Goal: Transaction & Acquisition: Obtain resource

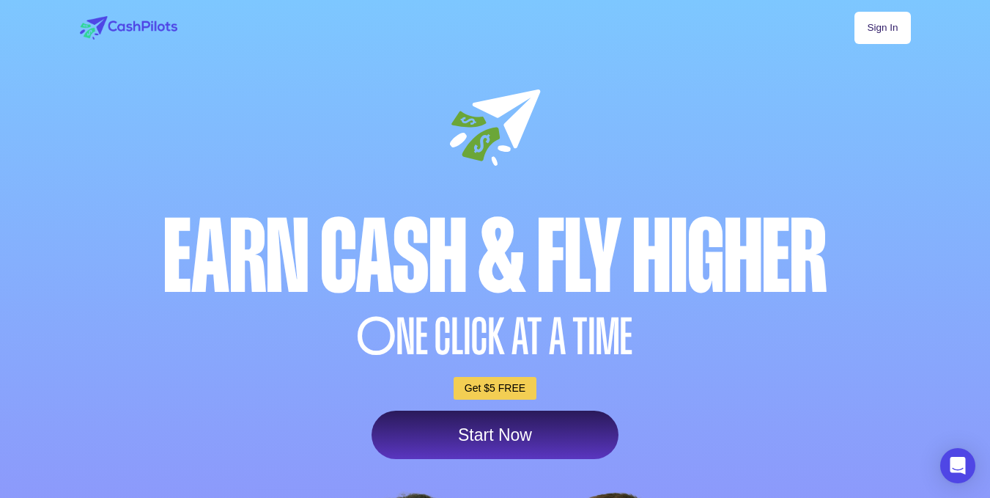
click at [571, 448] on link "Start Now" at bounding box center [495, 434] width 247 height 48
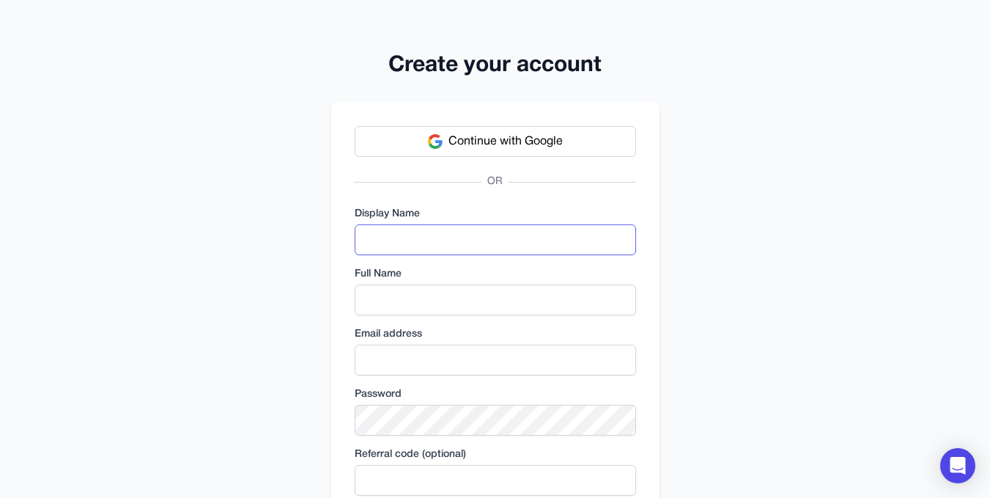
click at [443, 247] on input "text" at bounding box center [495, 239] width 281 height 31
type input "**********"
click at [434, 292] on input "text" at bounding box center [495, 299] width 281 height 31
type input "**********"
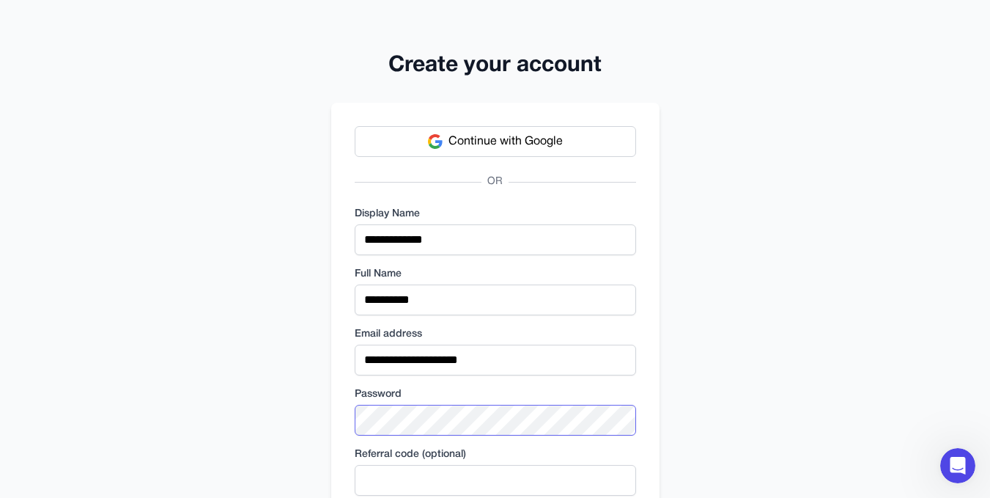
click at [316, 422] on div "**********" at bounding box center [495, 339] width 990 height 679
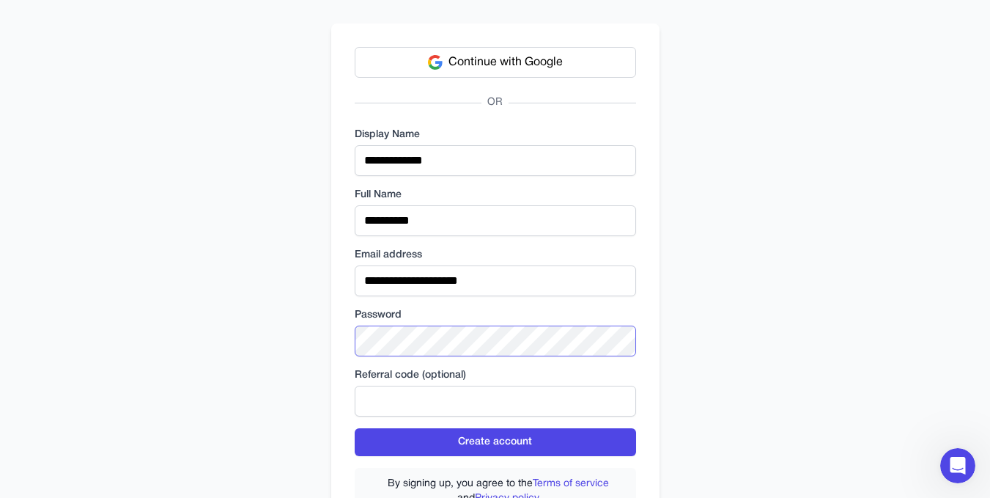
scroll to position [108, 0]
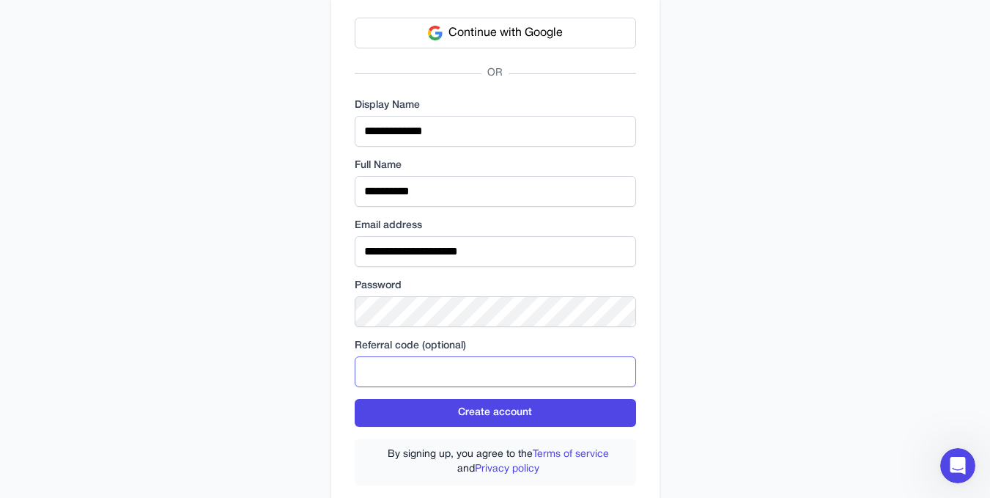
click at [520, 364] on input "text" at bounding box center [495, 371] width 281 height 31
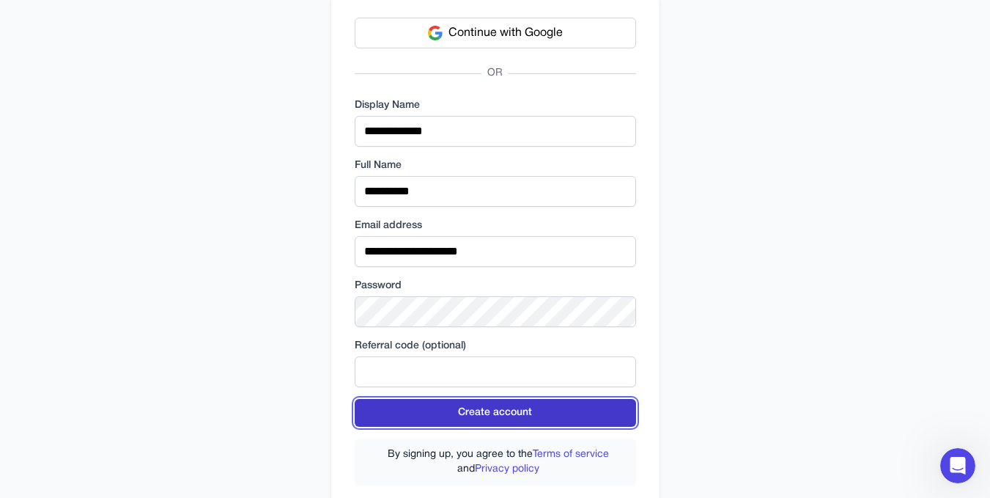
click at [514, 408] on button "Create account" at bounding box center [495, 413] width 281 height 28
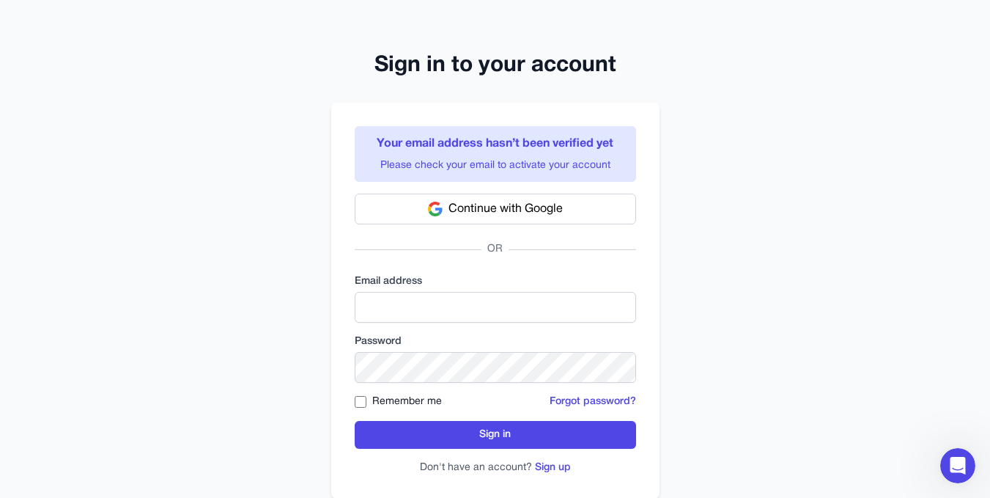
type input "**********"
click at [372, 399] on label "Remember me" at bounding box center [407, 401] width 70 height 15
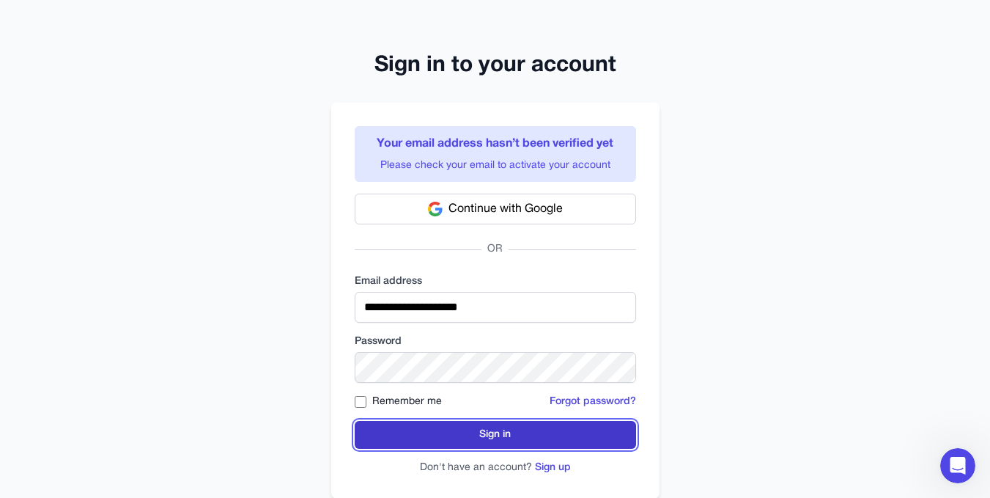
click at [397, 424] on button "Sign in" at bounding box center [495, 435] width 281 height 28
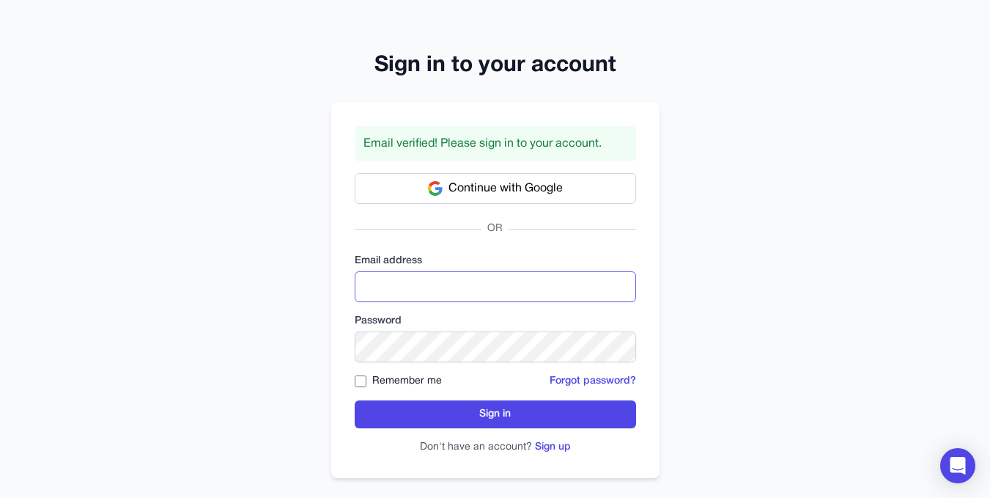
type input "**********"
click at [378, 379] on label "Remember me" at bounding box center [407, 381] width 70 height 15
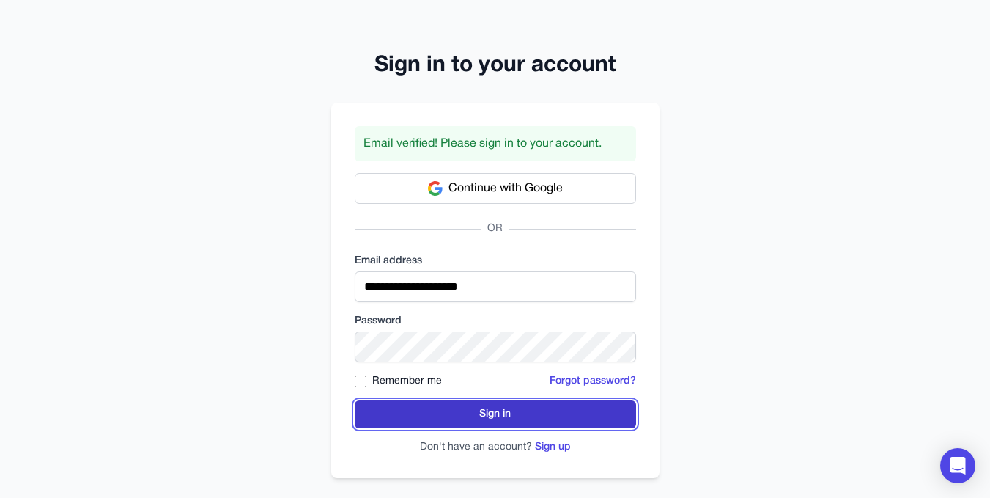
click at [440, 413] on button "Sign in" at bounding box center [495, 414] width 281 height 28
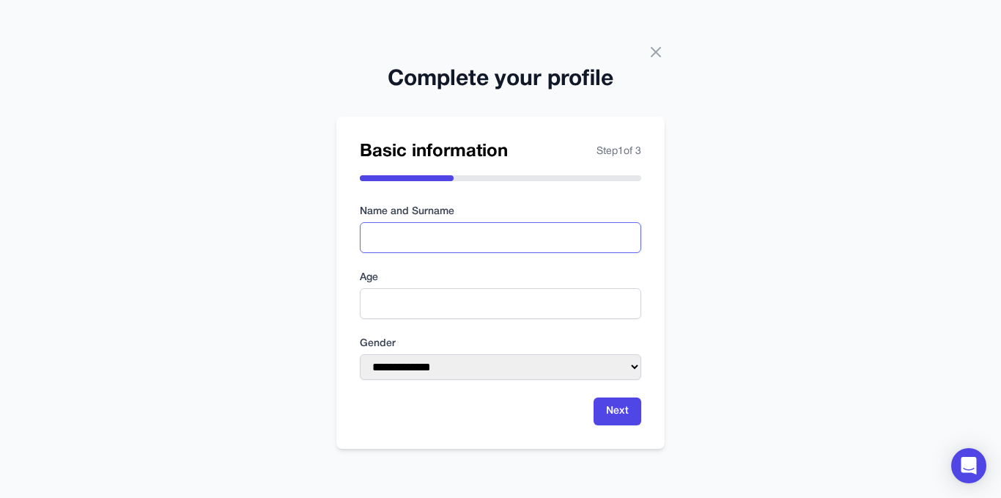
click at [499, 228] on input "text" at bounding box center [500, 237] width 281 height 31
type input "**********"
click at [465, 306] on input "number" at bounding box center [500, 303] width 281 height 31
type input "**"
click at [478, 365] on select "**********" at bounding box center [500, 367] width 281 height 26
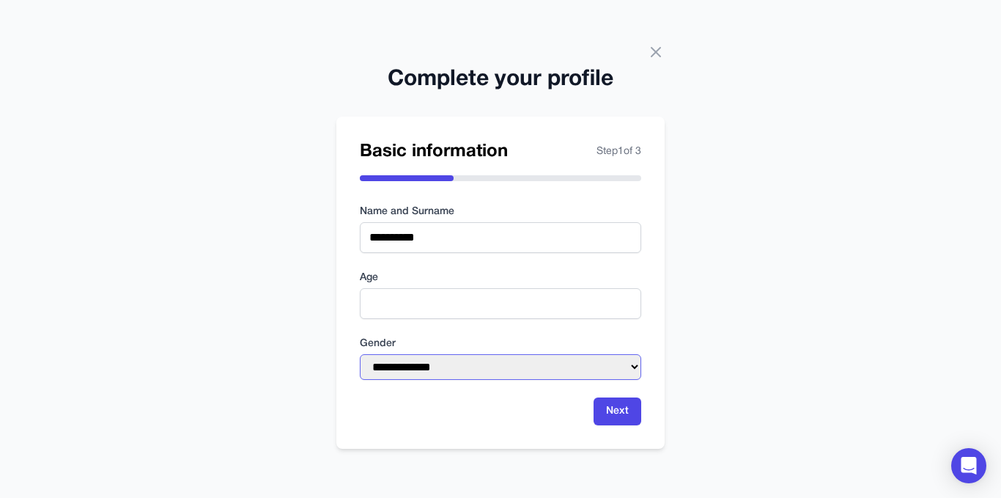
select select "******"
click at [360, 354] on select "**********" at bounding box center [500, 367] width 281 height 26
click at [418, 310] on input "**" at bounding box center [500, 303] width 281 height 31
type input "**"
click at [601, 409] on button "Next" at bounding box center [618, 411] width 48 height 28
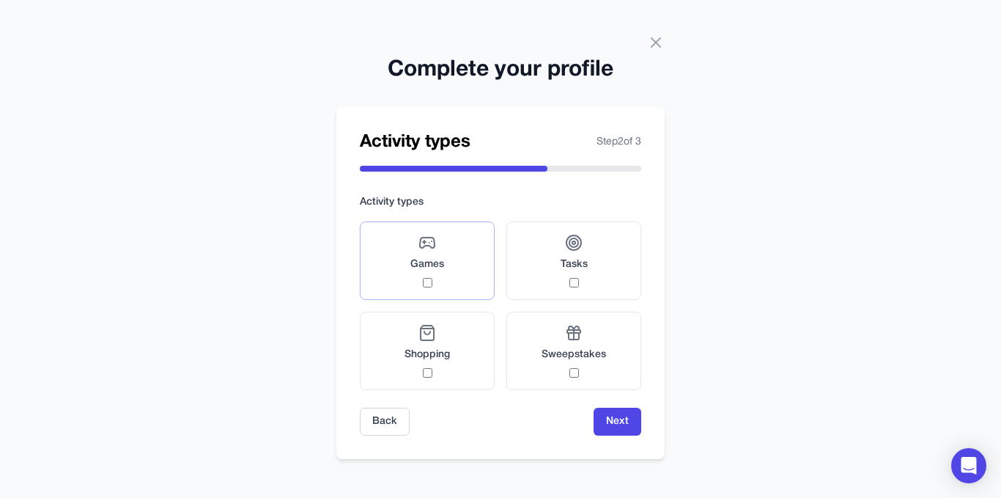
click at [435, 281] on div "Games" at bounding box center [427, 260] width 34 height 53
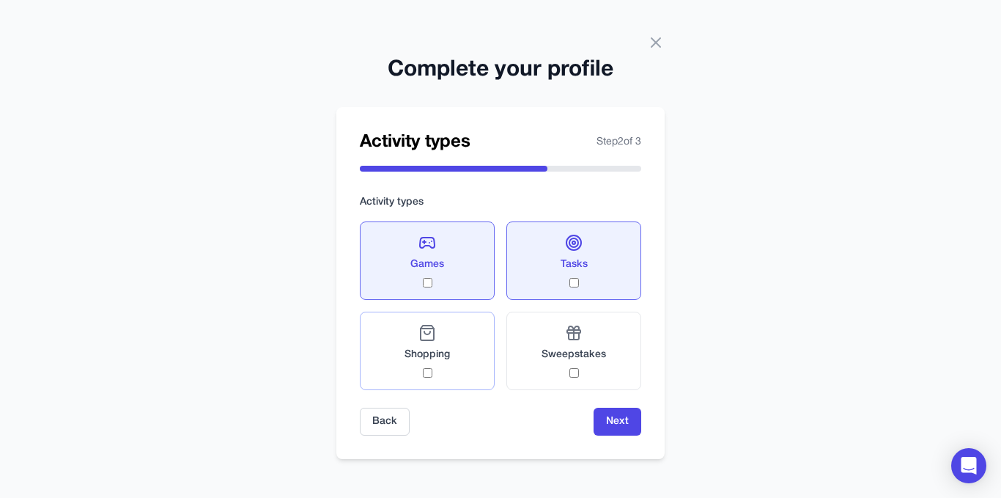
click at [451, 367] on label "Shopping" at bounding box center [427, 350] width 135 height 78
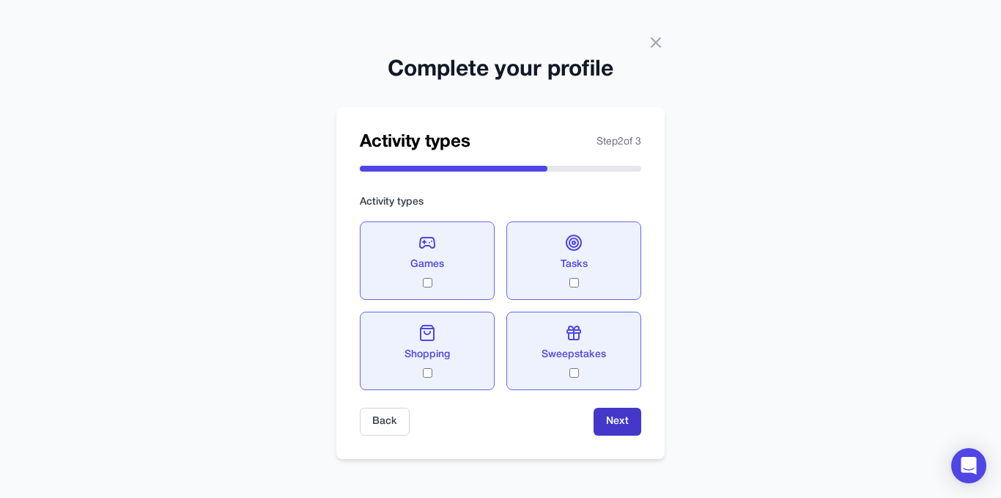
click at [610, 418] on button "Next" at bounding box center [618, 421] width 48 height 28
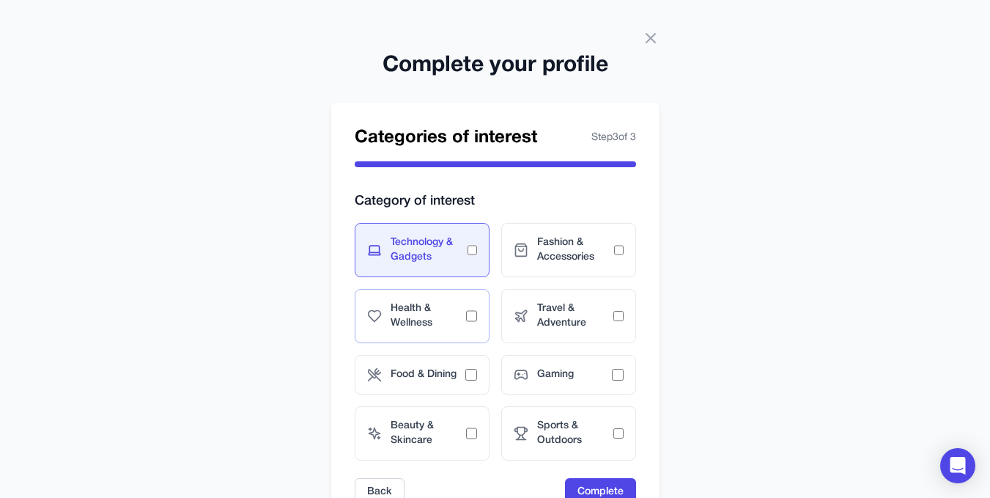
click at [457, 318] on span "Health & Wellness" at bounding box center [429, 315] width 76 height 29
click at [457, 383] on div "Food & Dining" at bounding box center [422, 375] width 135 height 40
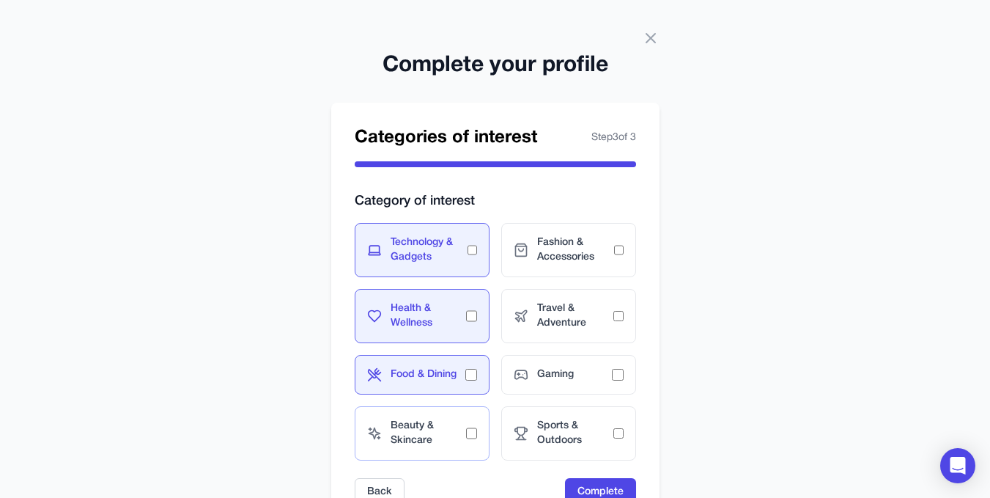
click at [454, 415] on div "Beauty & Skincare" at bounding box center [422, 433] width 135 height 54
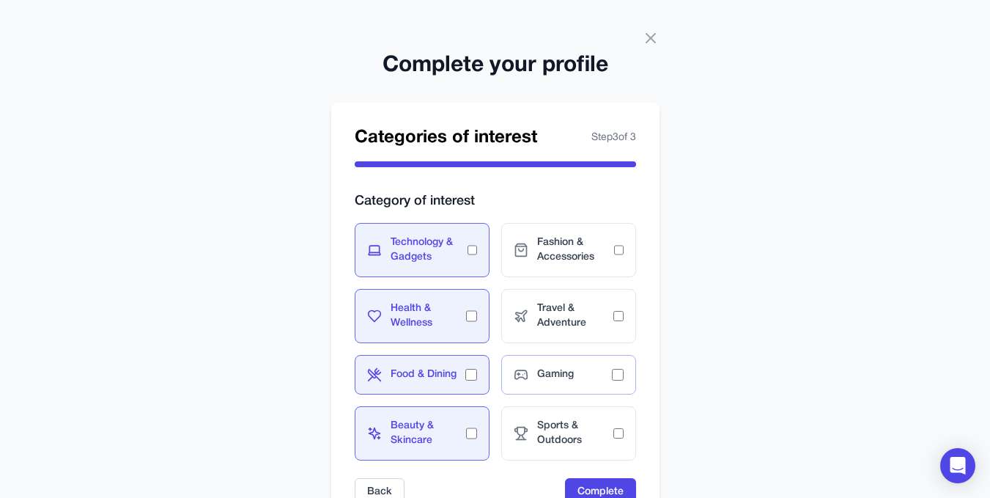
click at [553, 357] on div "Gaming" at bounding box center [568, 375] width 135 height 40
click at [601, 237] on span "Fashion & Accessories" at bounding box center [575, 249] width 77 height 29
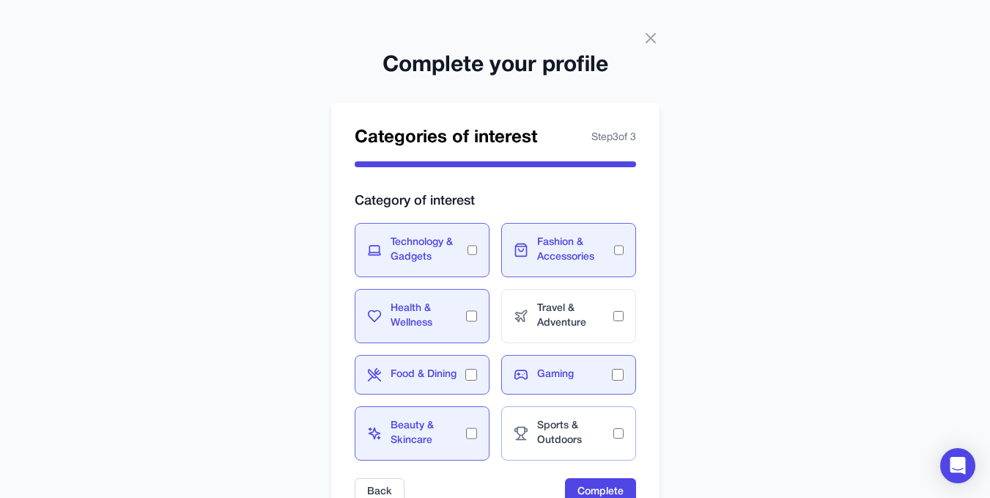
click at [580, 417] on div "Sports & Outdoors" at bounding box center [568, 433] width 135 height 54
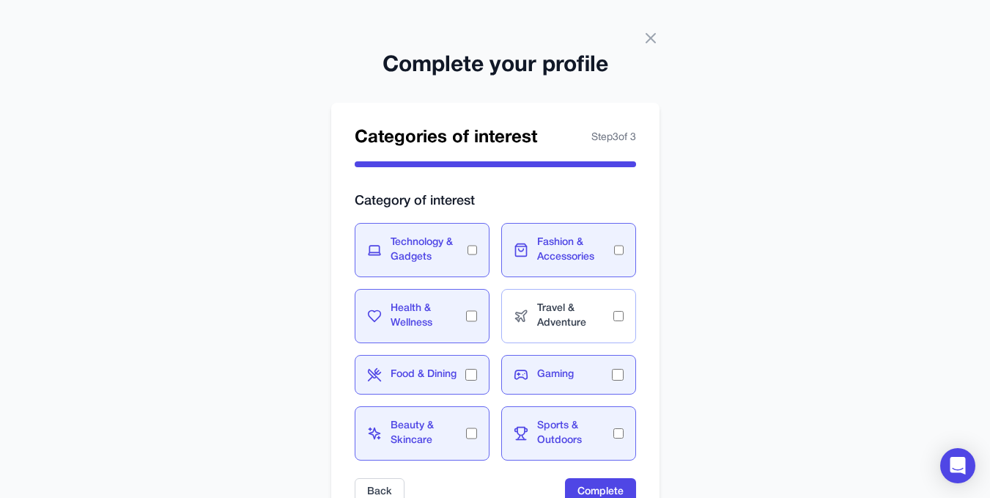
click at [586, 330] on div "Travel & Adventure" at bounding box center [568, 316] width 135 height 54
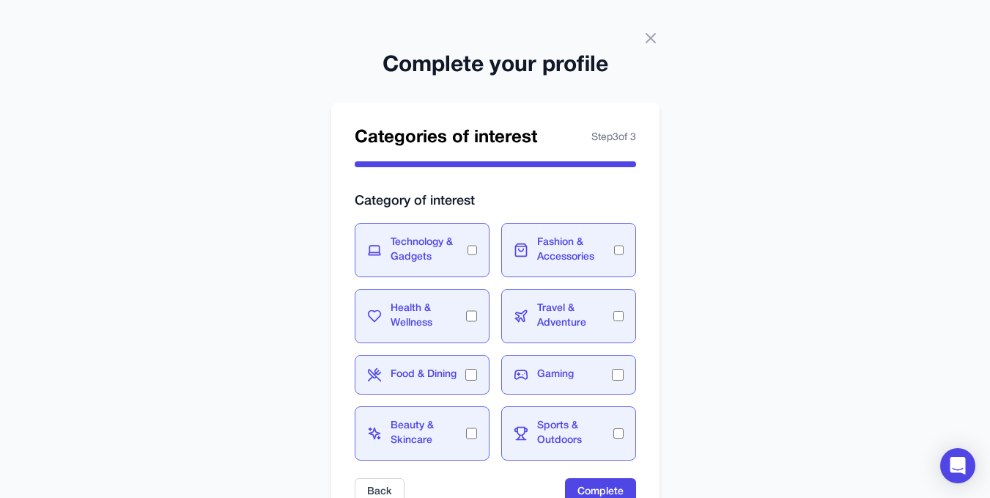
click at [596, 474] on form "Category of interest Technology & Gadgets Fashion & Accessories Health & Wellne…" at bounding box center [495, 348] width 281 height 315
click at [602, 487] on button "Complete" at bounding box center [600, 492] width 71 height 28
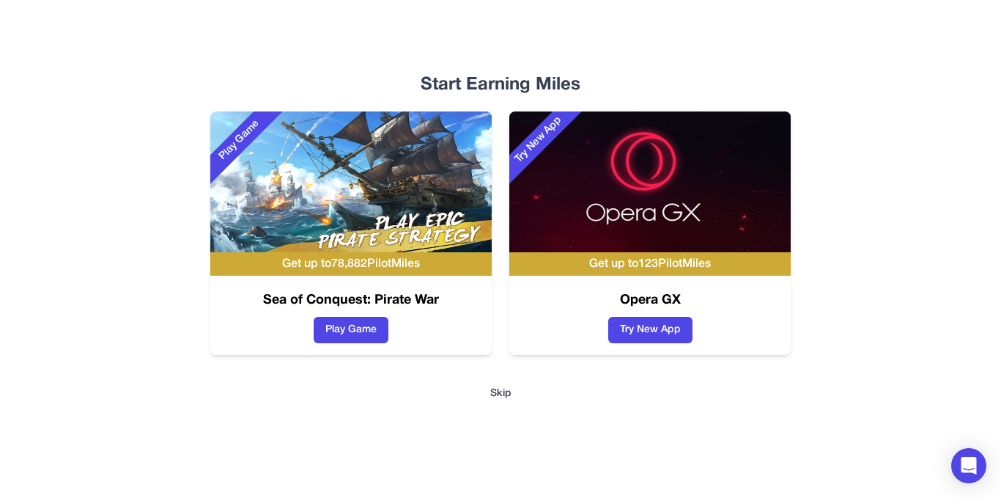
click at [497, 394] on button "Skip" at bounding box center [500, 393] width 21 height 15
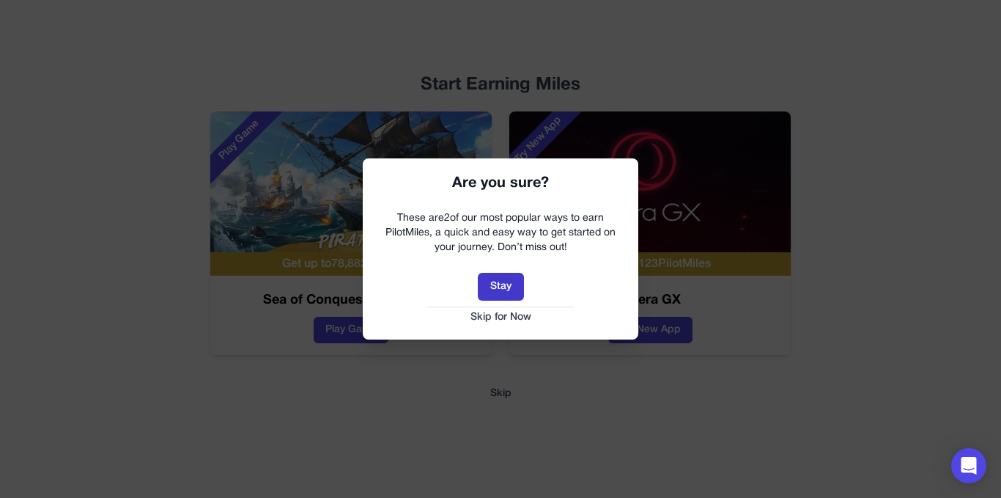
click at [501, 288] on button "Stay" at bounding box center [501, 287] width 46 height 28
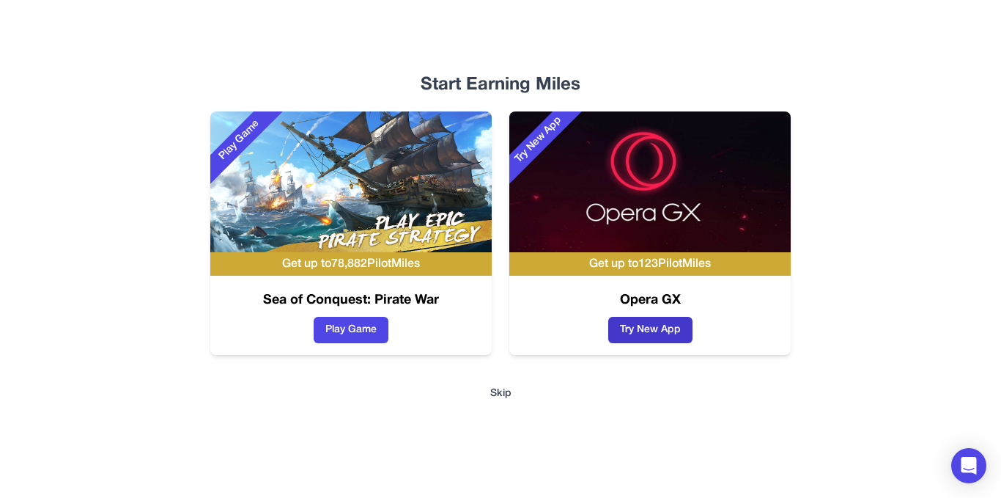
click at [664, 330] on button "Try New App" at bounding box center [650, 330] width 84 height 26
click at [652, 322] on button "Try New App" at bounding box center [650, 330] width 84 height 26
click at [361, 329] on button "Play Game" at bounding box center [351, 330] width 75 height 26
click at [507, 394] on button "Skip" at bounding box center [500, 393] width 21 height 15
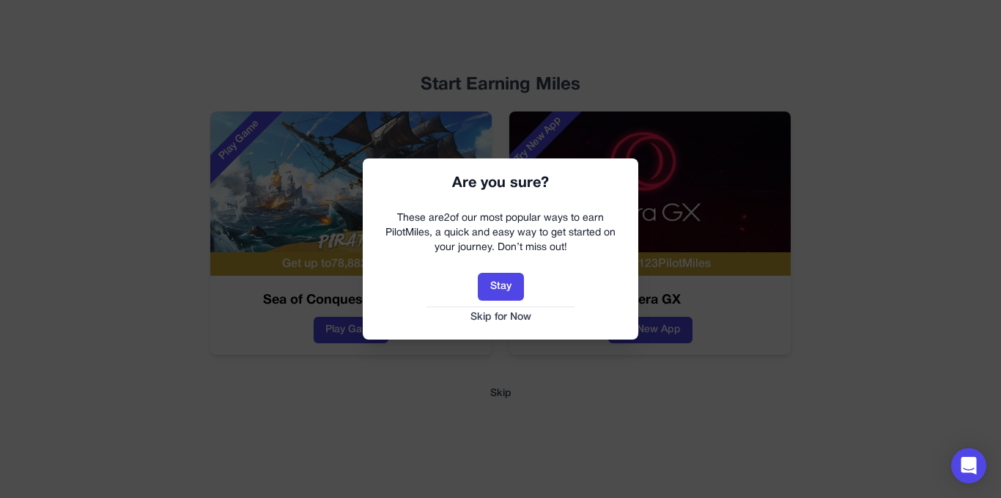
click at [507, 315] on button "Skip for Now" at bounding box center [500, 317] width 246 height 15
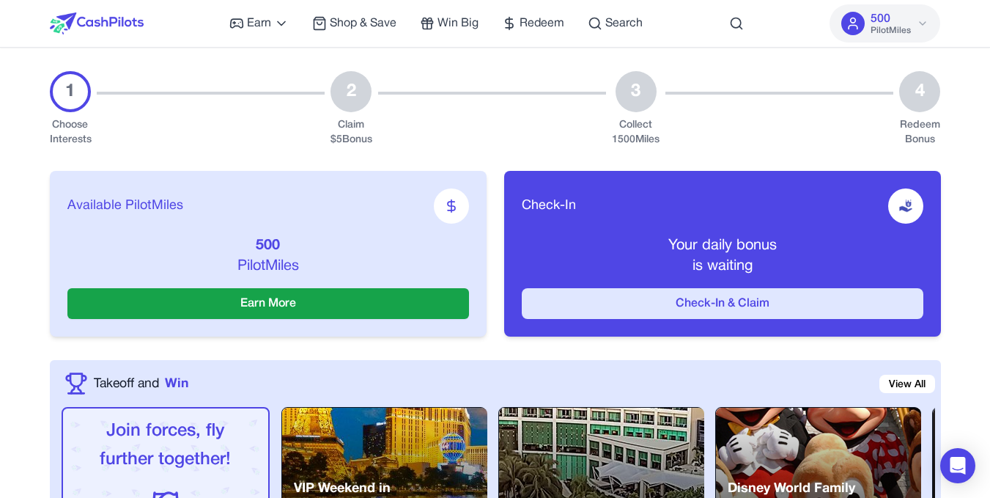
click at [832, 309] on button "Check-In & Claim" at bounding box center [723, 303] width 402 height 31
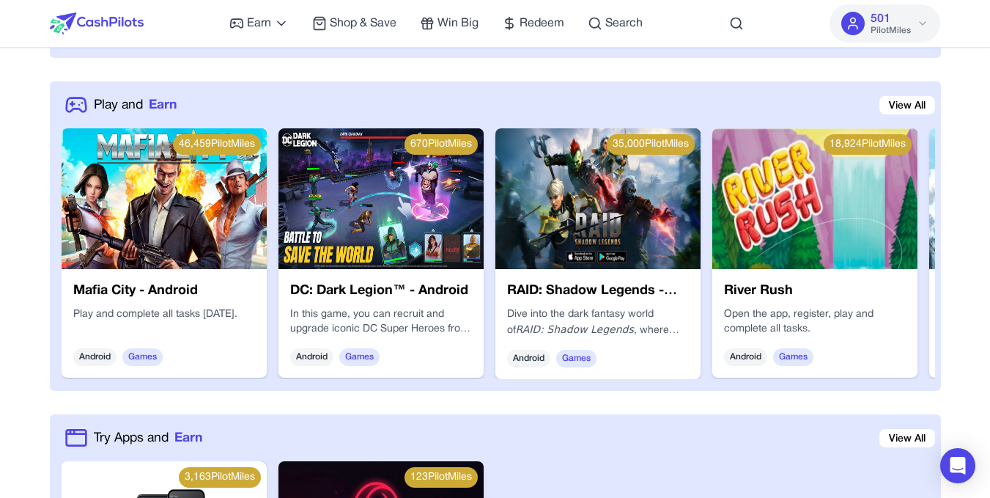
scroll to position [545, 0]
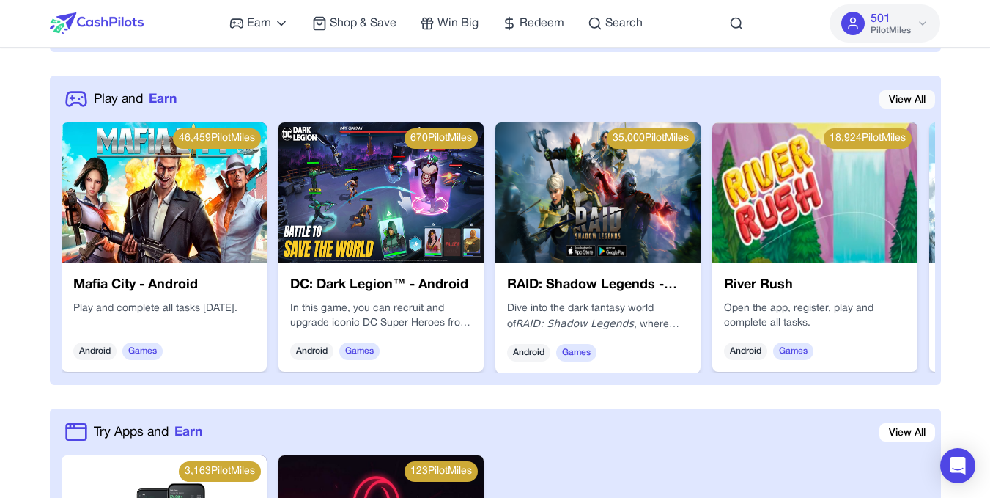
click at [907, 95] on link "View All" at bounding box center [907, 99] width 56 height 18
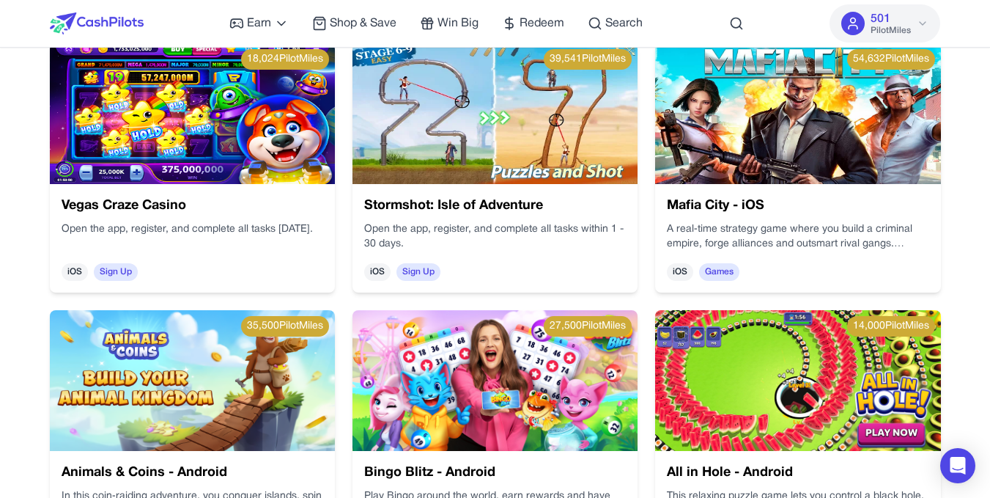
scroll to position [881, 0]
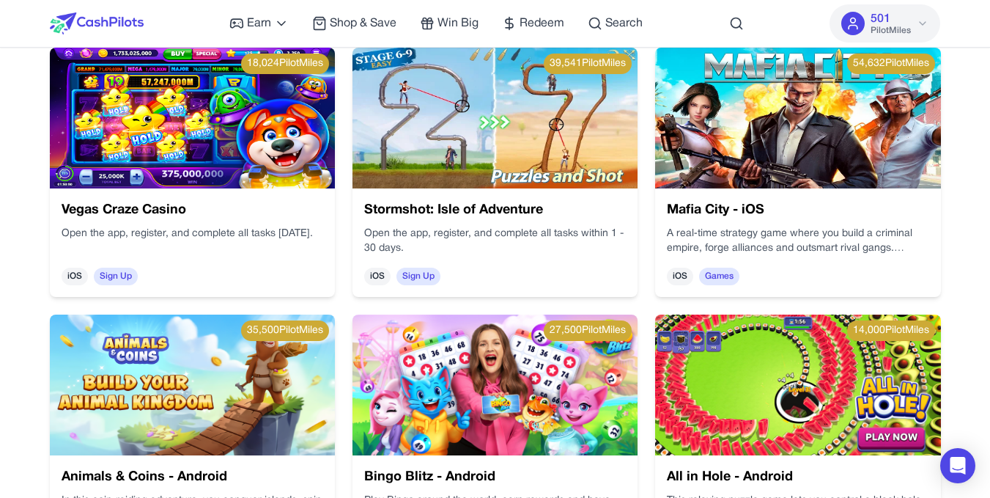
click at [232, 130] on img at bounding box center [264, 33] width 315 height 222
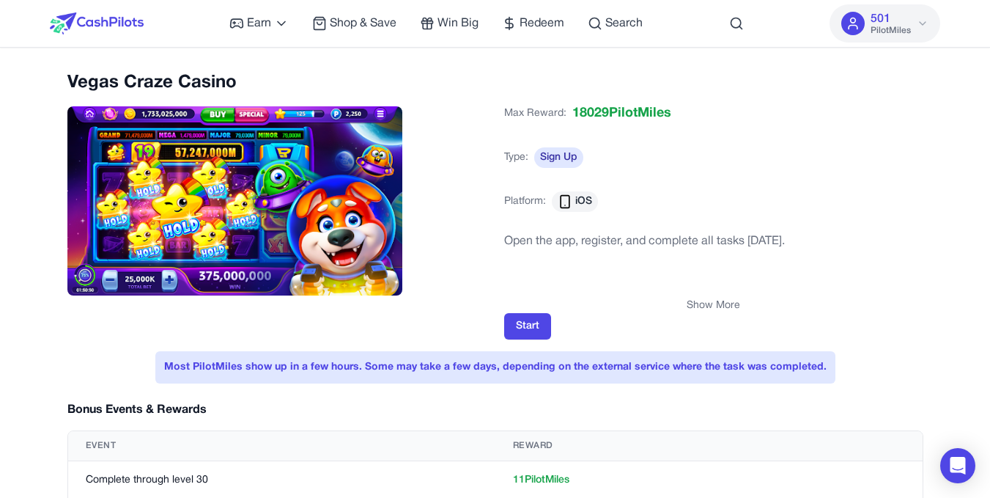
click at [560, 159] on span "Sign Up" at bounding box center [558, 157] width 49 height 21
click at [572, 206] on span "iOS" at bounding box center [575, 201] width 46 height 21
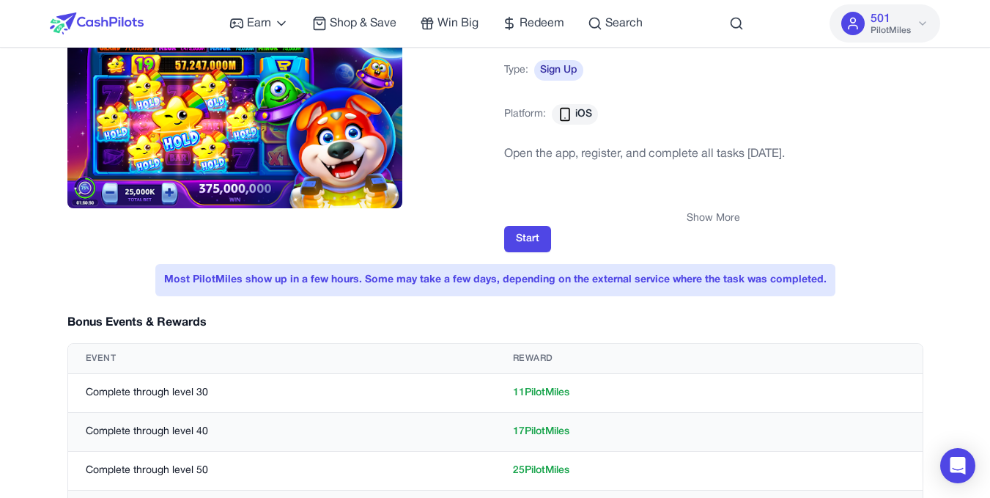
scroll to position [135, 0]
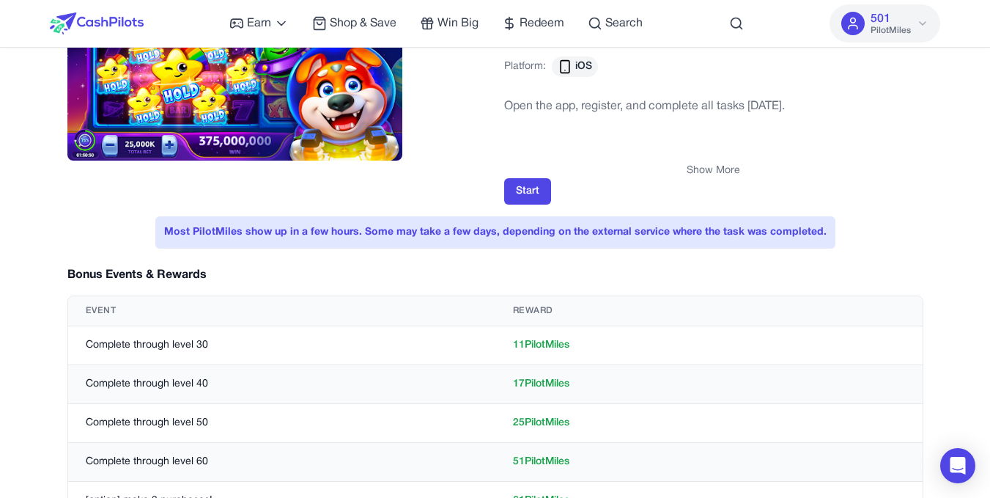
click at [526, 177] on div "Show More" at bounding box center [713, 170] width 419 height 15
click at [528, 184] on div "Max Reward: 18029 PilotMiles Type: Sign Up Platform: iOS Open the app, register…" at bounding box center [713, 84] width 419 height 242
click at [528, 184] on button "Start" at bounding box center [527, 191] width 47 height 26
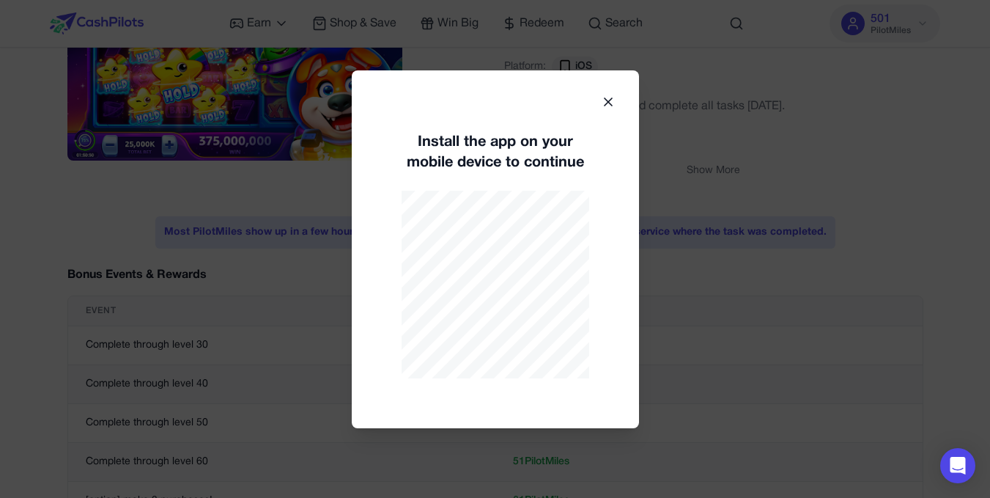
click at [598, 100] on div "Install the app on your mobile device to continue" at bounding box center [495, 249] width 287 height 358
click at [605, 99] on icon at bounding box center [608, 101] width 7 height 7
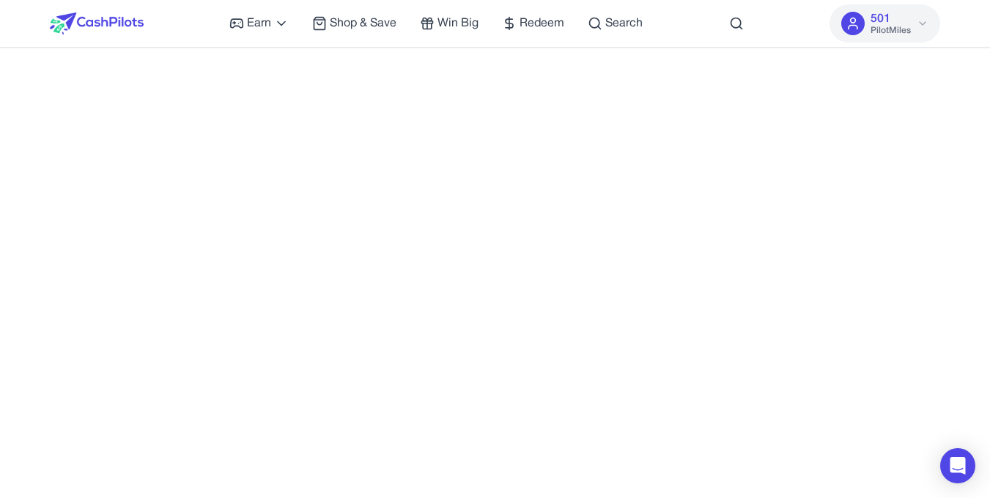
scroll to position [585, 0]
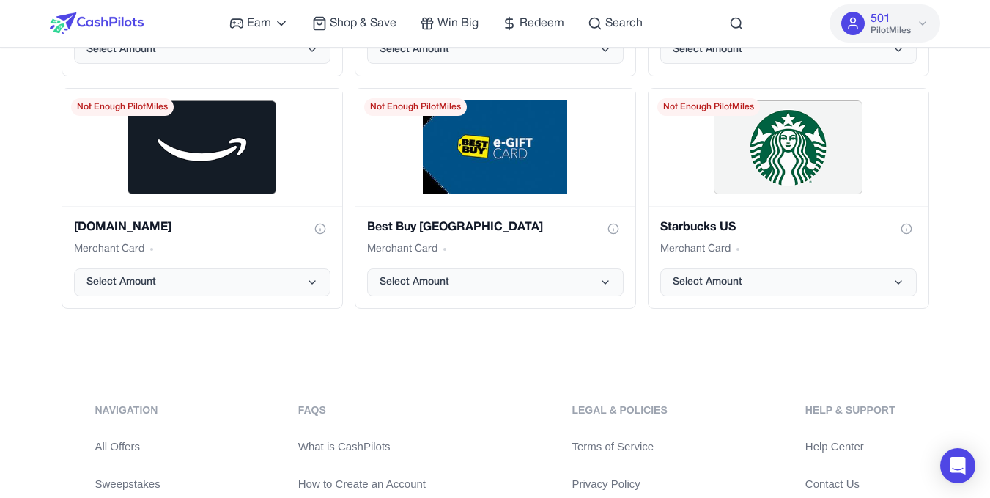
scroll to position [2695, 0]
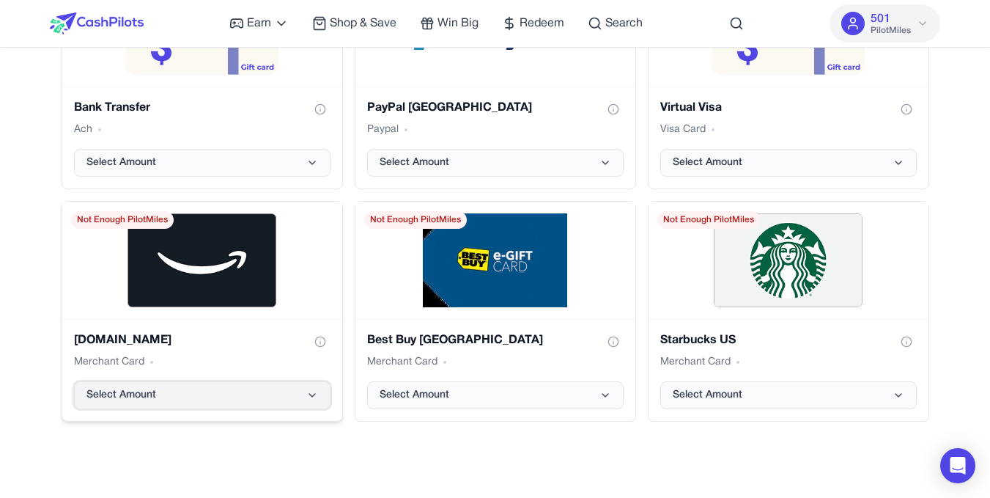
click at [271, 406] on button "Select Amount" at bounding box center [202, 395] width 256 height 28
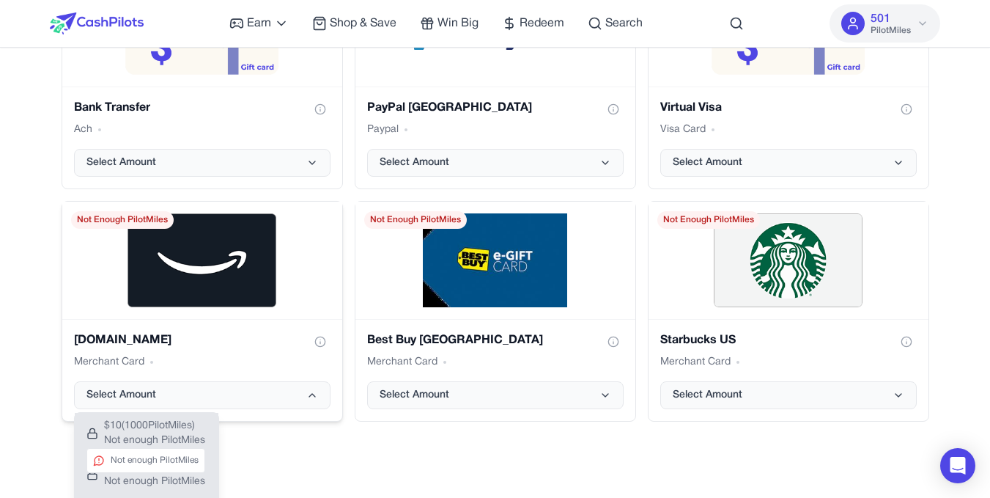
click at [189, 438] on span "Not enough PilotMiles" at bounding box center [154, 440] width 101 height 15
click at [300, 175] on div "Bank Transfer Ach Select Amount" at bounding box center [202, 137] width 280 height 102
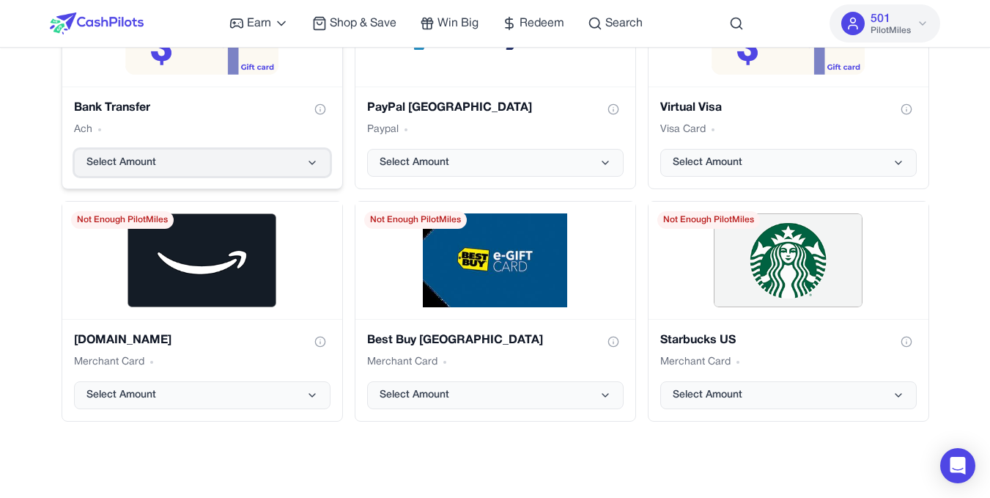
click at [309, 166] on icon "Bank Transfer gift card" at bounding box center [312, 163] width 12 height 12
click at [419, 163] on span "Select Amount" at bounding box center [415, 162] width 70 height 15
click at [615, 216] on div "Best Buy USA gift card" at bounding box center [495, 260] width 280 height 117
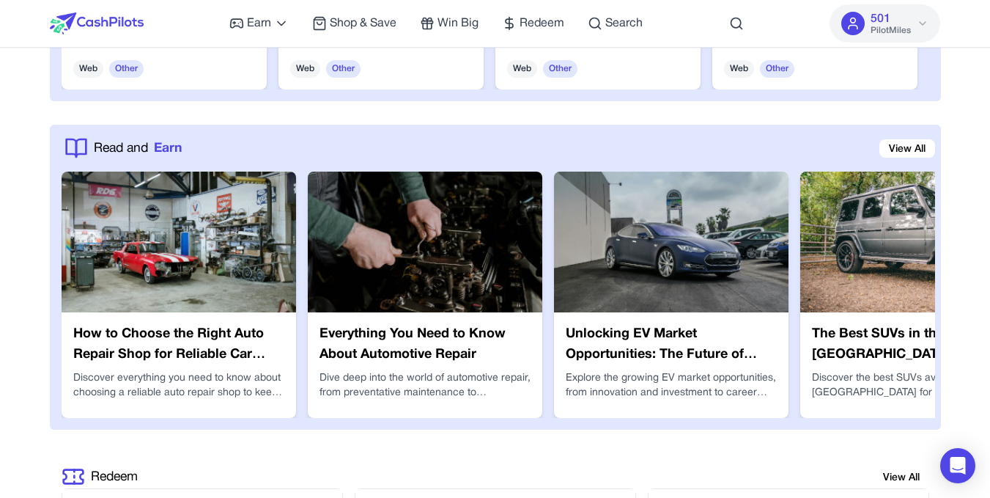
scroll to position [2125, 0]
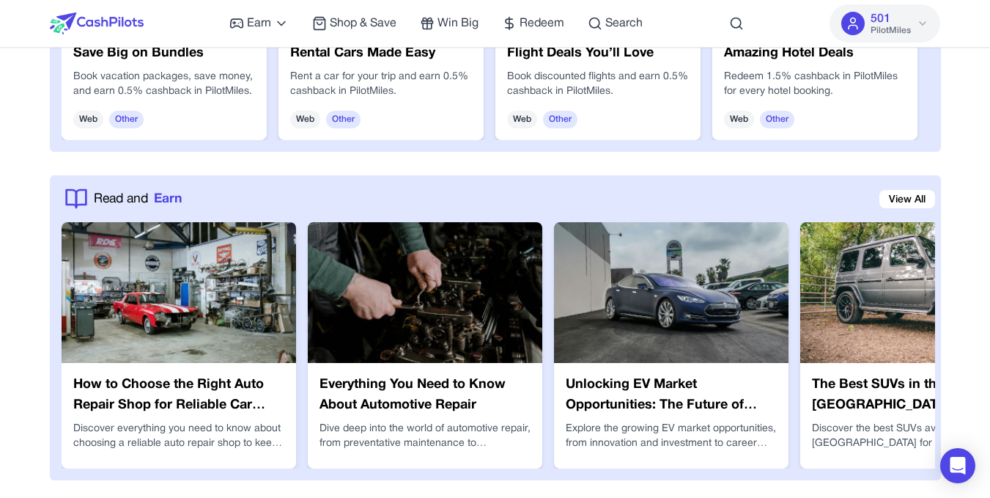
click at [246, 307] on img at bounding box center [179, 292] width 234 height 141
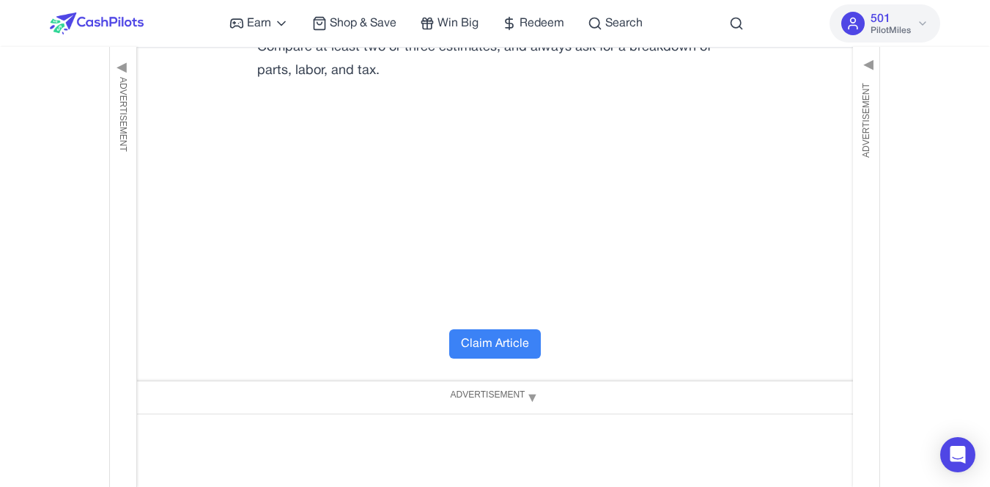
scroll to position [5041, 0]
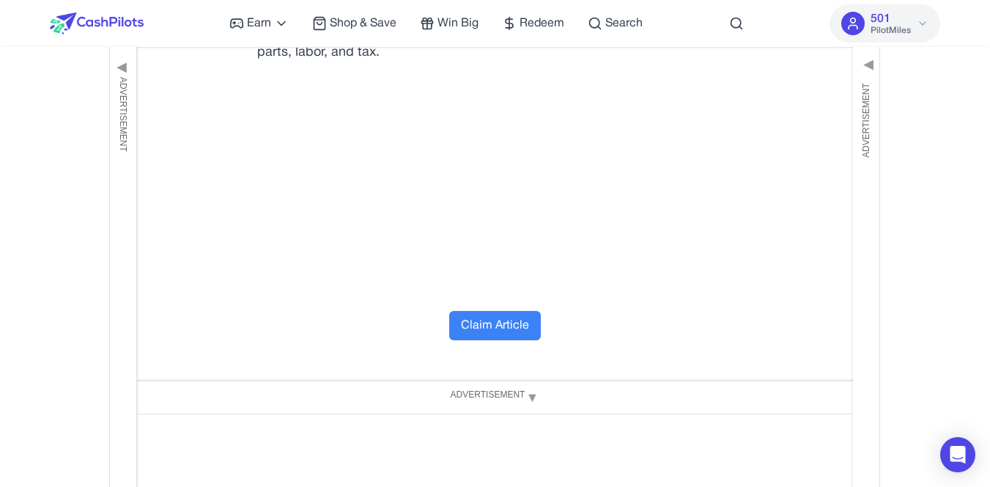
click at [508, 319] on button "Claim Article" at bounding box center [495, 325] width 92 height 29
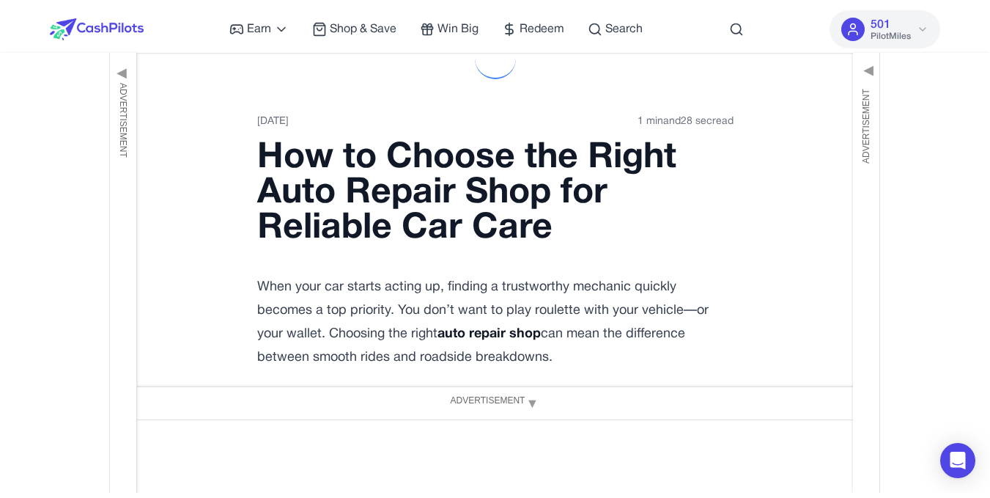
scroll to position [0, 0]
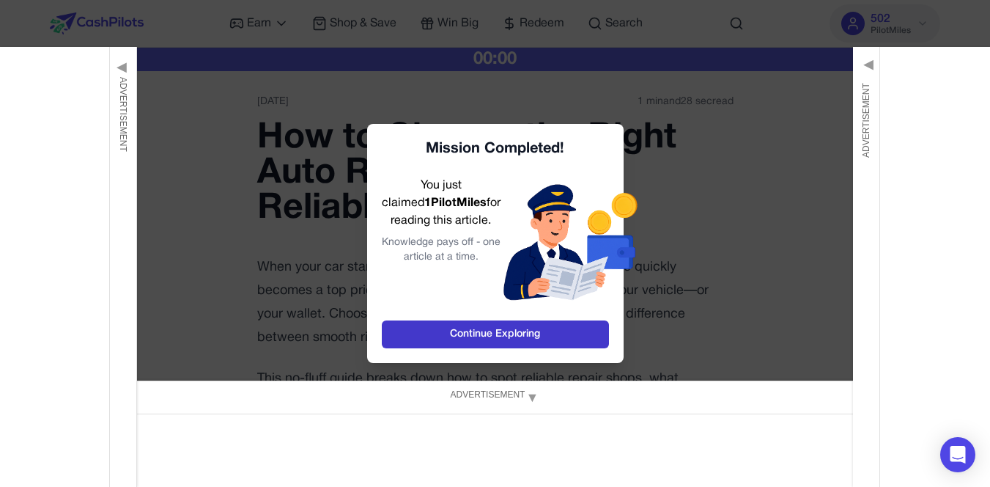
click at [513, 329] on link "Continue Exploring" at bounding box center [495, 334] width 227 height 28
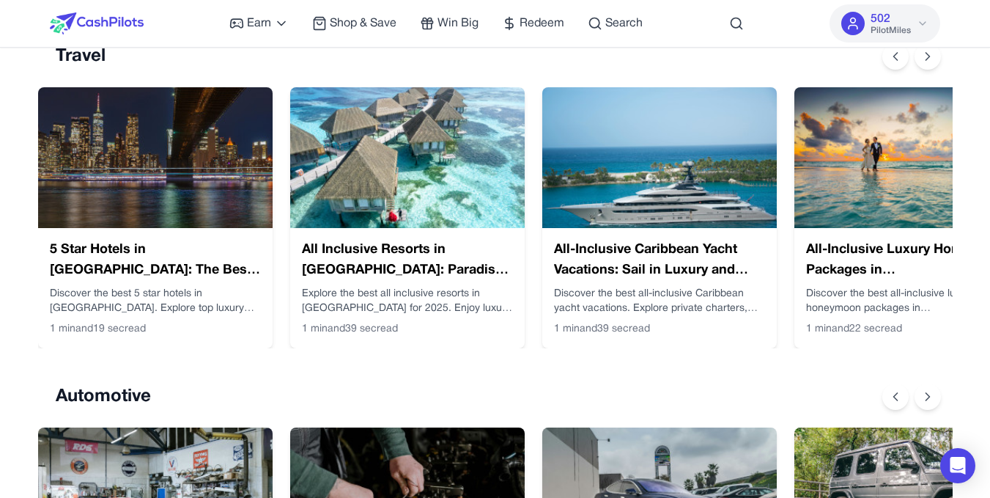
scroll to position [72, 0]
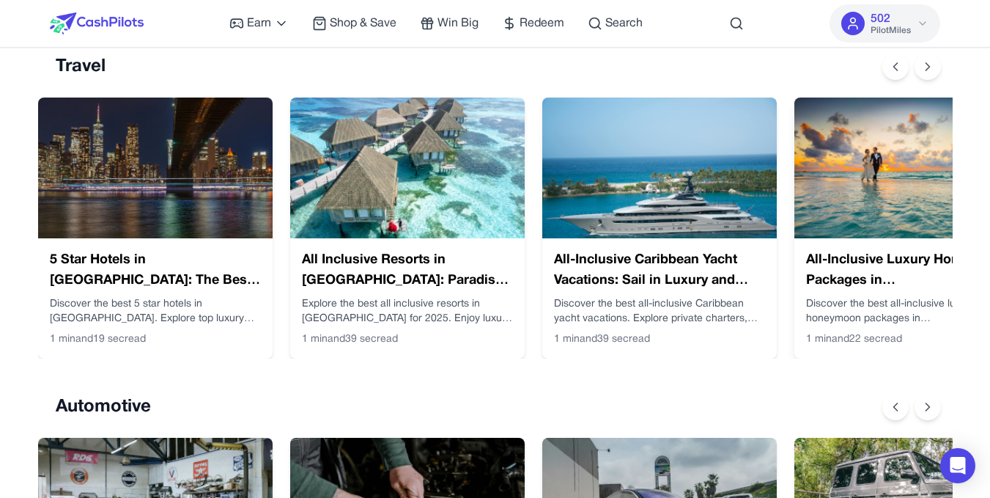
click at [934, 149] on img at bounding box center [911, 167] width 234 height 141
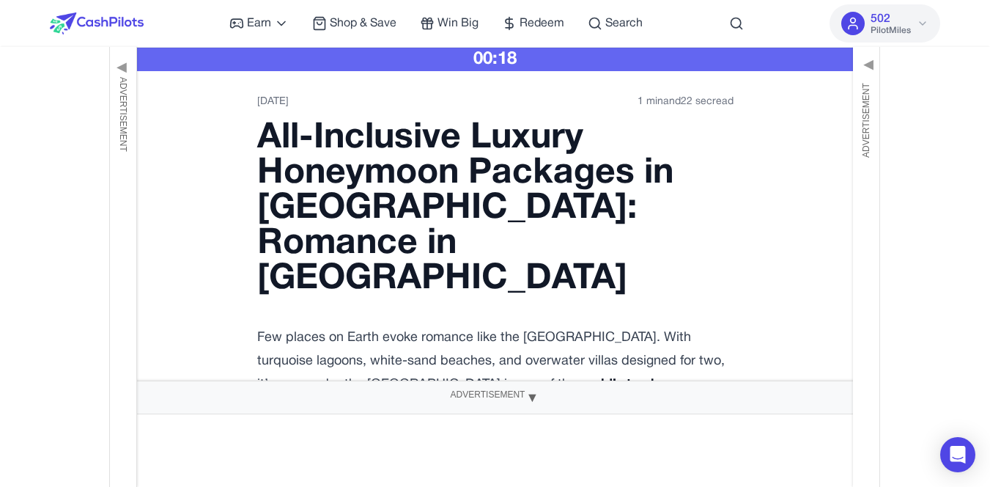
click at [569, 394] on div "Advertisement ▼" at bounding box center [495, 396] width 990 height 33
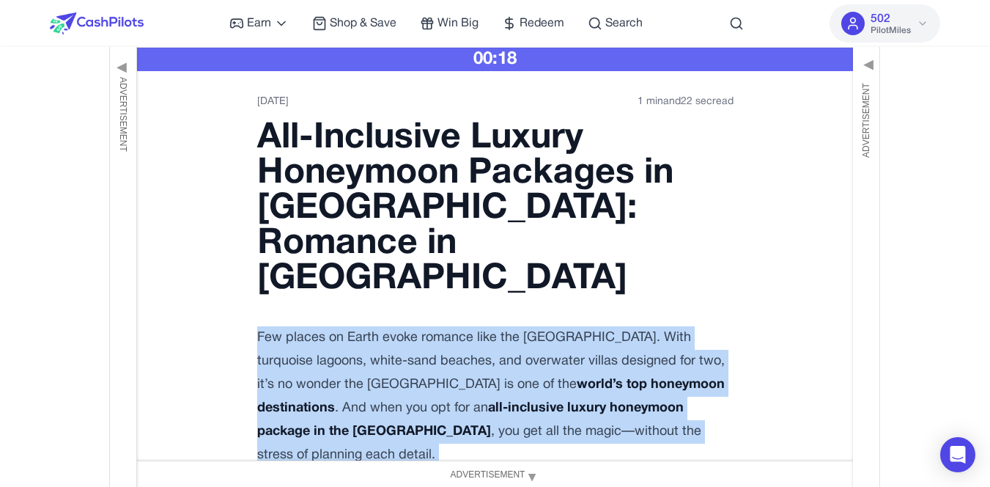
click at [569, 394] on p "Few places on Earth evoke romance like the Maldives. With turquoise lagoons, wh…" at bounding box center [495, 396] width 476 height 141
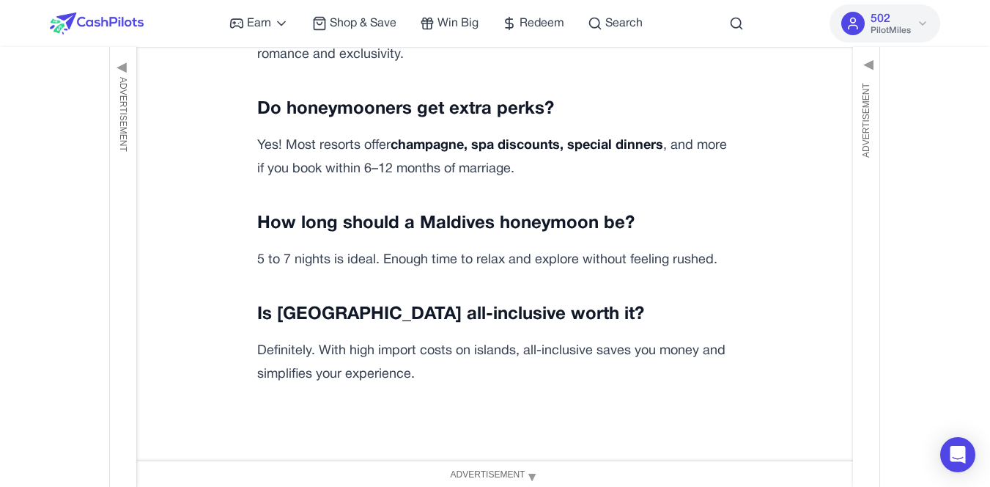
scroll to position [4848, 0]
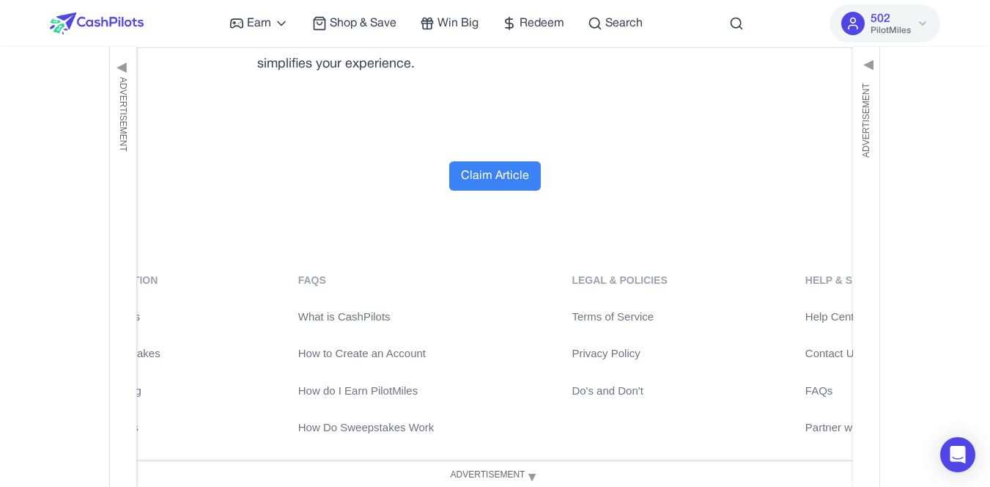
scroll to position [5236, 0]
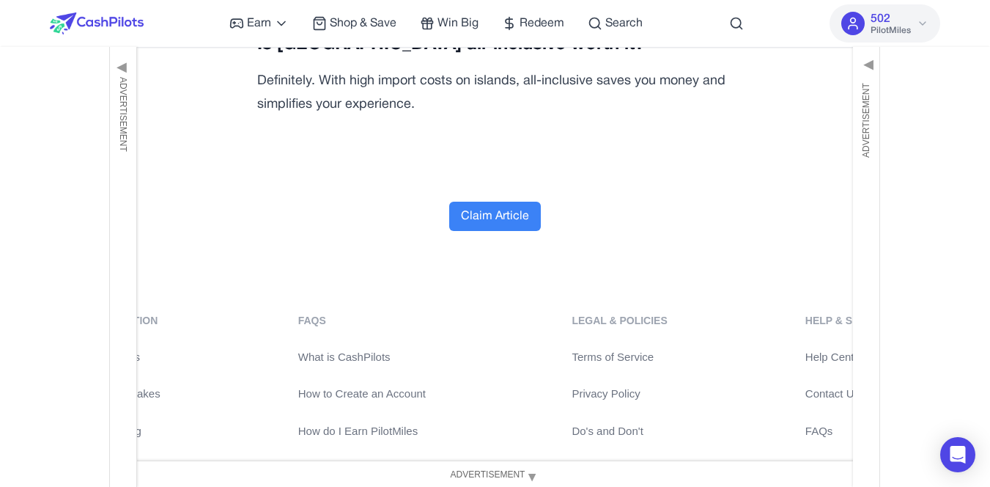
click at [525, 202] on button "Claim Article" at bounding box center [495, 216] width 92 height 29
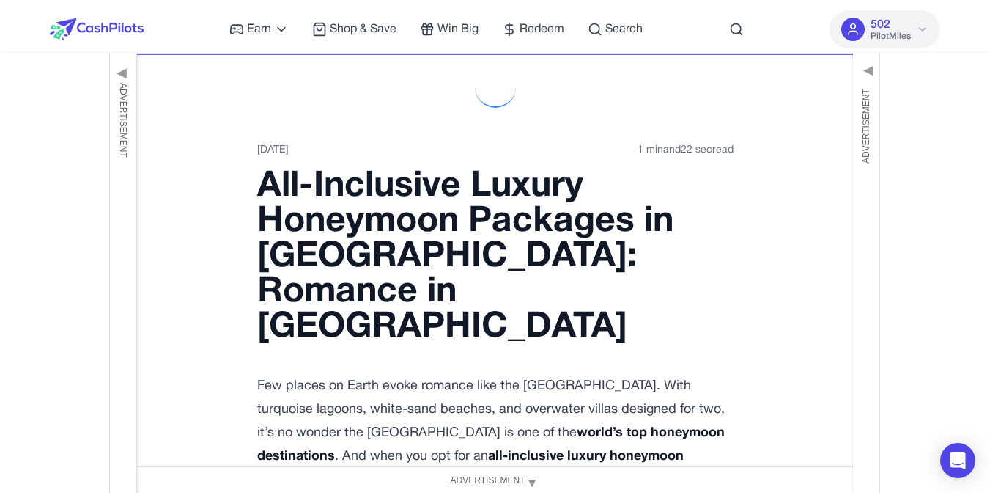
scroll to position [0, 0]
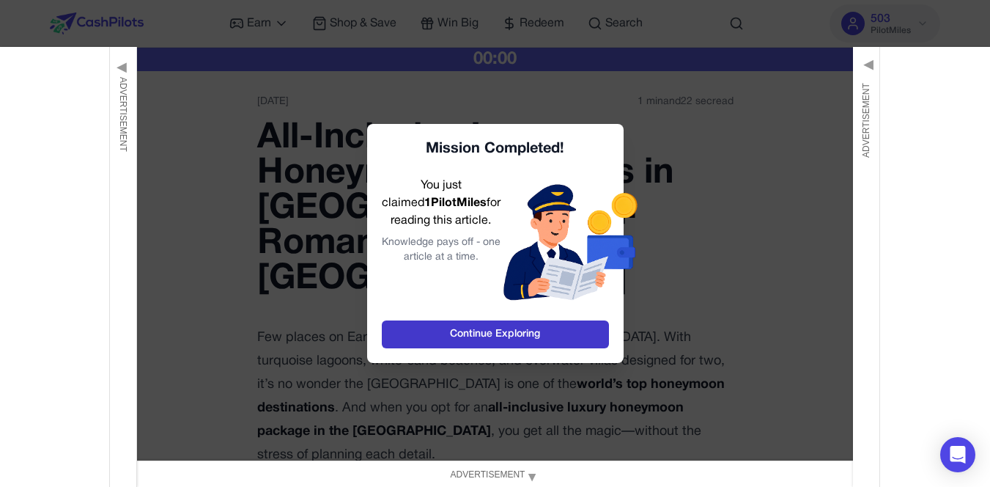
click at [524, 323] on link "Continue Exploring" at bounding box center [495, 334] width 227 height 28
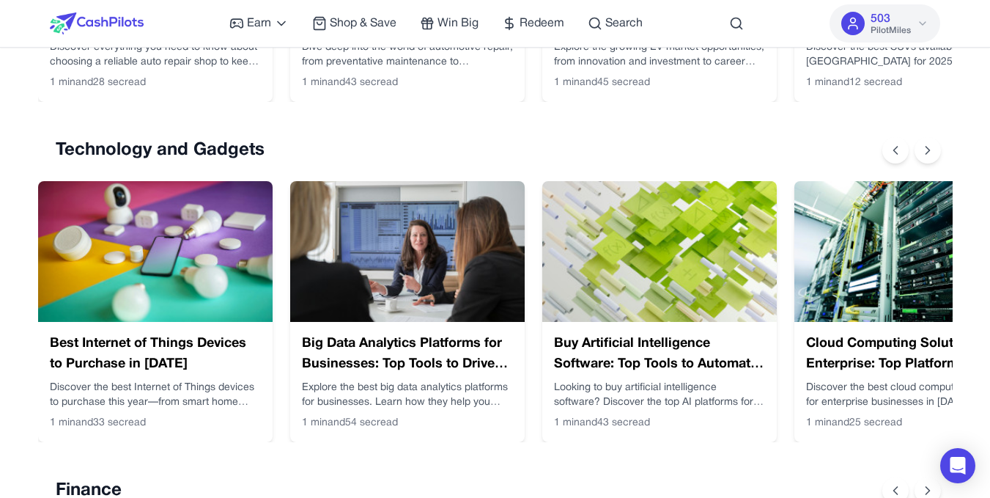
scroll to position [684, 0]
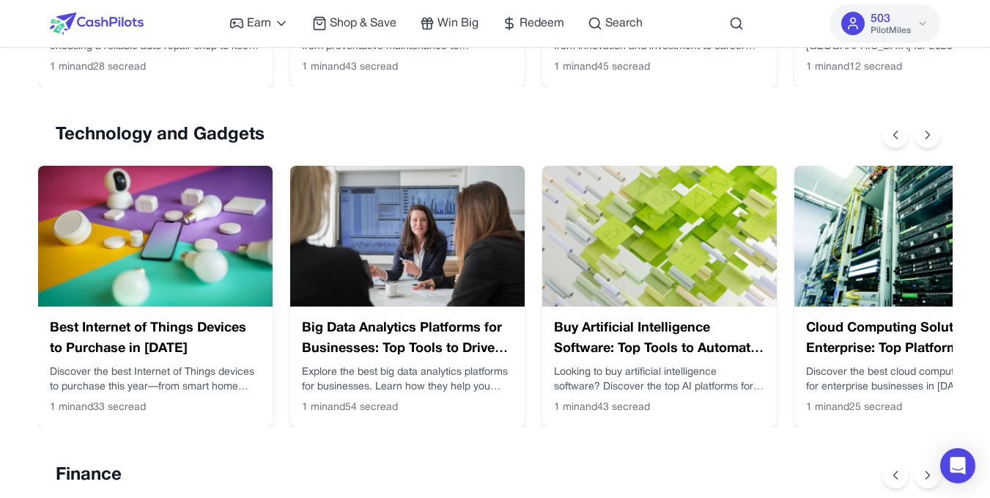
click at [211, 196] on img at bounding box center [155, 236] width 234 height 141
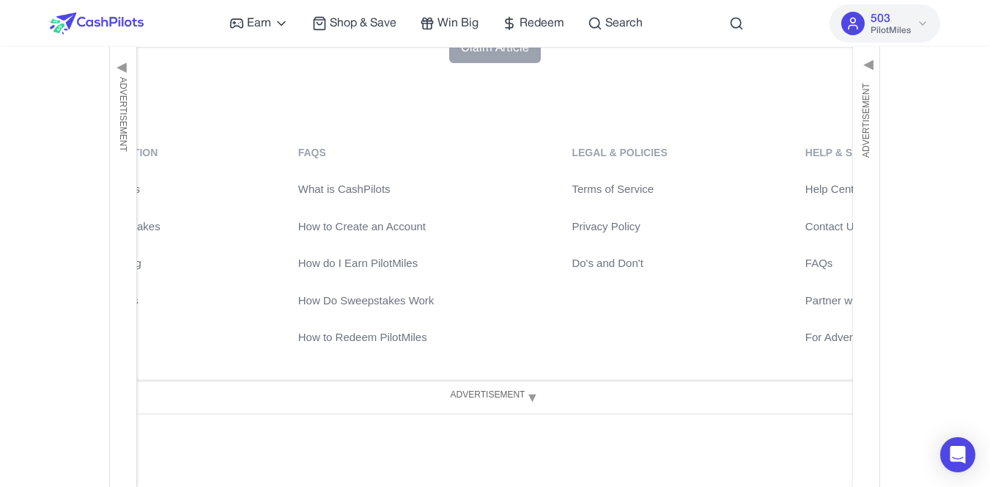
scroll to position [6032, 0]
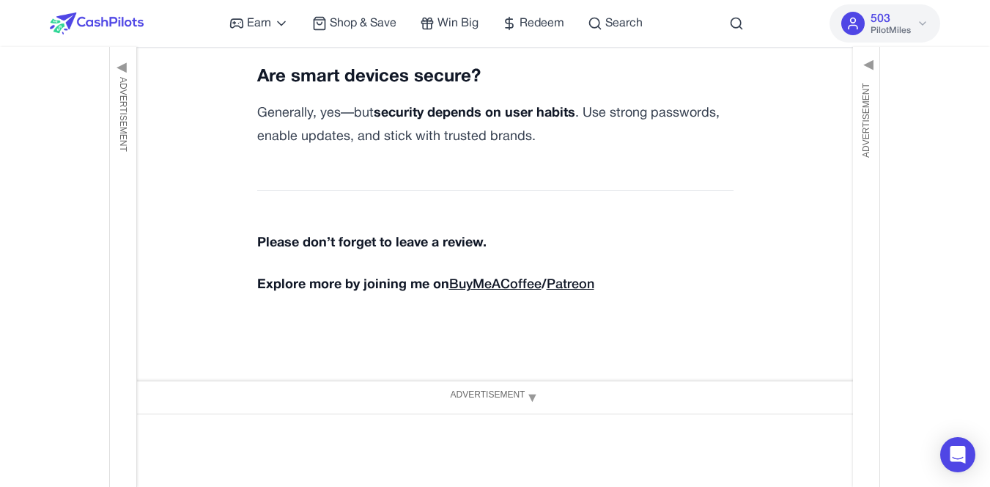
click at [512, 382] on button "Claim Article" at bounding box center [495, 396] width 92 height 29
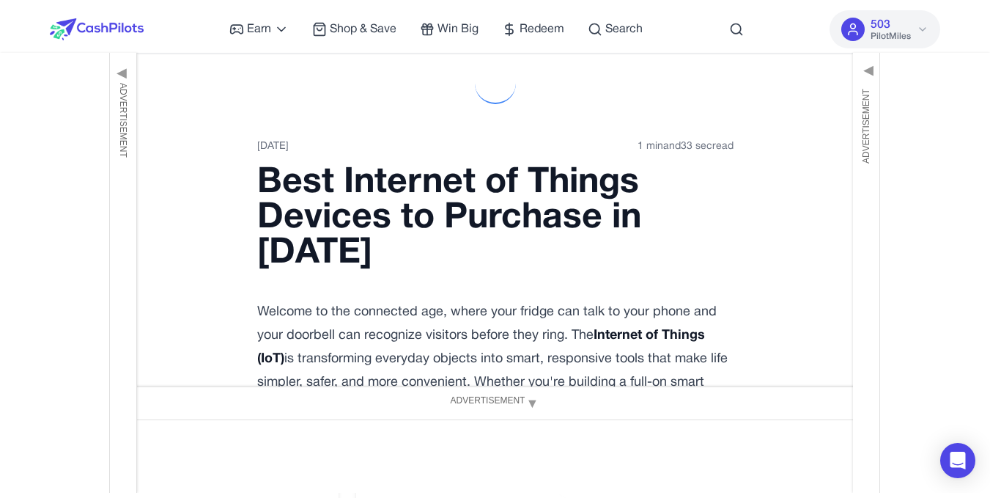
scroll to position [0, 0]
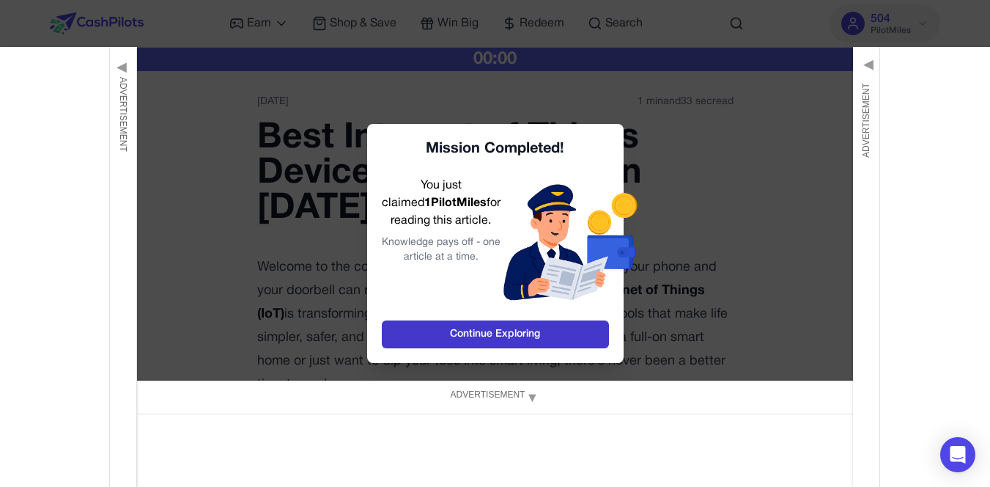
click at [534, 328] on link "Continue Exploring" at bounding box center [495, 334] width 227 height 28
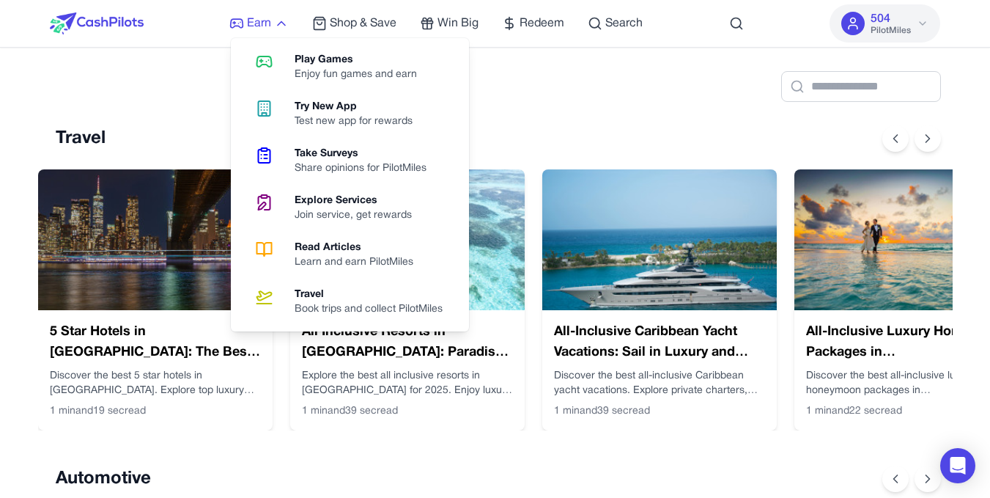
click at [258, 23] on span "Earn" at bounding box center [259, 24] width 24 height 18
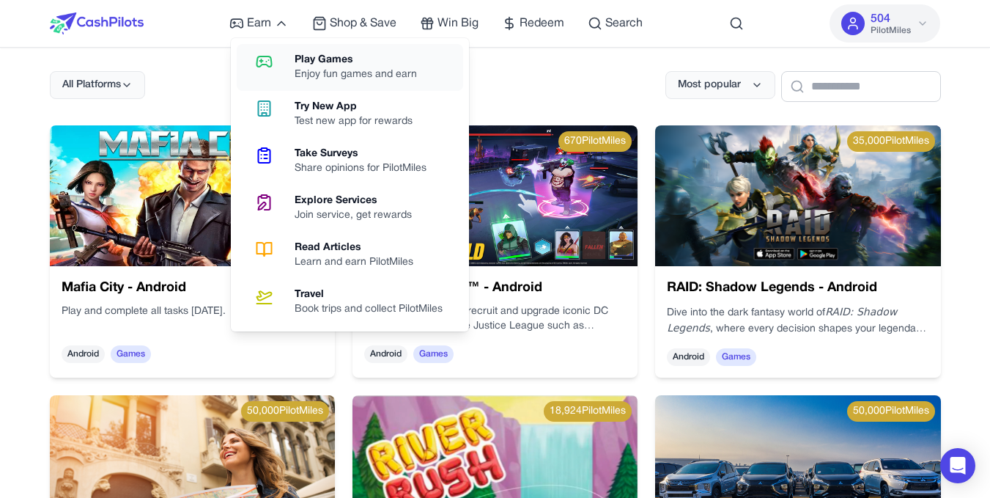
click at [317, 70] on div "Enjoy fun games and earn" at bounding box center [362, 74] width 134 height 15
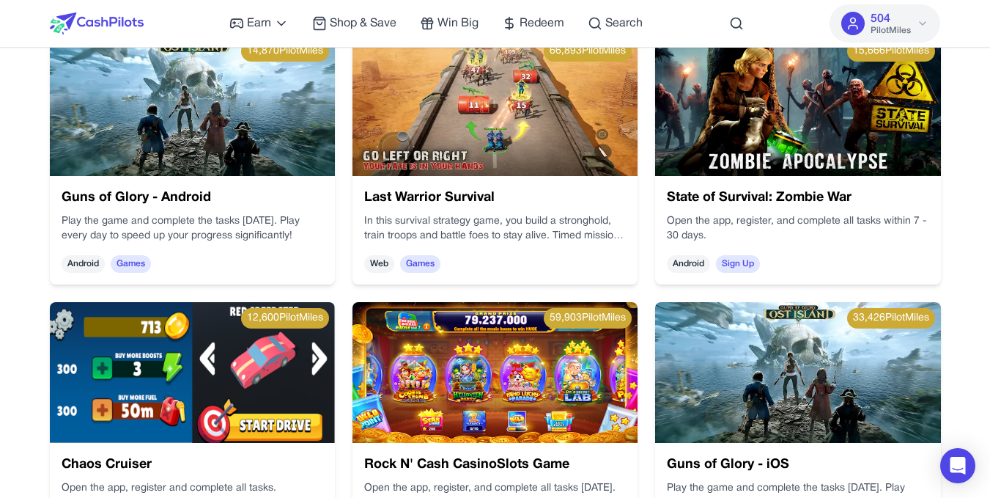
scroll to position [1556, 0]
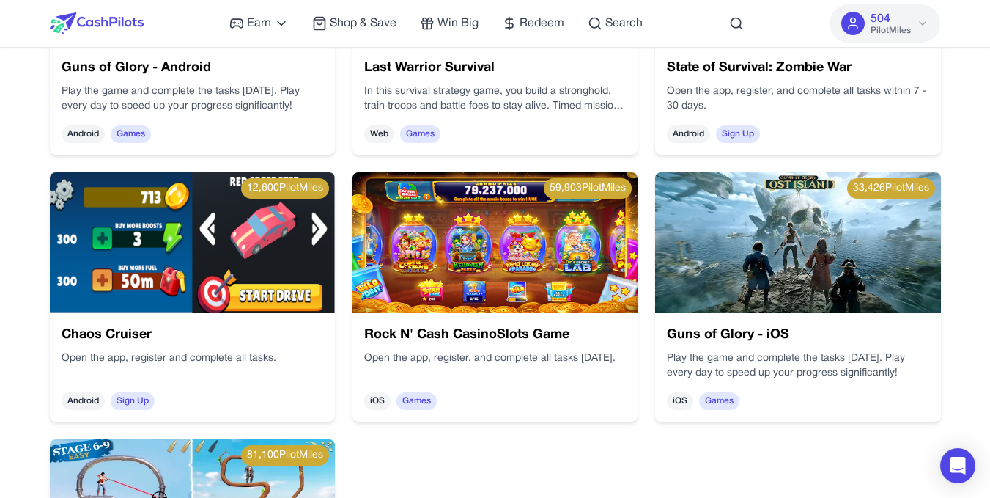
click at [580, 256] on img at bounding box center [430, 240] width 298 height 170
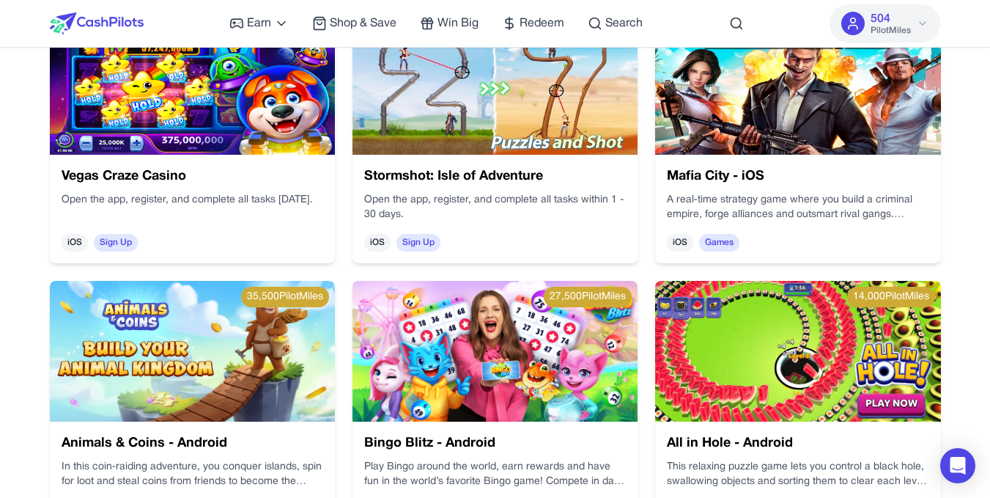
scroll to position [990, 0]
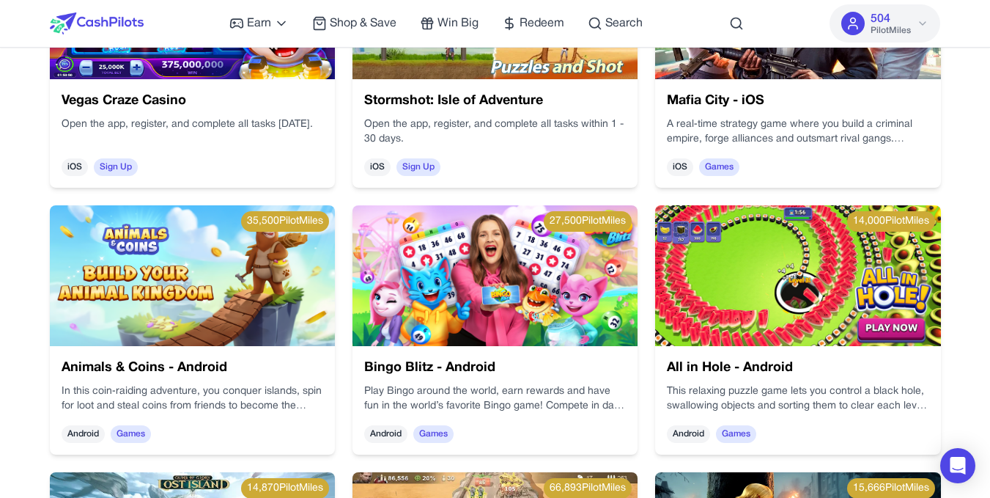
click at [569, 235] on img at bounding box center [486, 276] width 298 height 170
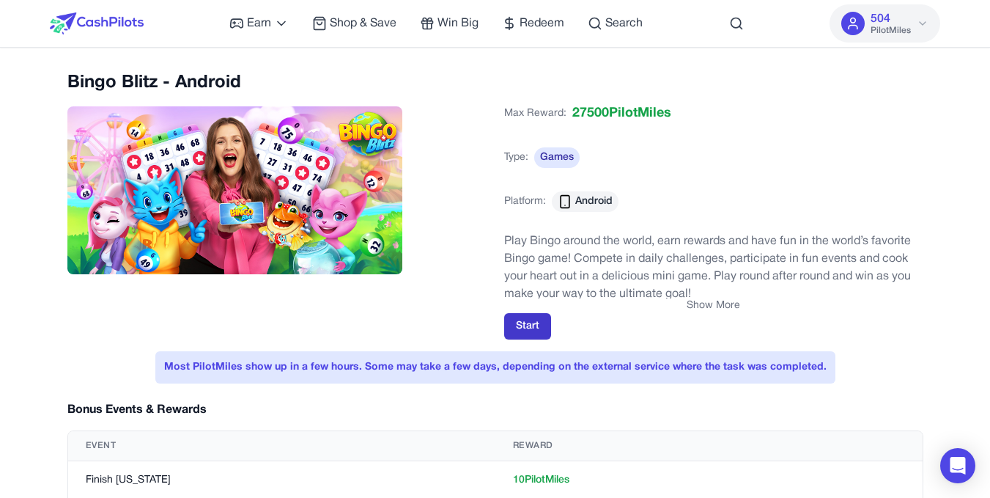
click at [531, 332] on button "Start" at bounding box center [527, 326] width 47 height 26
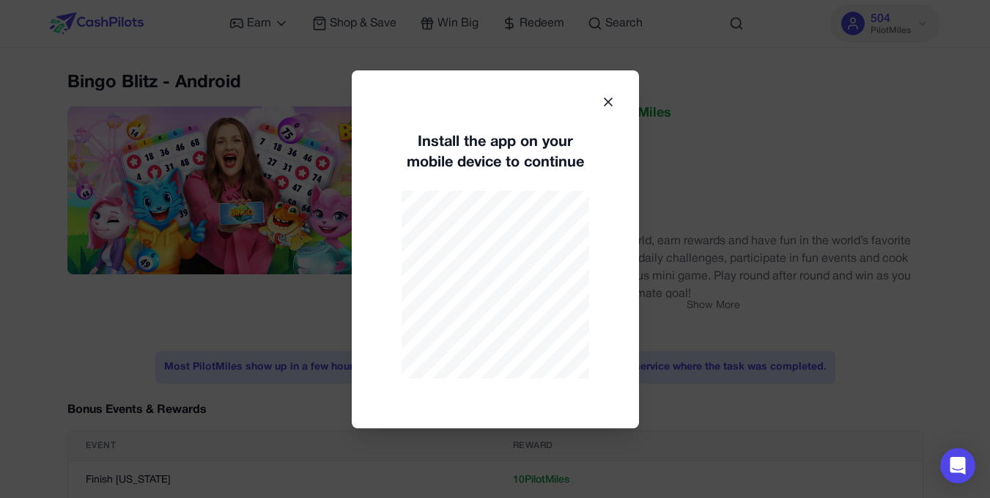
click at [602, 113] on div "Install the app on your mobile device to continue" at bounding box center [495, 249] width 287 height 358
click at [609, 100] on icon at bounding box center [608, 101] width 7 height 7
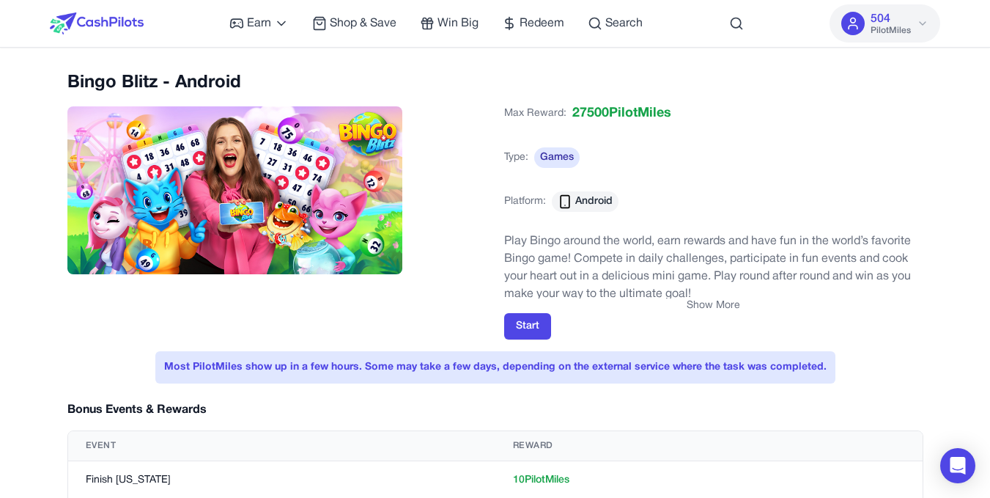
scroll to position [152, 0]
click at [541, 27] on span "Redeem" at bounding box center [542, 24] width 45 height 18
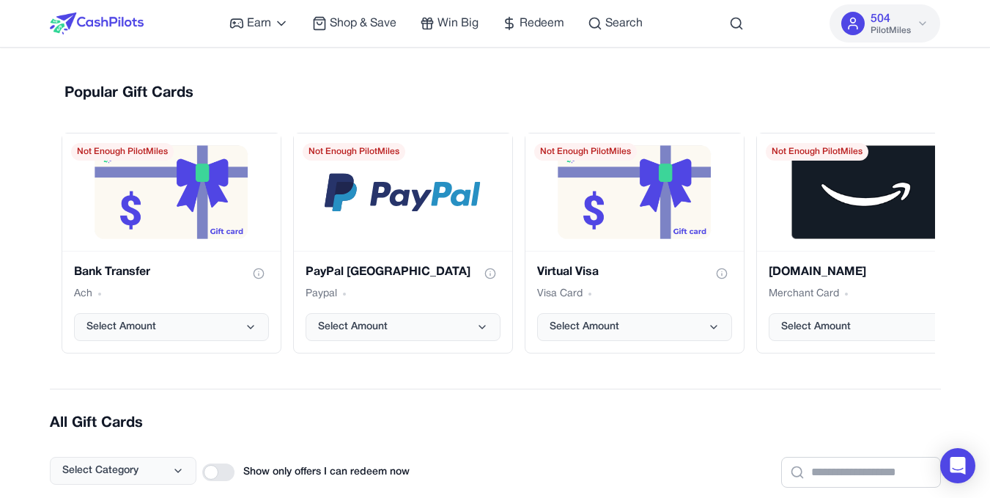
click at [900, 32] on span "PilotMiles" at bounding box center [891, 31] width 40 height 12
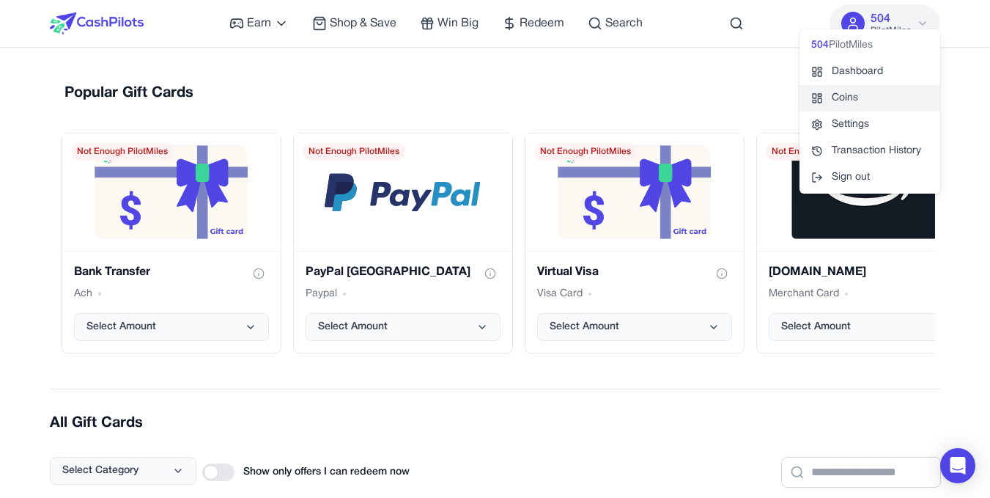
click at [854, 101] on link "Coins" at bounding box center [869, 98] width 141 height 26
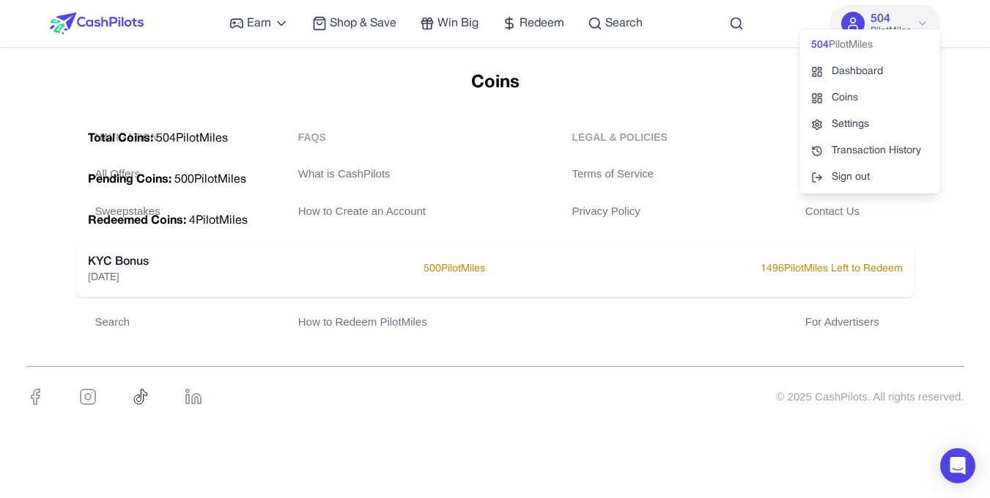
click at [111, 32] on img at bounding box center [97, 23] width 94 height 22
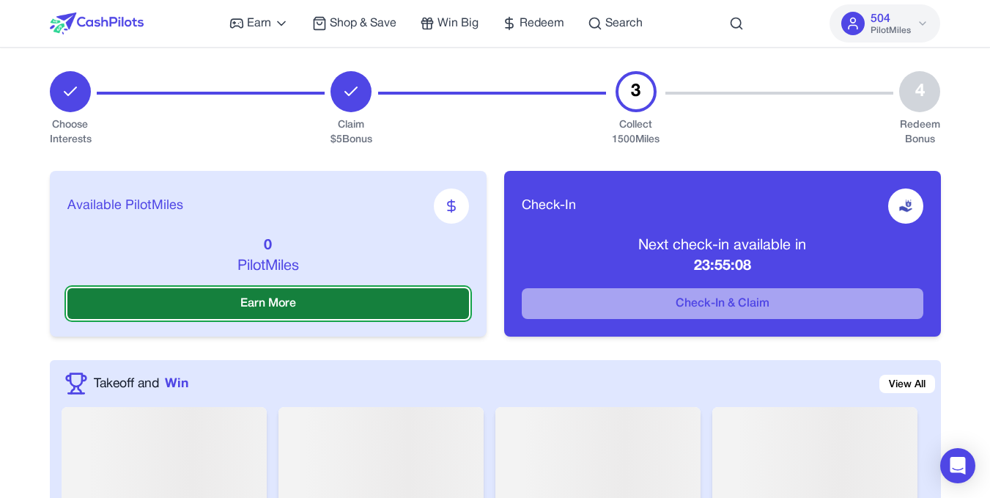
click at [412, 307] on button "Earn More" at bounding box center [268, 303] width 402 height 31
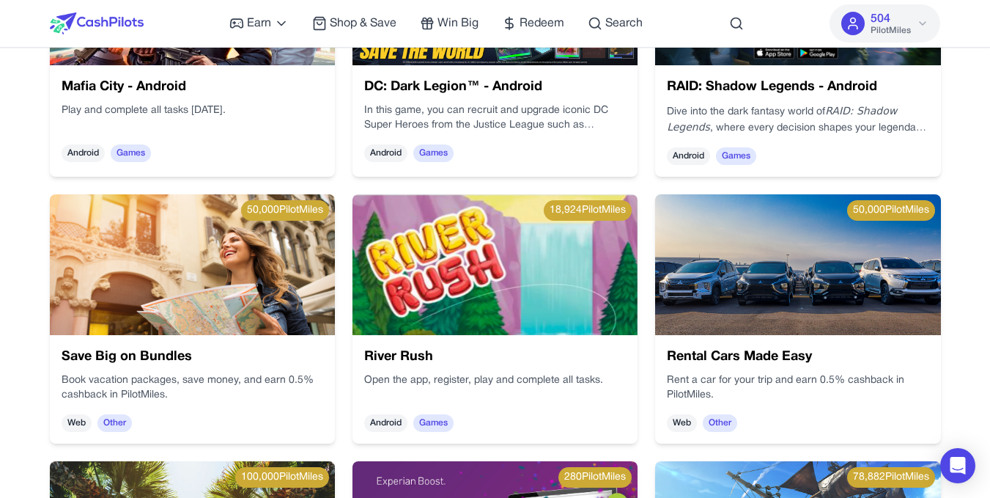
scroll to position [194, 0]
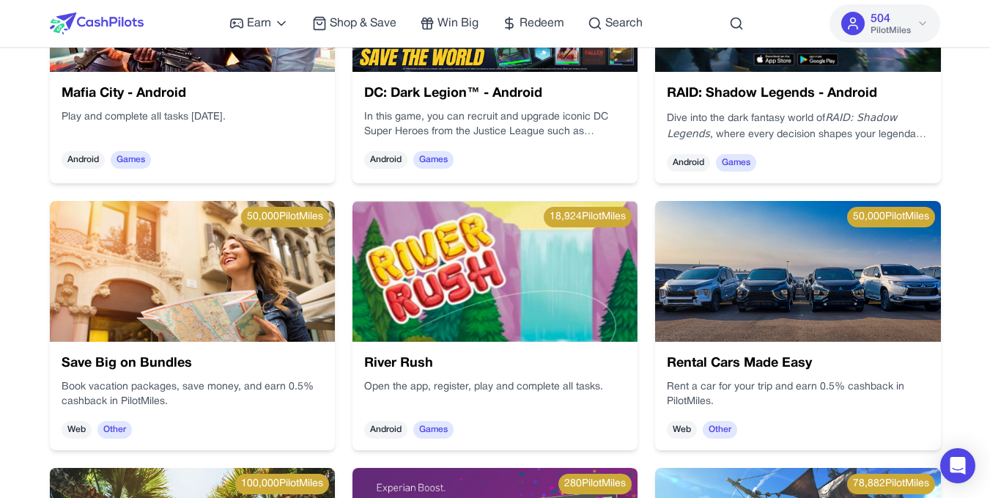
click at [162, 314] on img at bounding box center [192, 271] width 285 height 141
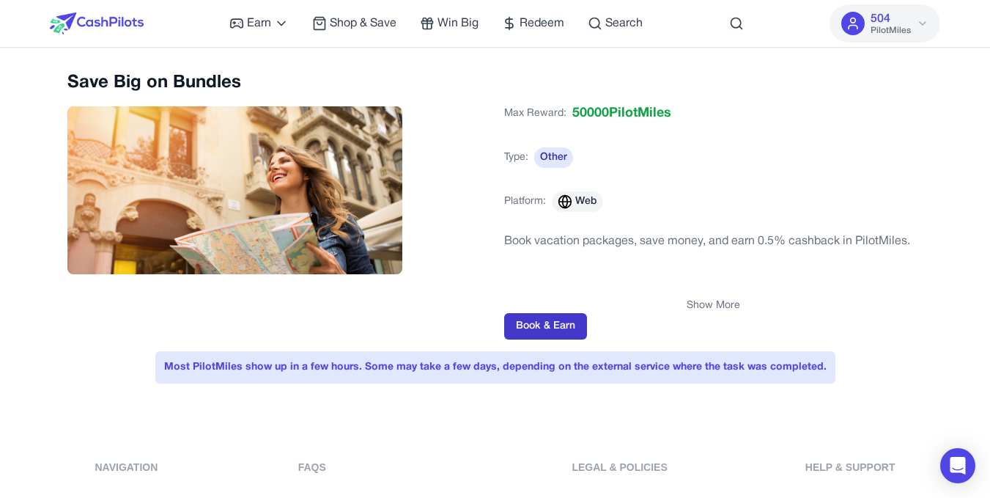
click at [532, 318] on button "Book & Earn" at bounding box center [545, 326] width 83 height 26
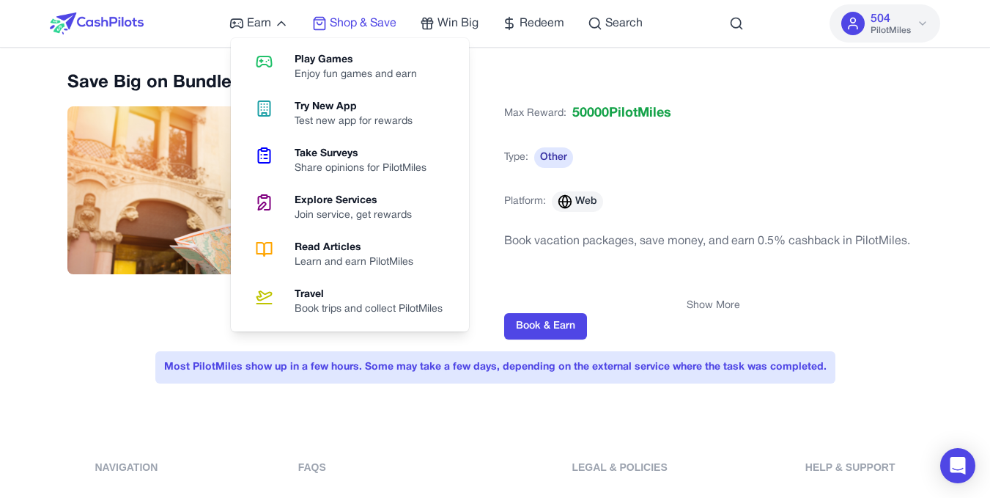
click at [342, 18] on span "Shop & Save" at bounding box center [363, 24] width 67 height 18
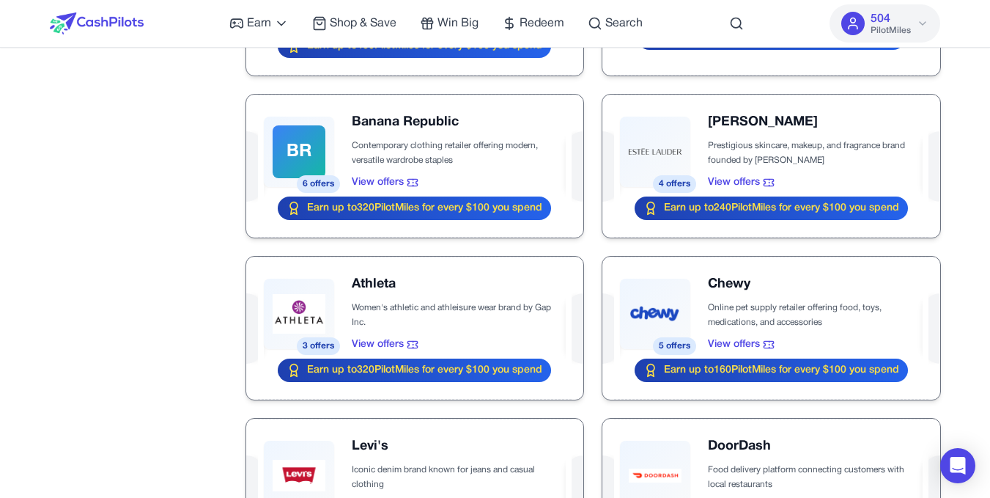
scroll to position [1098, 0]
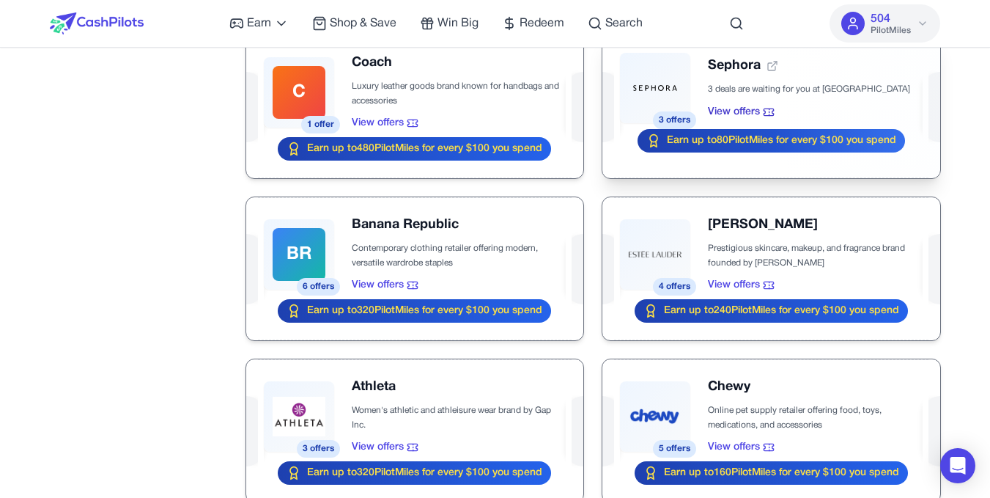
click at [779, 132] on div at bounding box center [770, 106] width 337 height 143
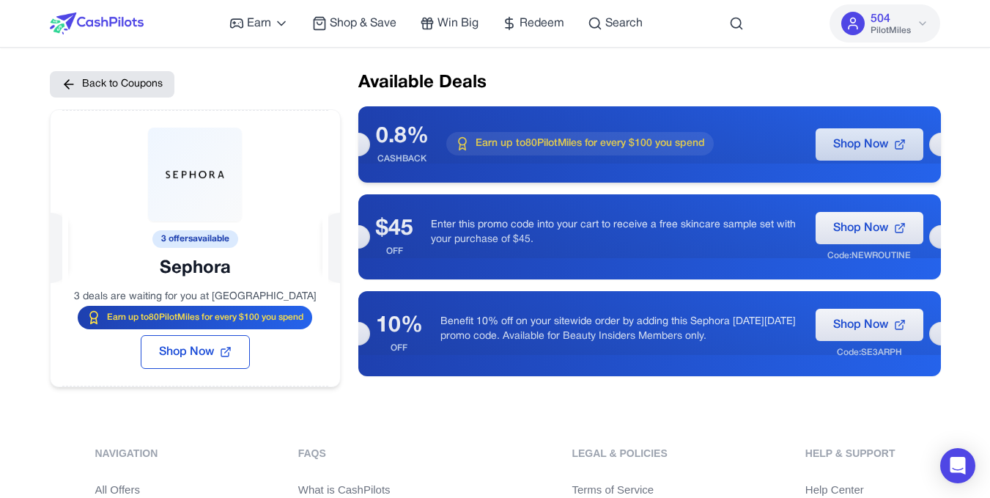
click at [851, 136] on span "Shop Now" at bounding box center [860, 145] width 55 height 18
click at [869, 215] on button "Shop Now" at bounding box center [870, 228] width 108 height 32
click at [852, 323] on span "Shop Now" at bounding box center [860, 325] width 55 height 18
drag, startPoint x: 863, startPoint y: 350, endPoint x: 906, endPoint y: 355, distance: 43.5
click at [906, 355] on div "Shop Now Code: SE3ARPH" at bounding box center [870, 334] width 108 height 50
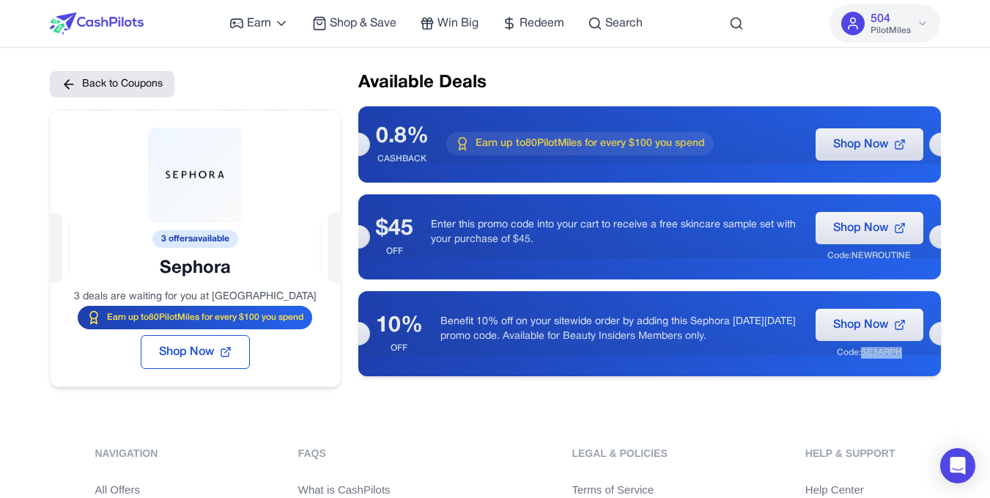
copy div "SE3ARPH"
click at [959, 378] on div "Back to Coupons 3 offers available Sephora 3 deals are waiting for you at Sepho…" at bounding box center [495, 240] width 938 height 339
drag, startPoint x: 851, startPoint y: 256, endPoint x: 932, endPoint y: 256, distance: 81.3
click at [932, 256] on div "$45 OFF Enter this promo code into your cart to receive a free skincare sample …" at bounding box center [649, 236] width 583 height 85
click at [915, 256] on div "Shop Now Code: NEWROUTINE" at bounding box center [870, 237] width 108 height 50
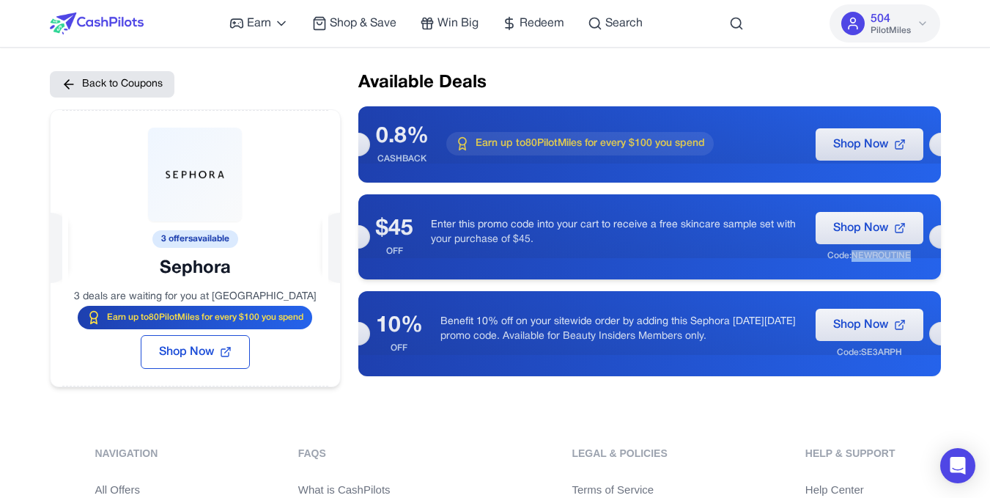
drag, startPoint x: 915, startPoint y: 256, endPoint x: 868, endPoint y: 262, distance: 47.2
click at [868, 262] on div "$45 OFF Enter this promo code into your cart to receive a free skincare sample …" at bounding box center [649, 236] width 583 height 85
copy div "NEWROUTINE"
click at [202, 219] on div at bounding box center [195, 213] width 289 height 207
click at [66, 78] on icon at bounding box center [69, 84] width 15 height 15
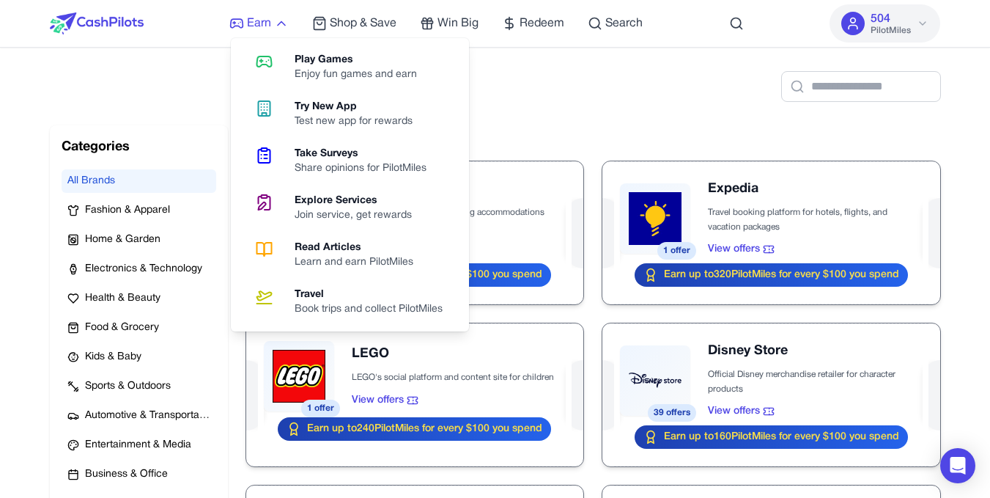
click at [263, 28] on span "Earn" at bounding box center [259, 24] width 24 height 18
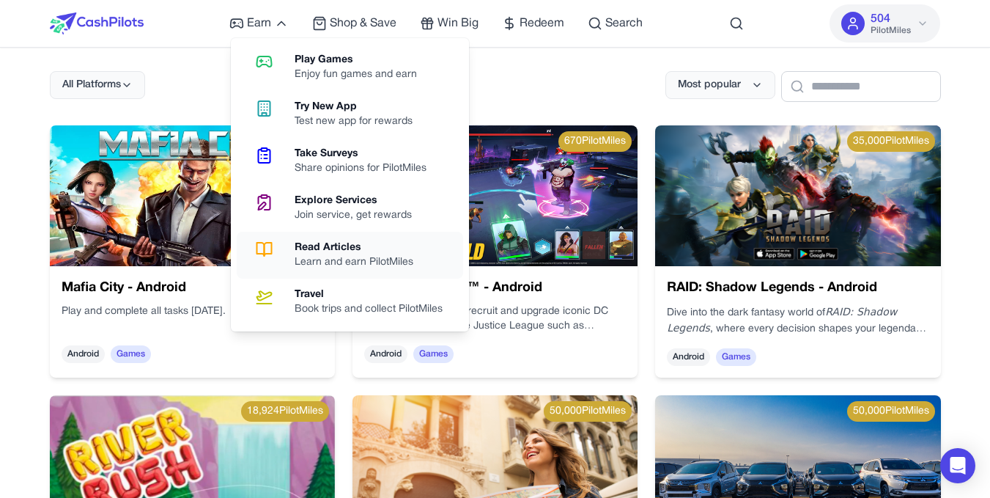
click at [325, 259] on div "Learn and earn PilotMiles" at bounding box center [360, 262] width 130 height 15
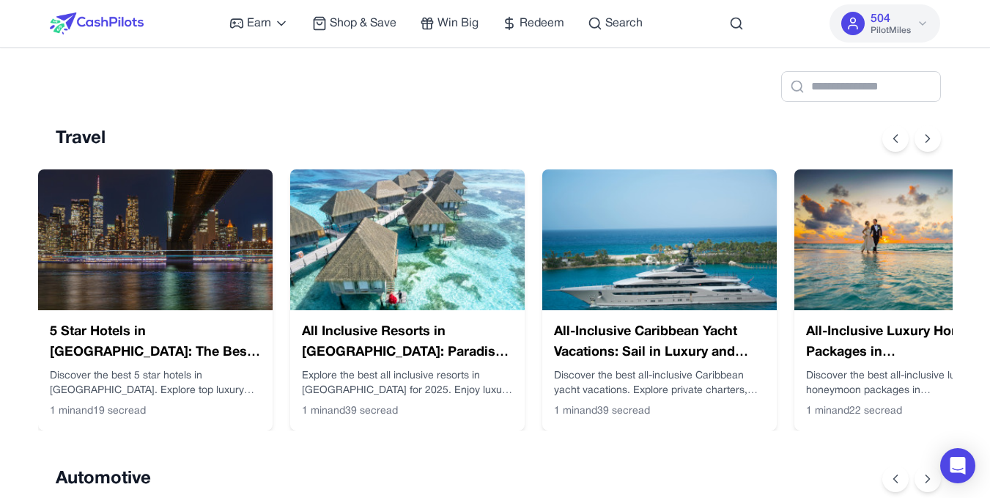
scroll to position [0, 12]
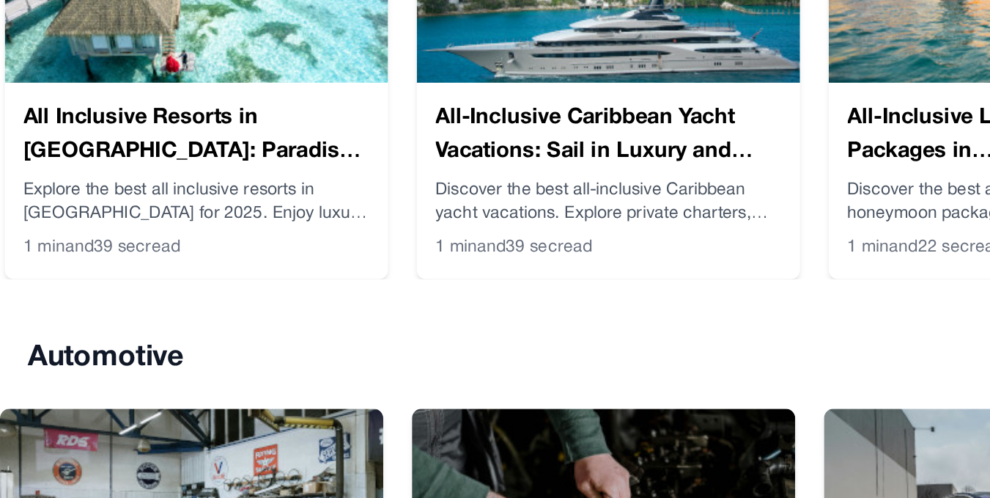
scroll to position [0, 264]
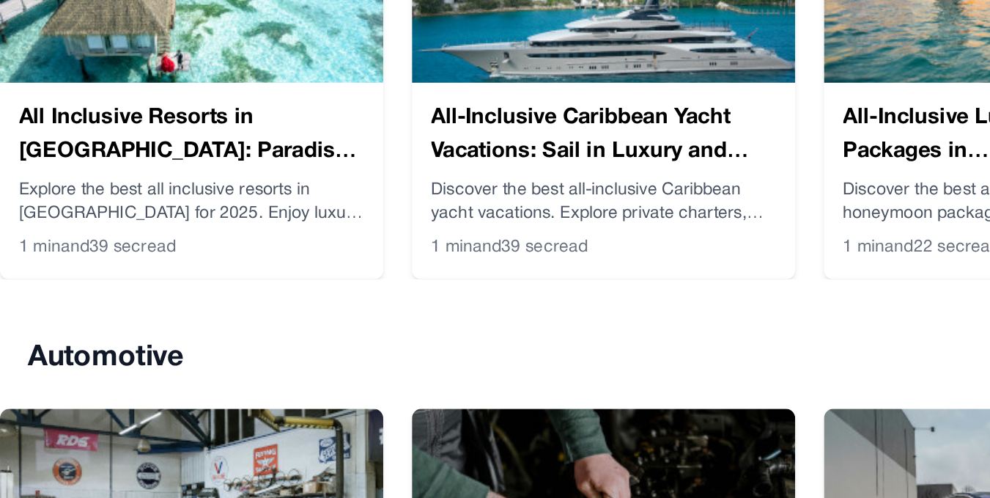
click at [38, 330] on div "All Inclusive Resorts in Maldives: Paradise Made Easy Explore the best all incl…" at bounding box center [155, 201] width 234 height 261
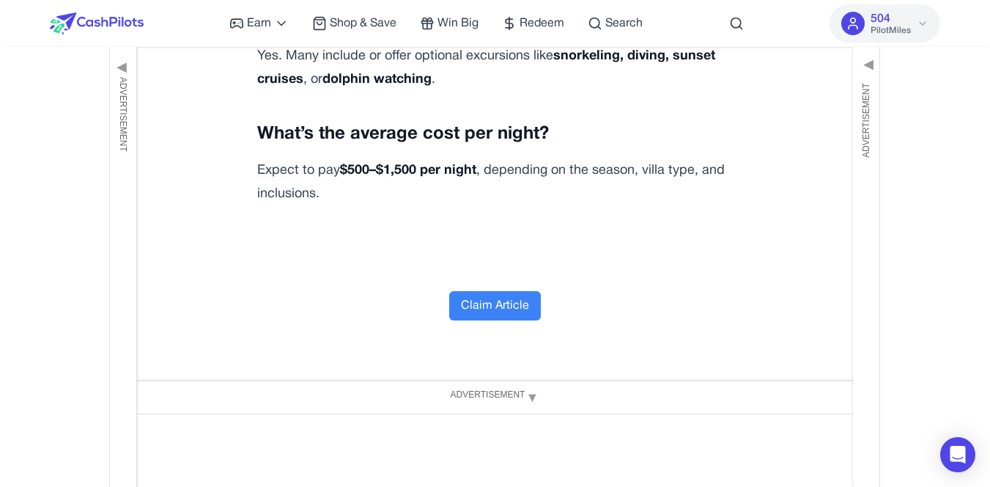
click at [519, 291] on button "Claim Article" at bounding box center [495, 305] width 92 height 29
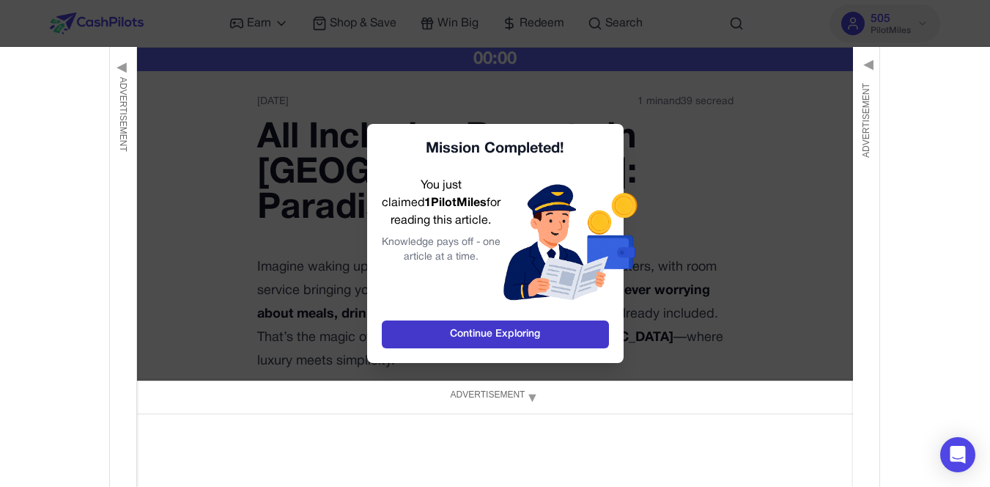
click at [536, 336] on link "Continue Exploring" at bounding box center [495, 334] width 227 height 28
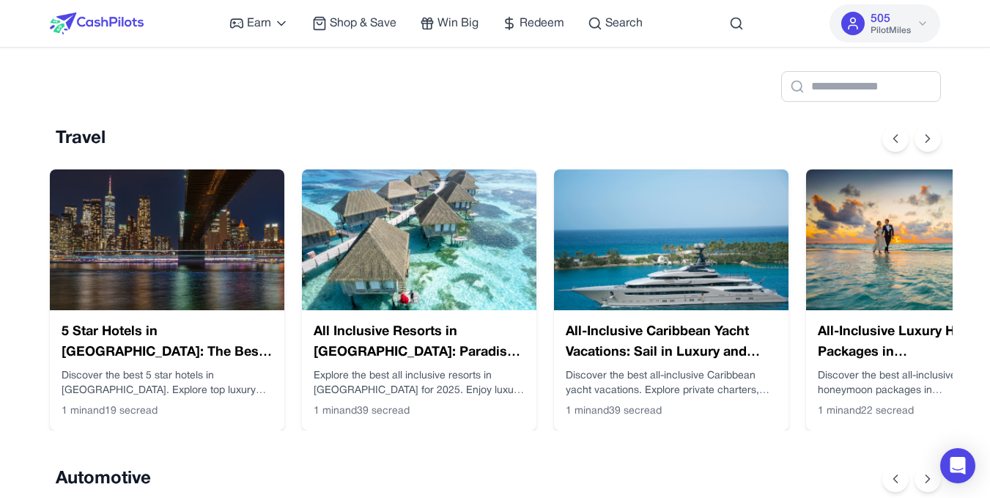
scroll to position [0, 12]
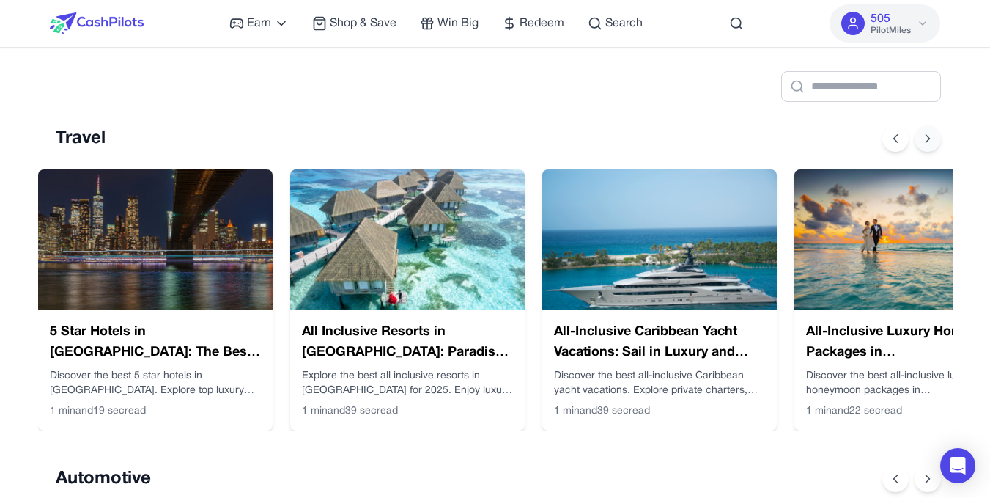
click at [926, 137] on icon at bounding box center [927, 138] width 15 height 15
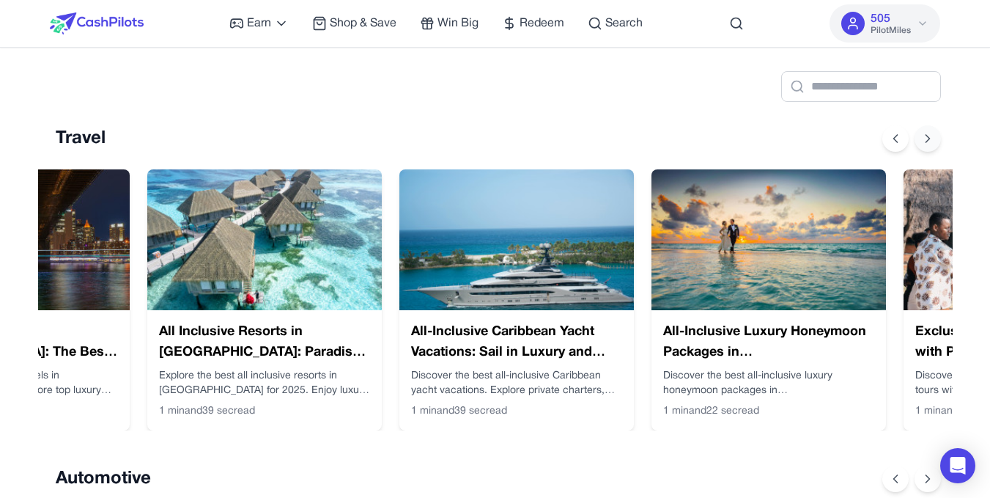
scroll to position [0, 264]
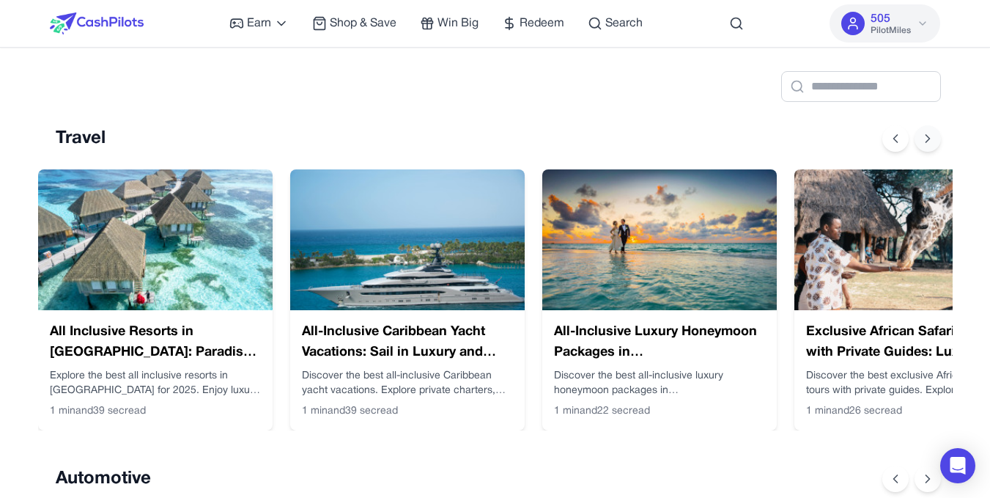
click at [926, 137] on icon at bounding box center [927, 138] width 15 height 15
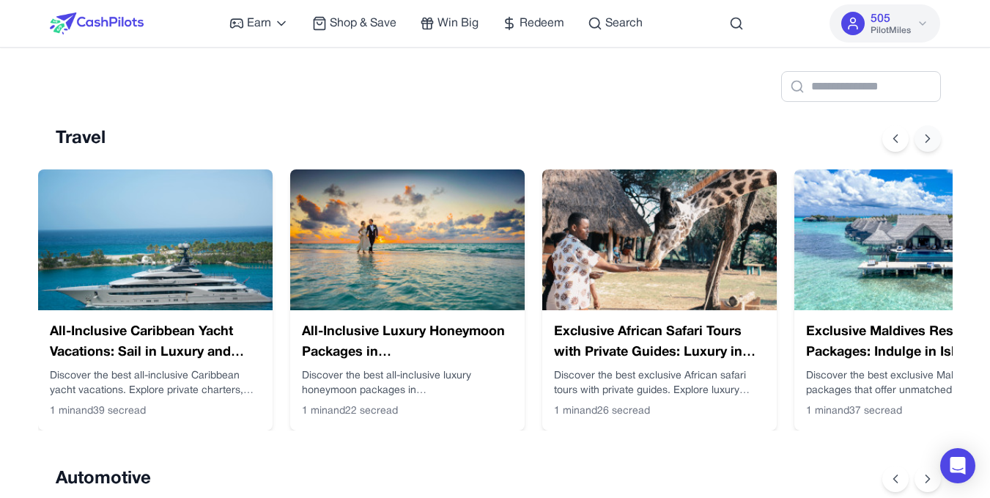
click at [925, 140] on icon at bounding box center [927, 138] width 15 height 15
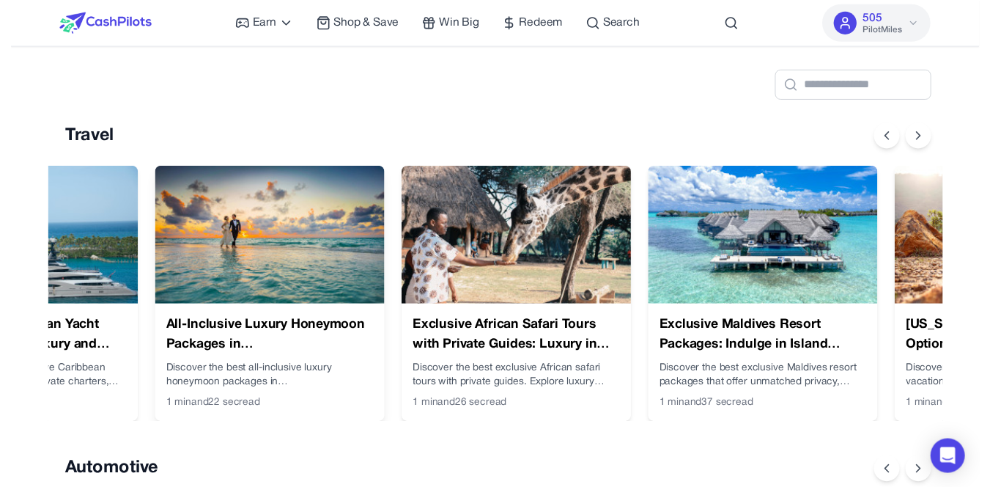
scroll to position [0, 768]
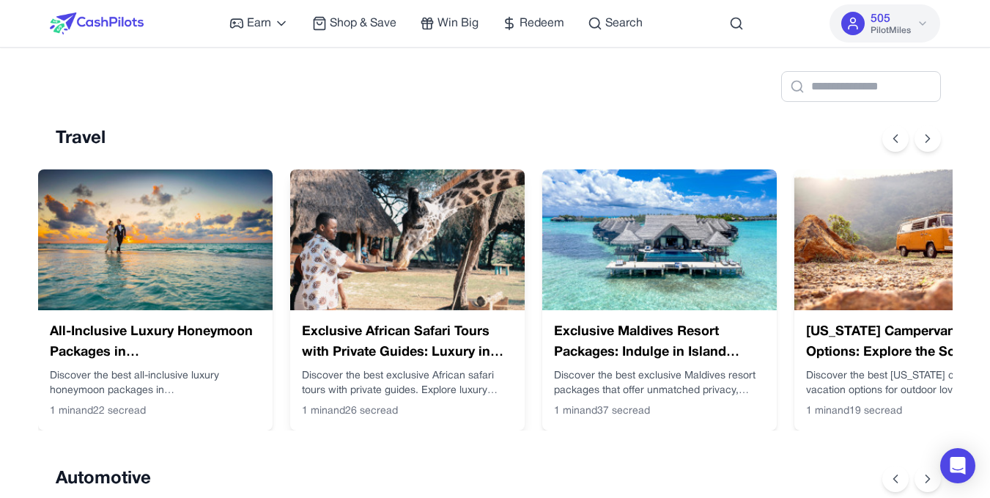
click at [432, 212] on img at bounding box center [407, 239] width 234 height 141
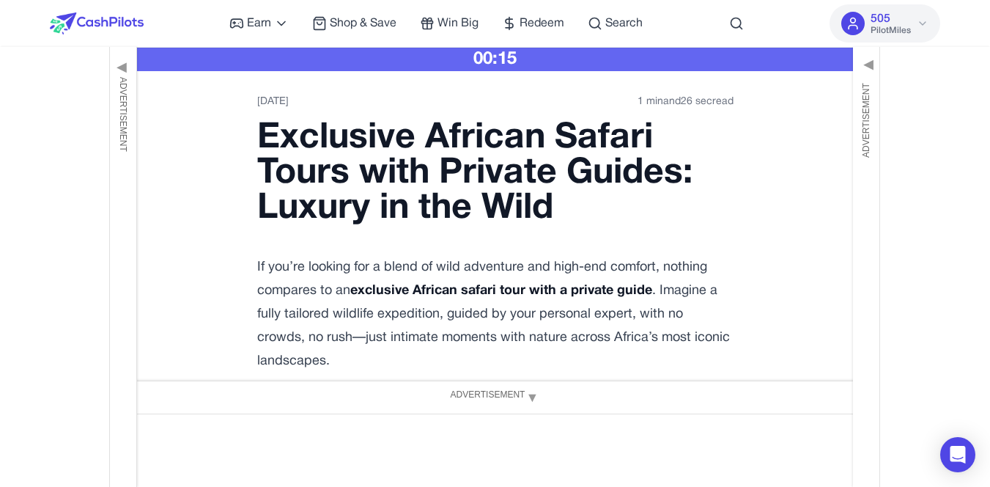
click at [105, 28] on img at bounding box center [97, 23] width 94 height 22
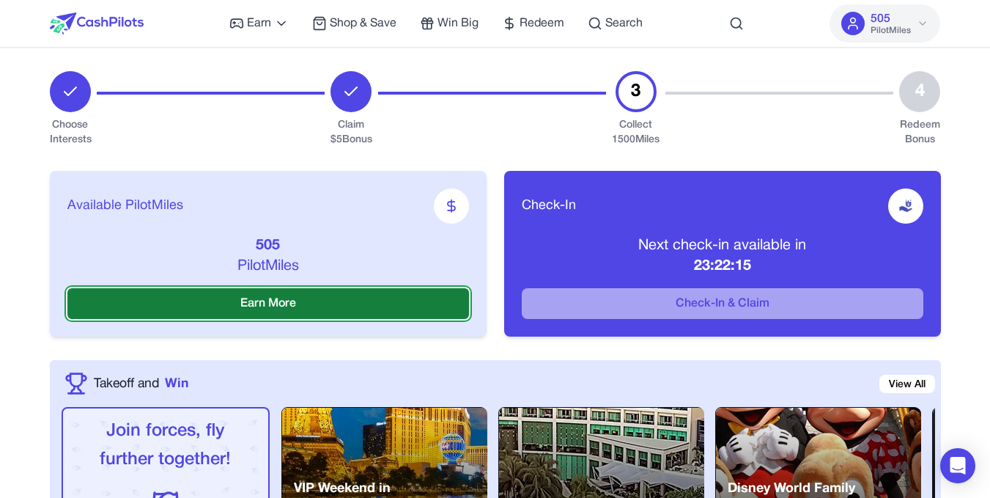
click at [394, 305] on button "Earn More" at bounding box center [268, 303] width 402 height 31
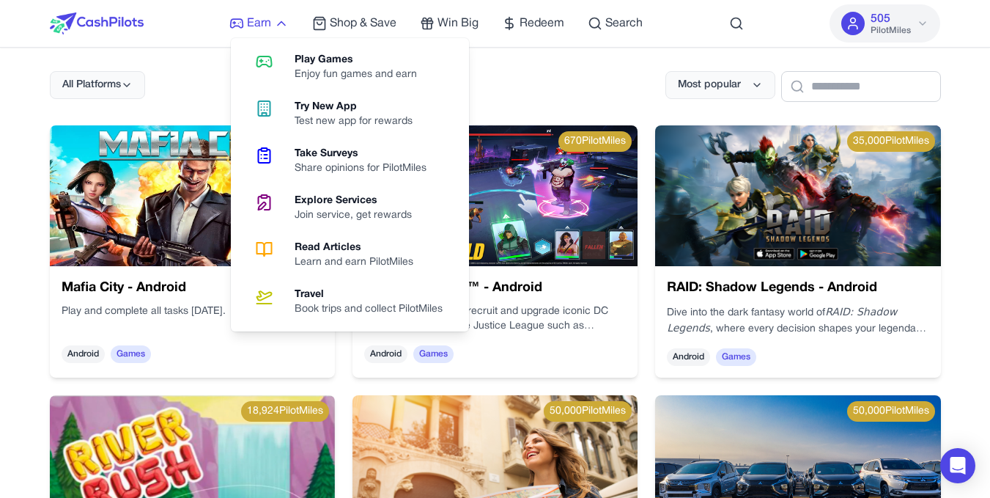
click at [259, 24] on span "Earn" at bounding box center [259, 24] width 24 height 18
click at [300, 173] on div "Share opinions for PilotMiles" at bounding box center [367, 168] width 144 height 15
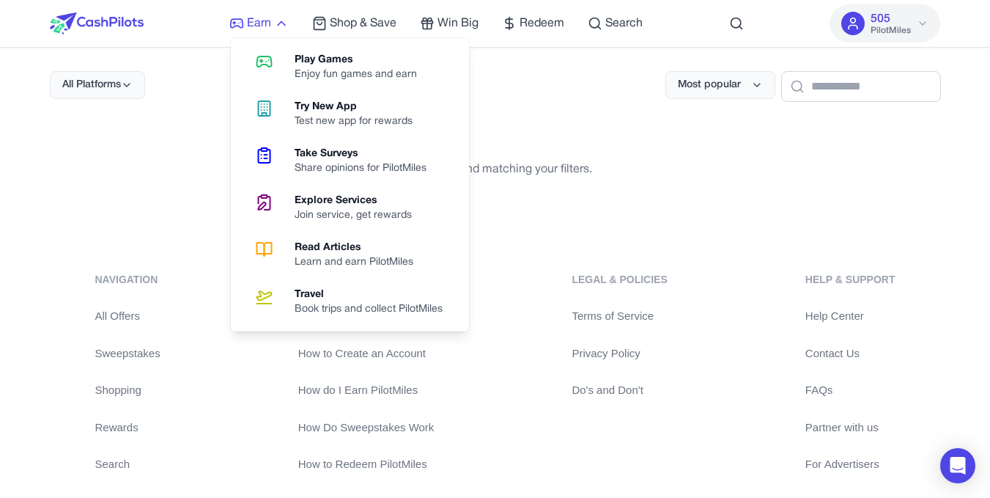
click at [265, 23] on span "Earn" at bounding box center [259, 24] width 24 height 18
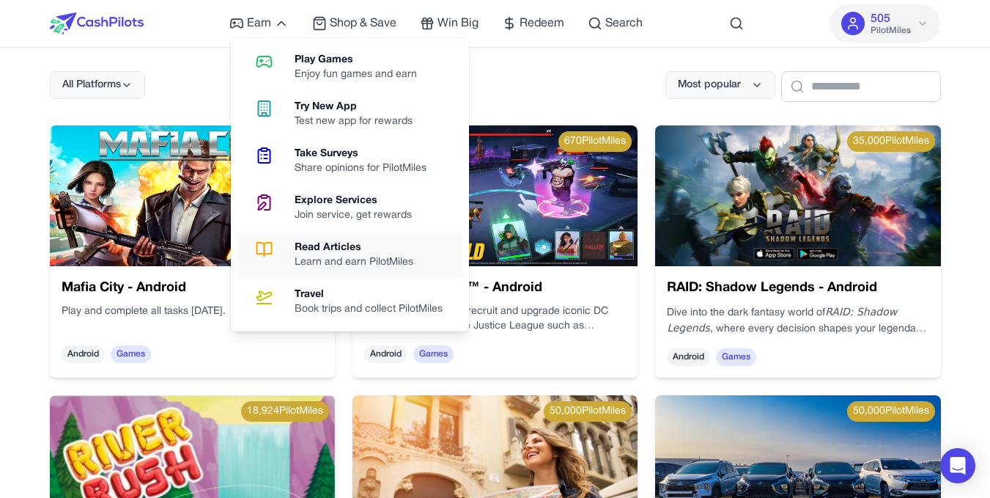
click at [317, 263] on div "Learn and earn PilotMiles" at bounding box center [360, 262] width 130 height 15
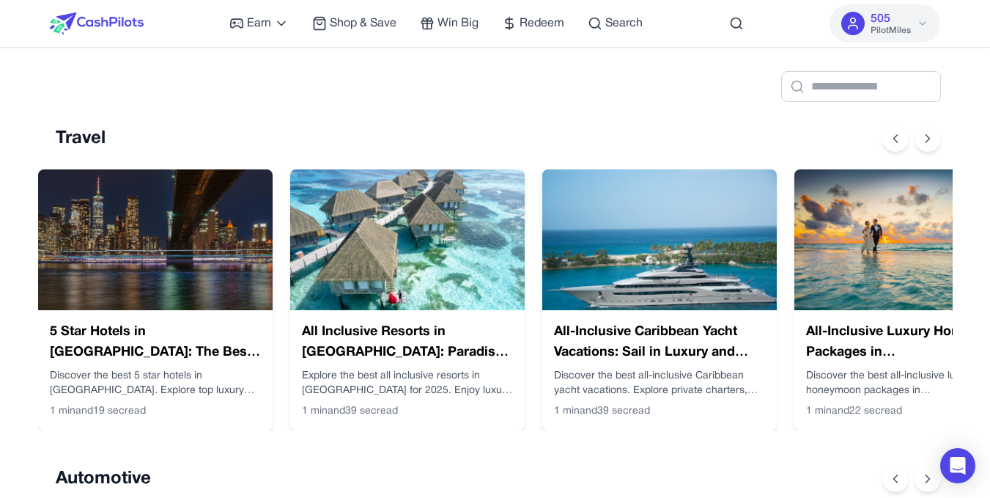
scroll to position [0, 12]
click at [937, 140] on button at bounding box center [928, 138] width 26 height 26
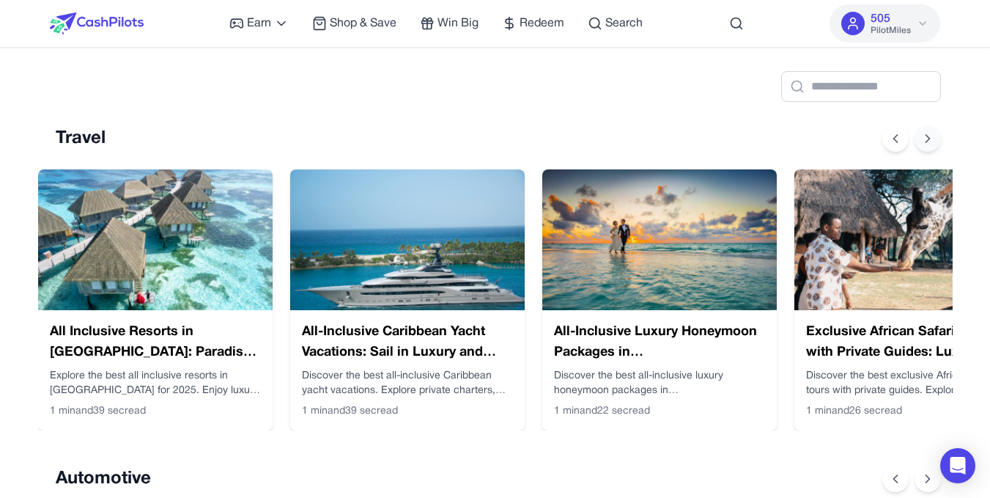
click at [937, 140] on button at bounding box center [928, 138] width 26 height 26
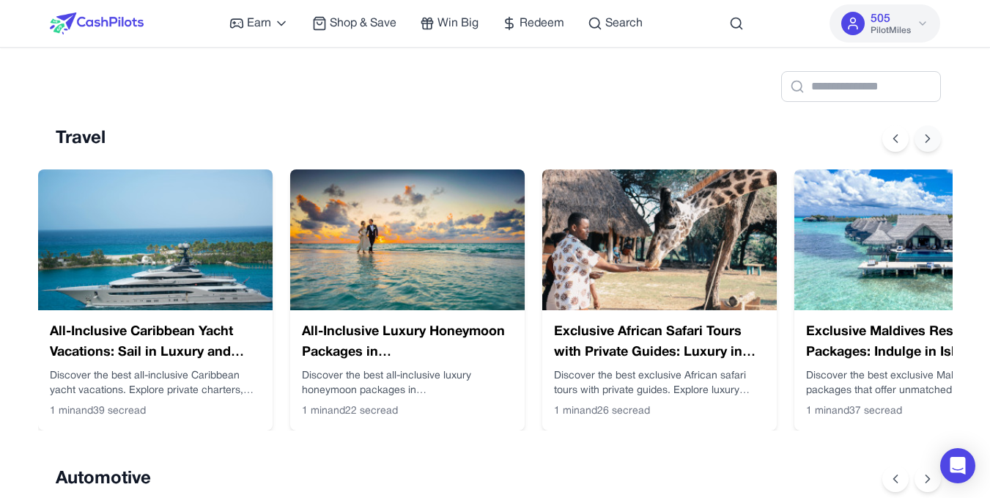
click at [937, 140] on button at bounding box center [928, 138] width 26 height 26
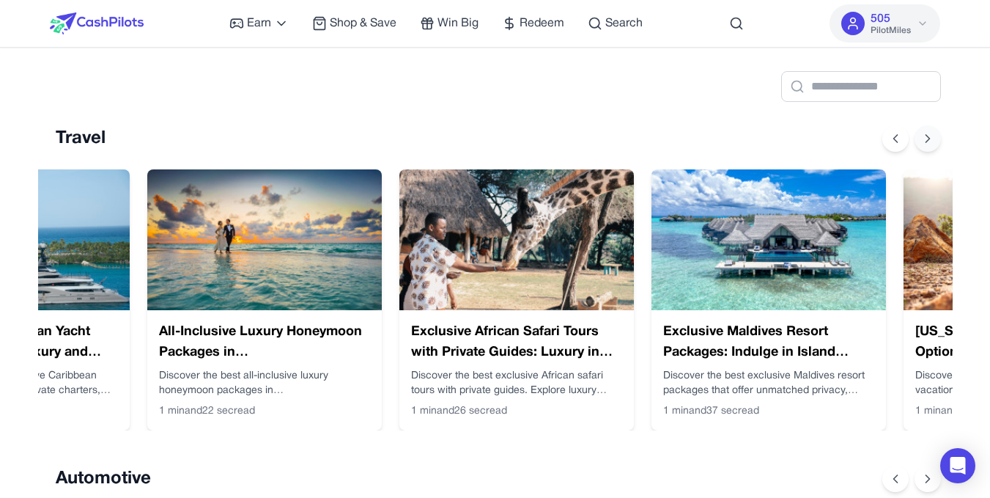
click at [937, 140] on button at bounding box center [928, 138] width 26 height 26
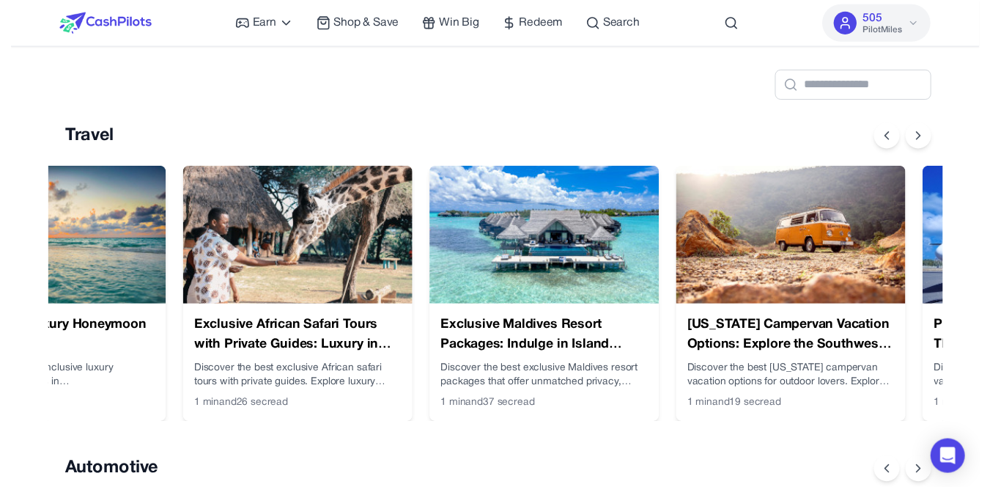
scroll to position [0, 1020]
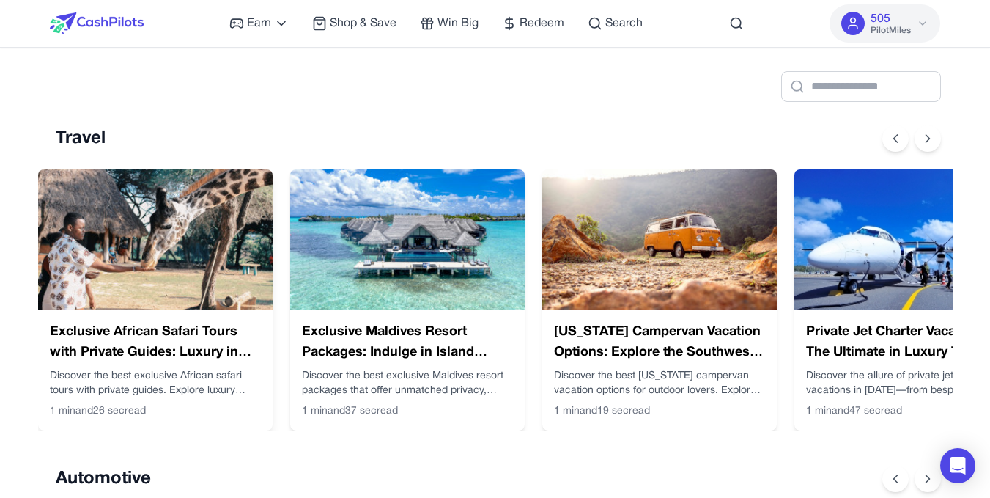
click at [101, 202] on img at bounding box center [155, 239] width 234 height 141
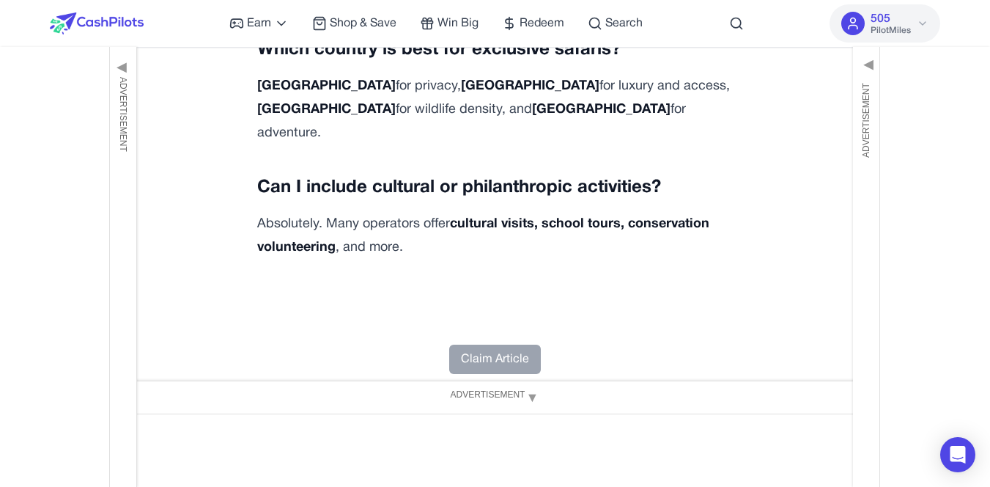
scroll to position [5063, 0]
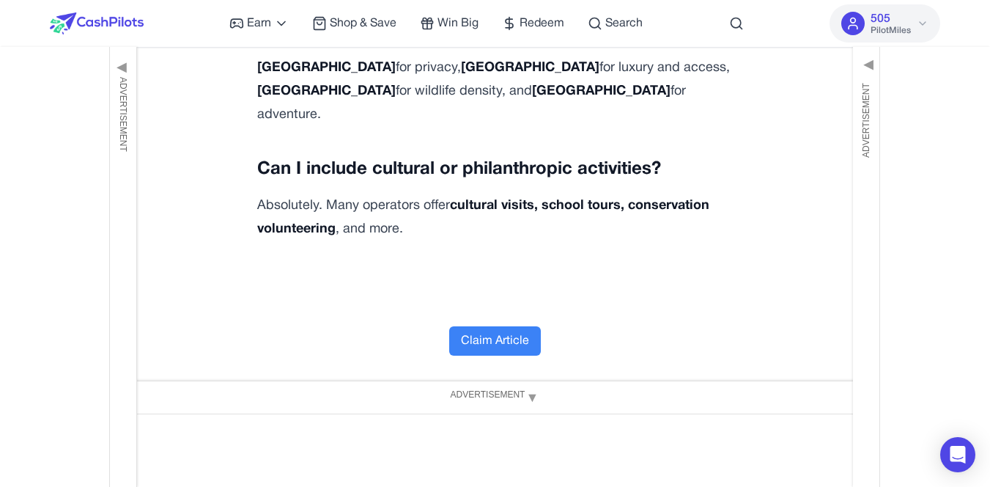
click at [515, 326] on button "Claim Article" at bounding box center [495, 340] width 92 height 29
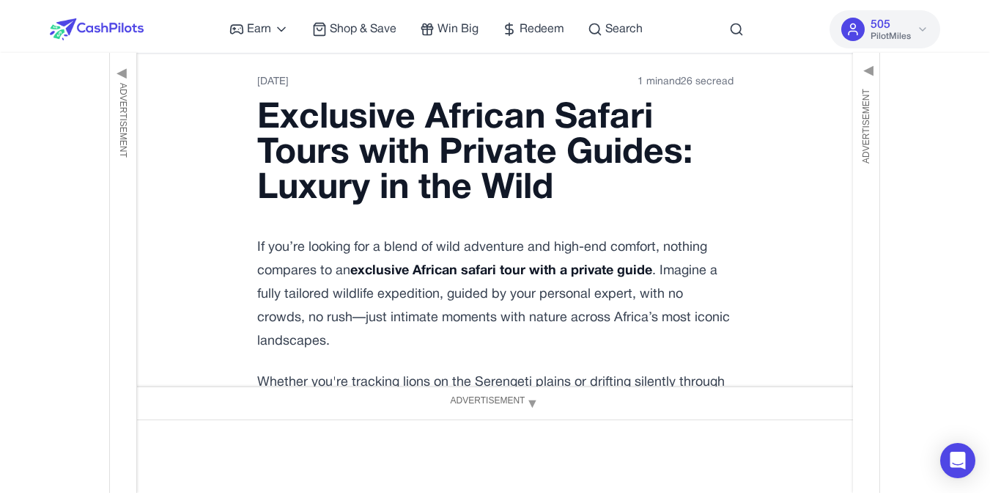
scroll to position [0, 0]
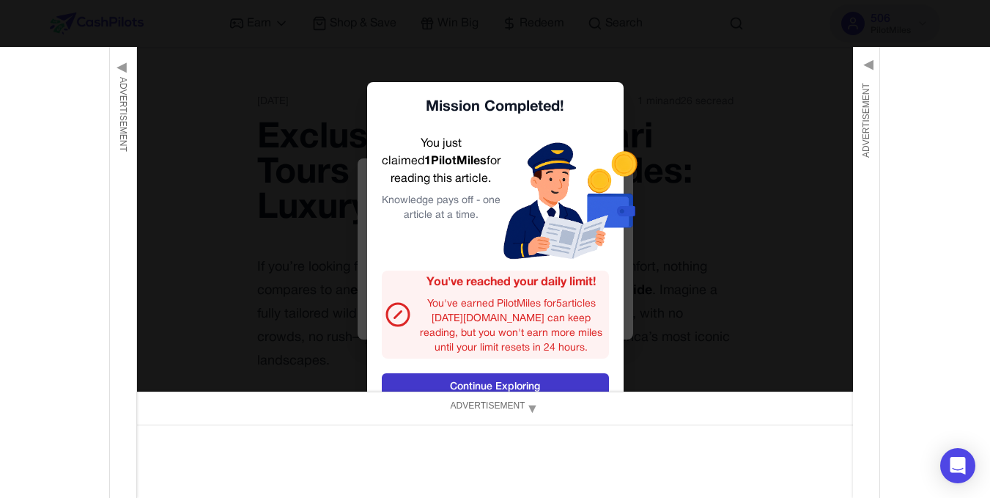
click at [534, 378] on link "Continue Exploring" at bounding box center [495, 387] width 227 height 28
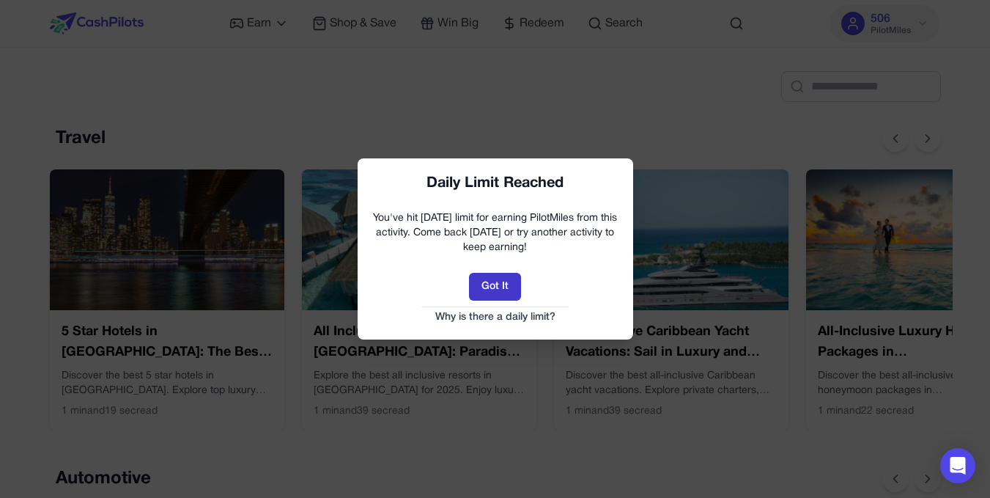
scroll to position [0, 12]
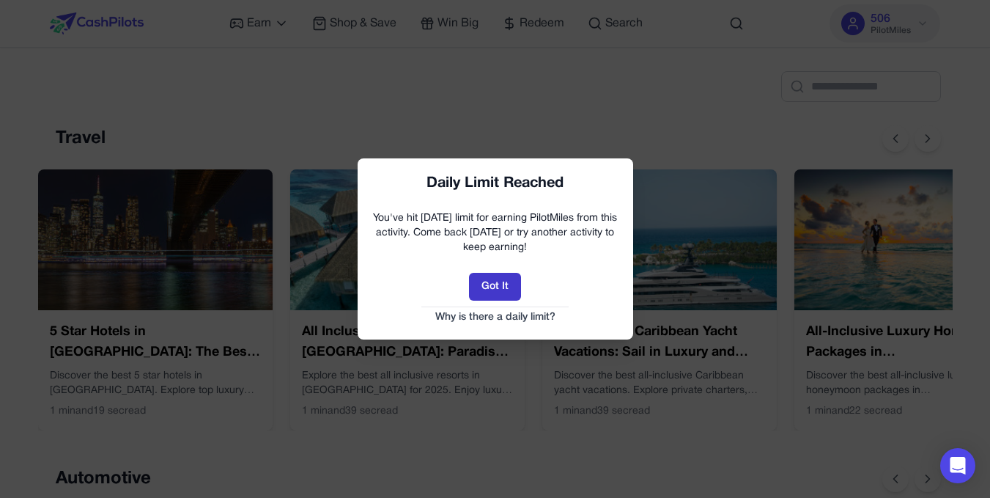
click at [499, 287] on button "Got It" at bounding box center [495, 287] width 52 height 28
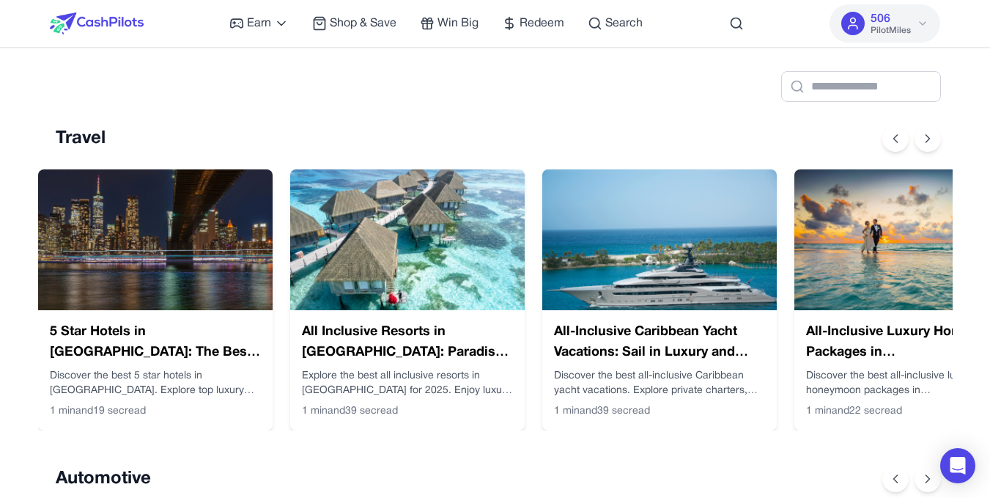
click at [933, 14] on button "506 PilotMiles" at bounding box center [885, 23] width 111 height 38
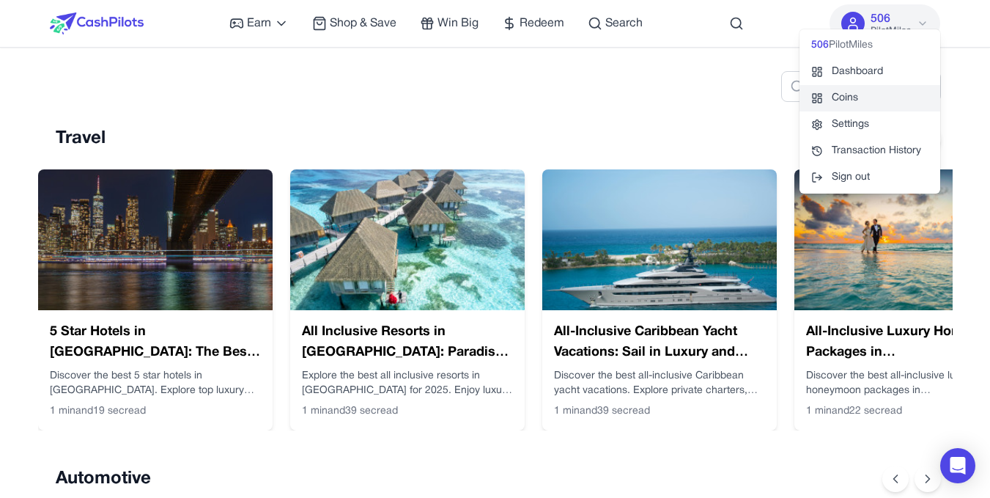
click at [855, 103] on link "Coins" at bounding box center [869, 98] width 141 height 26
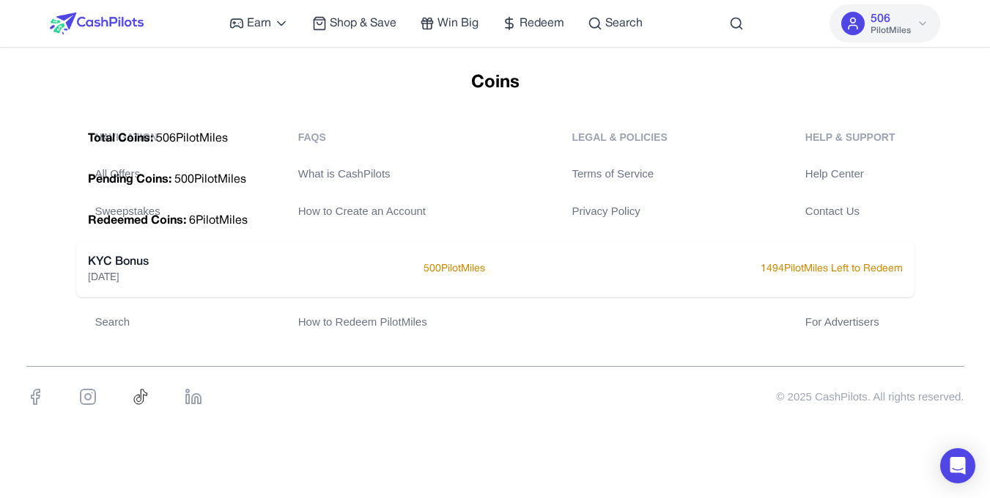
click at [94, 18] on img at bounding box center [97, 23] width 94 height 22
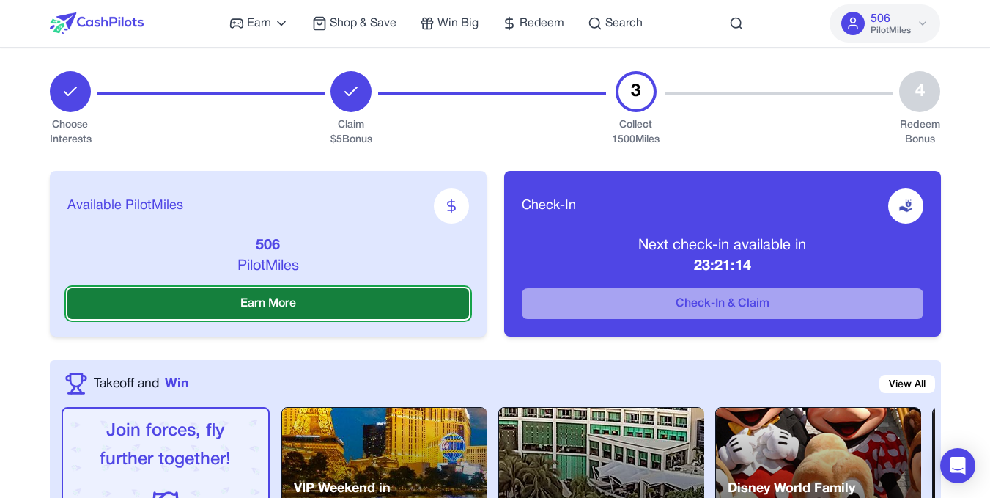
click at [434, 290] on button "Earn More" at bounding box center [268, 303] width 402 height 31
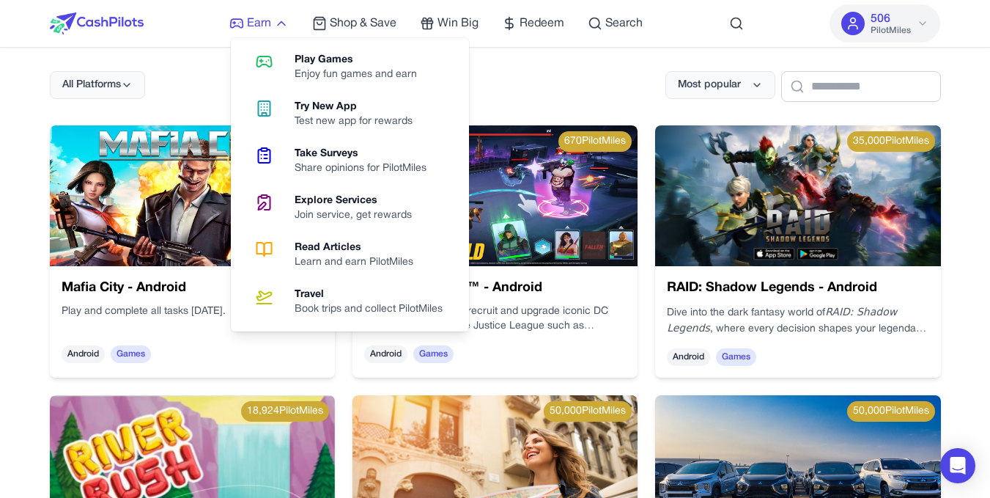
click at [275, 16] on icon at bounding box center [281, 23] width 15 height 15
click at [355, 75] on div "Enjoy fun games and earn" at bounding box center [362, 74] width 134 height 15
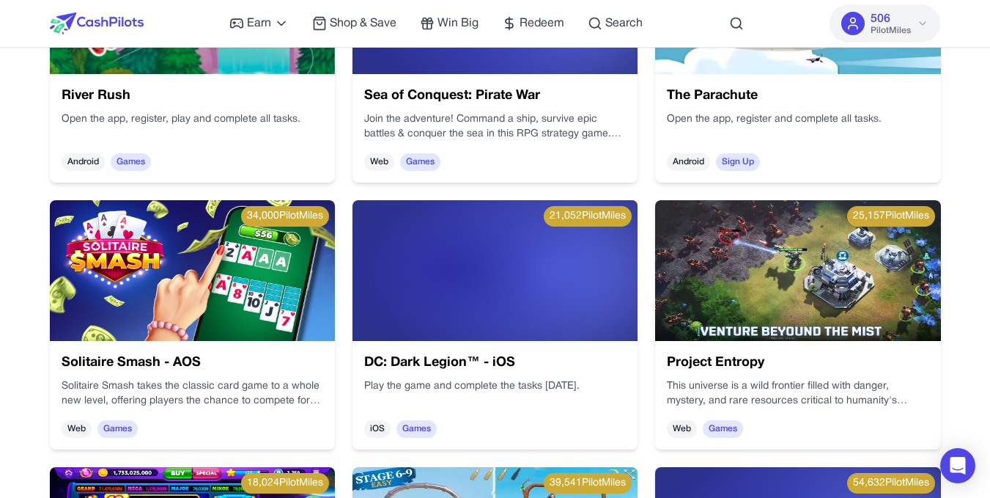
scroll to position [470, 0]
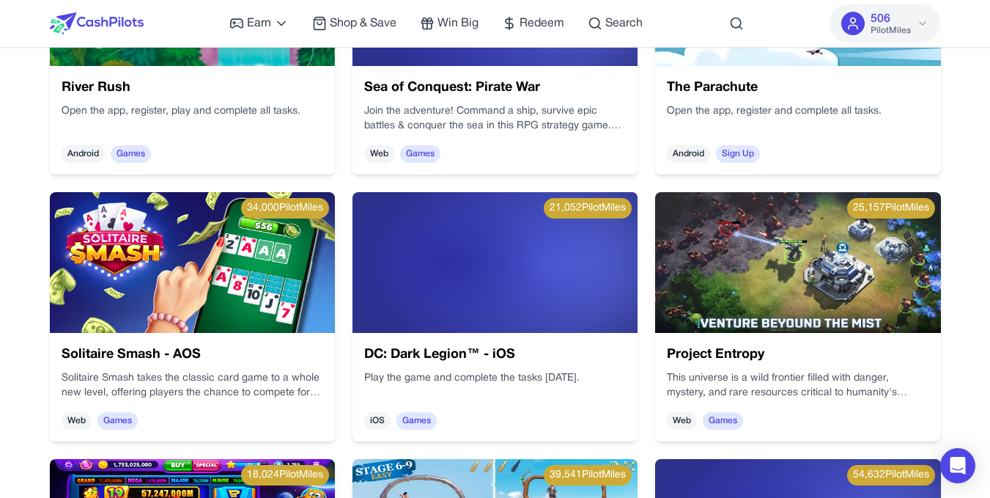
click at [553, 135] on div "Sea of Conquest: Pirate War Join the adventure! Command a ship, survive epic ba…" at bounding box center [494, 120] width 285 height 108
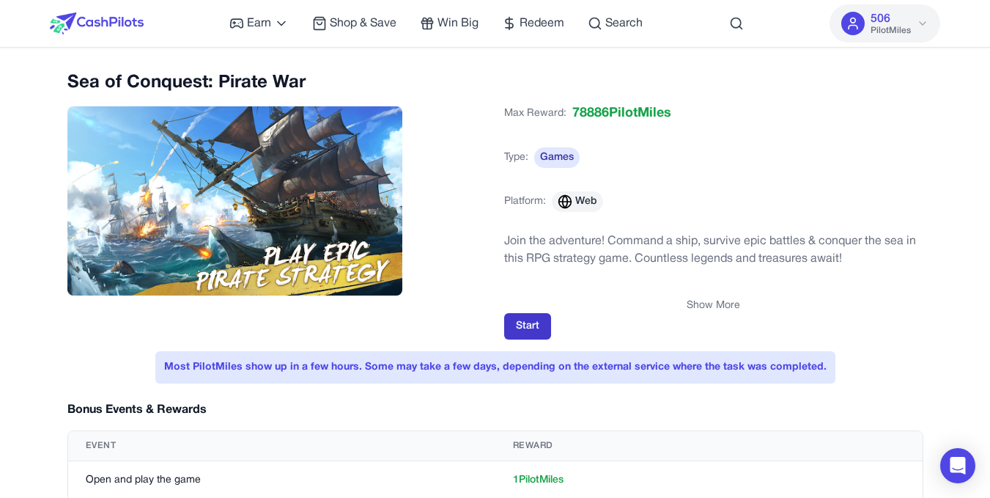
click at [528, 320] on button "Start" at bounding box center [527, 326] width 47 height 26
click at [470, 22] on span "Win Big" at bounding box center [457, 24] width 41 height 18
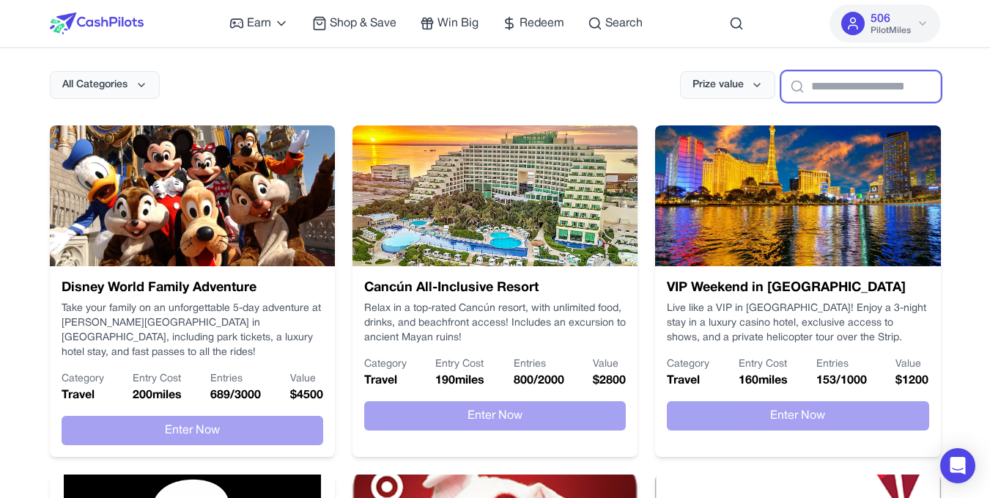
click at [803, 82] on input "text" at bounding box center [861, 86] width 160 height 31
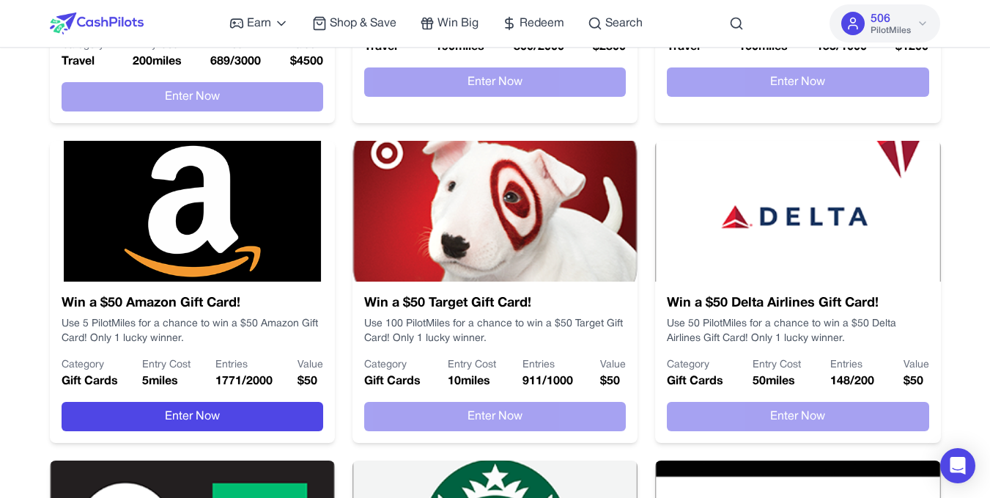
scroll to position [391, 0]
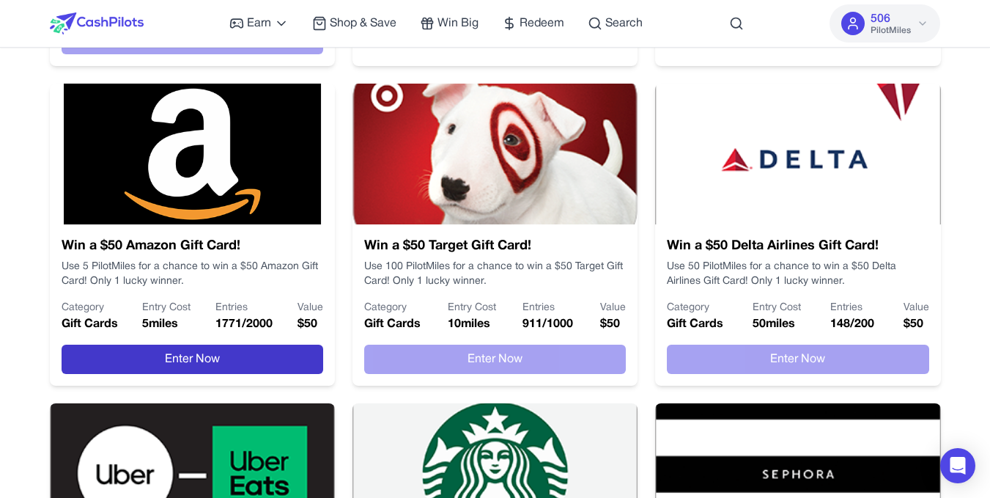
click at [289, 344] on button "Enter Now" at bounding box center [193, 358] width 262 height 29
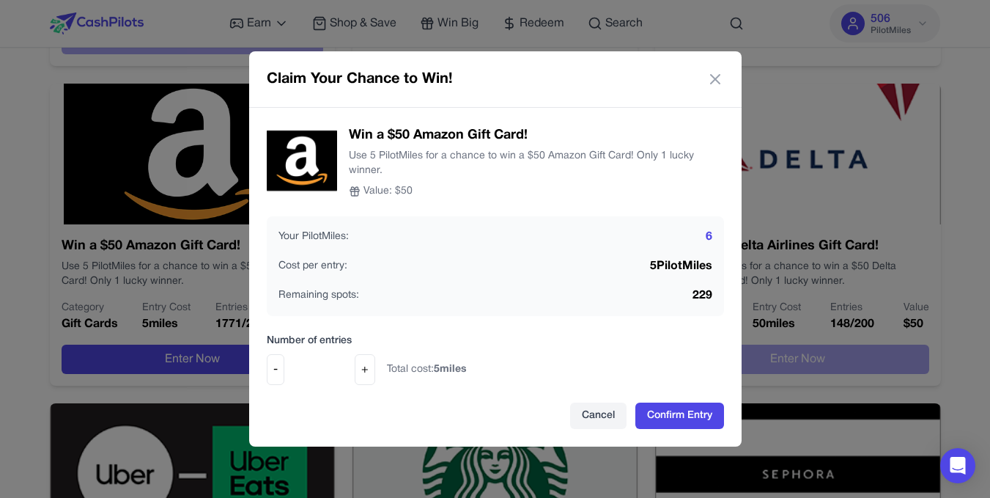
click at [379, 240] on div "Your PilotMiles: 6" at bounding box center [495, 237] width 434 height 18
click at [511, 230] on div "Your PilotMiles: 6" at bounding box center [495, 237] width 434 height 18
click at [657, 407] on button "Confirm Entry" at bounding box center [679, 415] width 89 height 26
click at [364, 369] on button "+" at bounding box center [365, 369] width 21 height 31
type input "*"
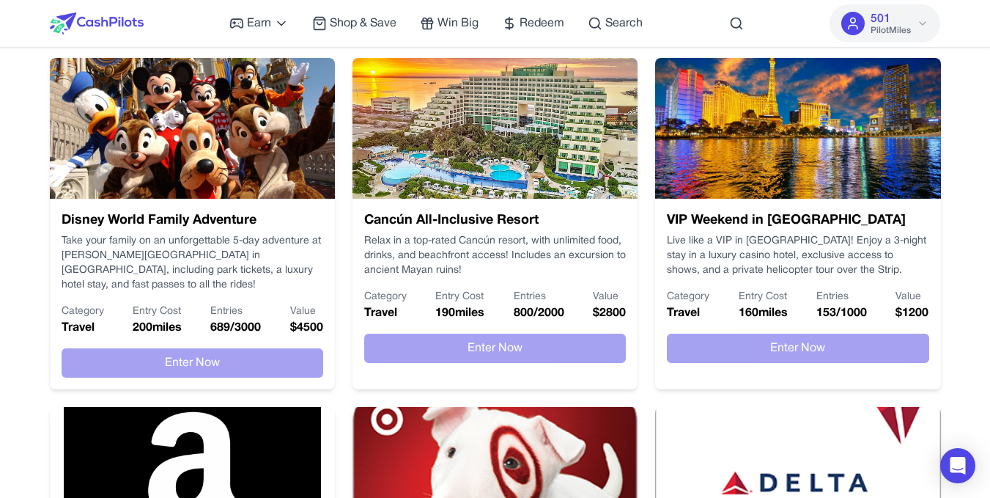
scroll to position [0, 0]
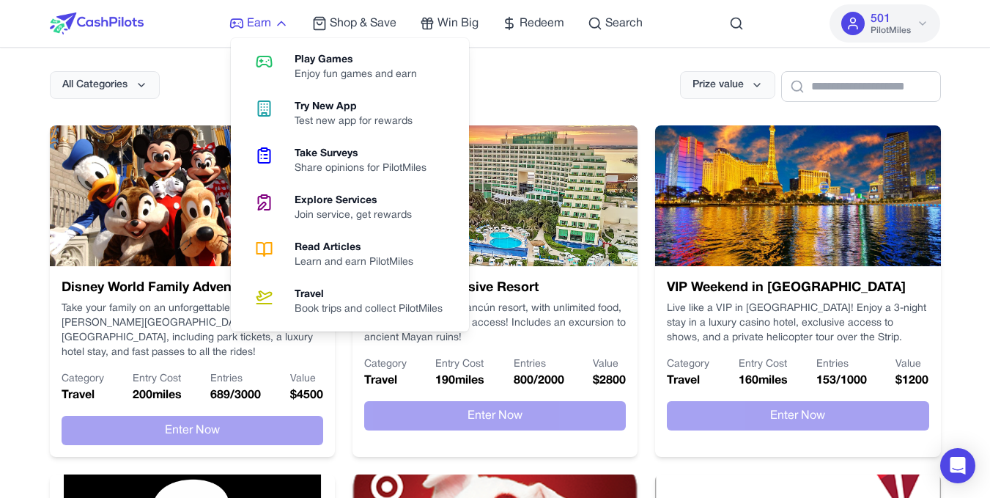
click at [271, 15] on span "Earn" at bounding box center [259, 24] width 24 height 18
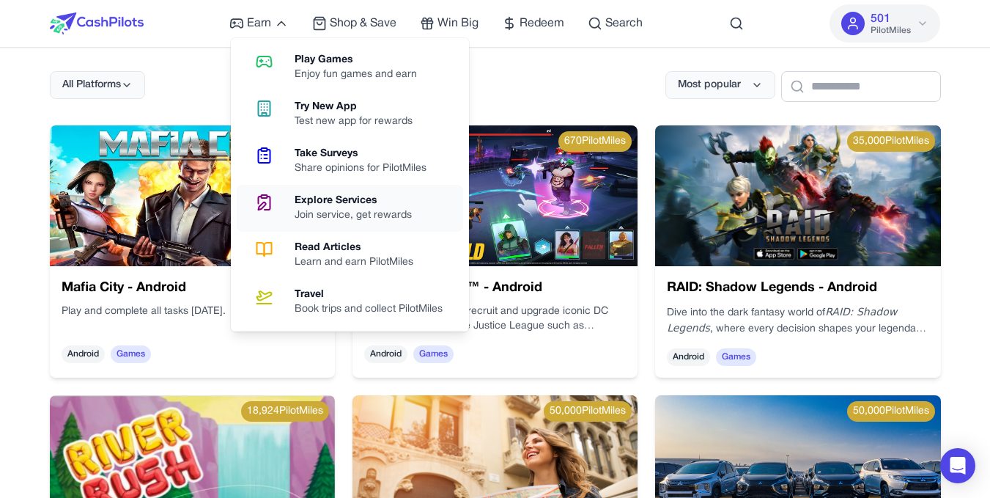
click at [342, 203] on div "Explore Services" at bounding box center [359, 200] width 129 height 15
click at [270, 22] on span "Earn" at bounding box center [259, 24] width 24 height 18
click at [291, 297] on link "Travel Book trips and collect PilotMiles" at bounding box center [350, 301] width 226 height 47
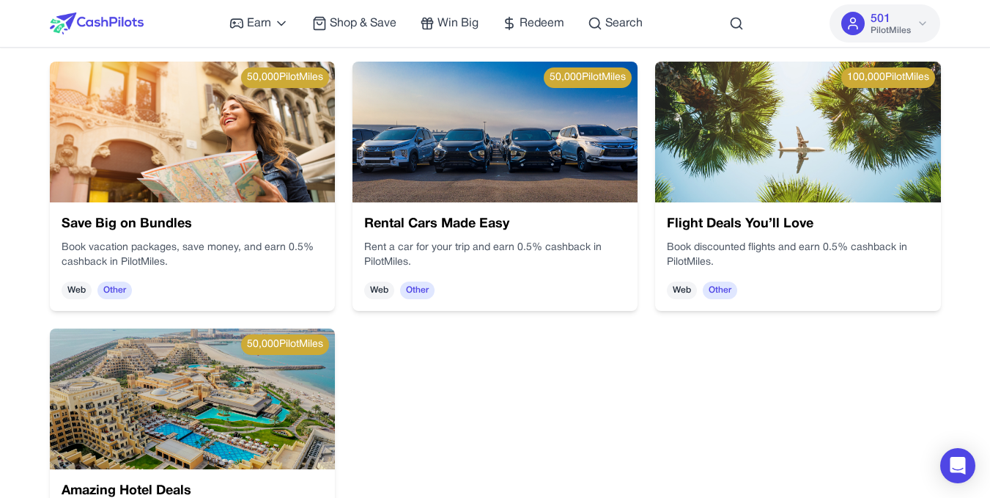
scroll to position [77, 0]
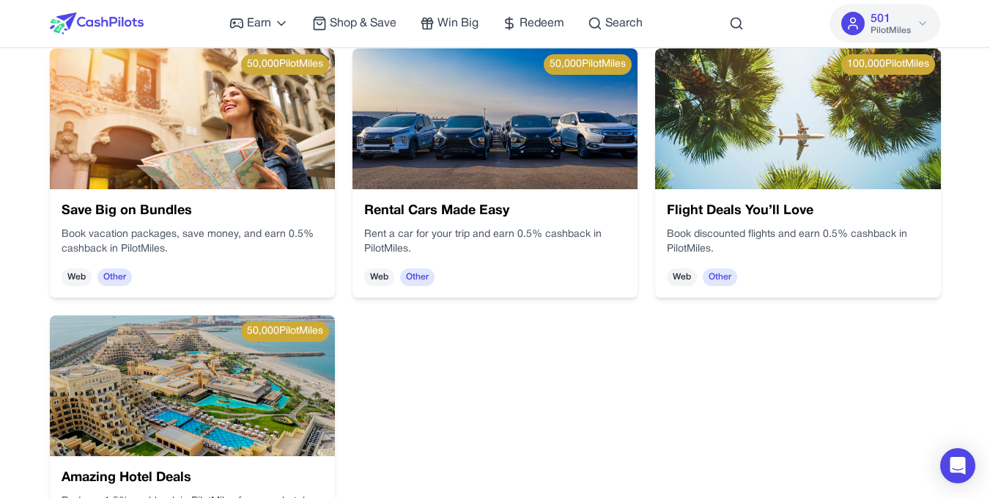
click at [335, 424] on img at bounding box center [192, 494] width 285 height 141
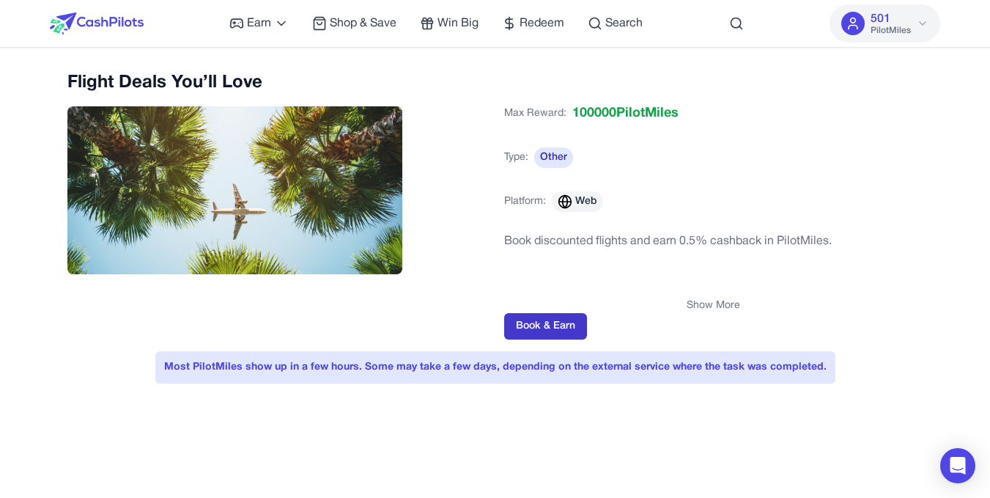
click at [556, 319] on button "Book & Earn" at bounding box center [545, 326] width 83 height 26
click at [99, 28] on img at bounding box center [97, 23] width 94 height 22
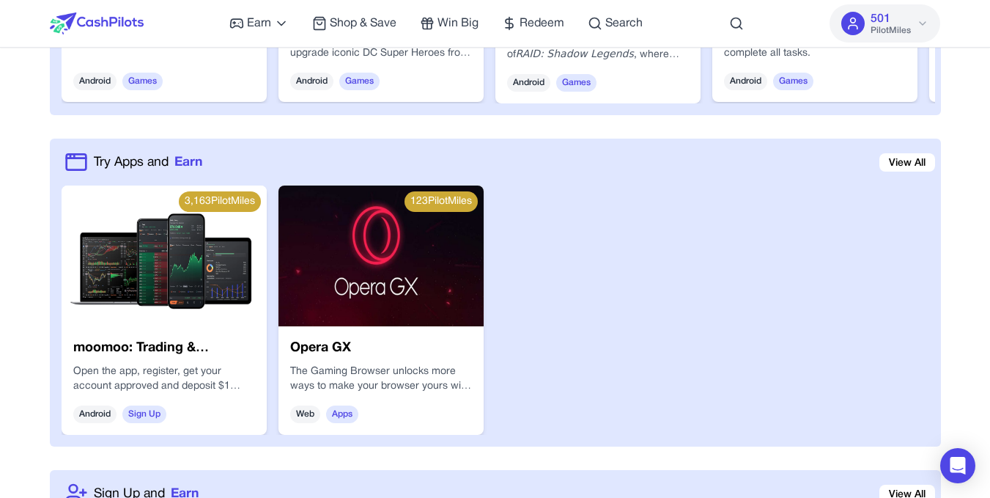
scroll to position [826, 0]
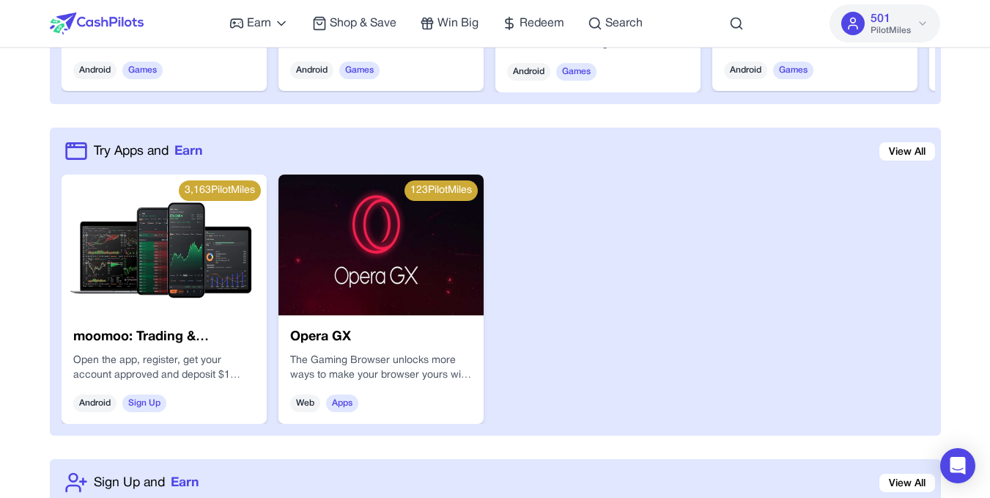
click at [135, 252] on img at bounding box center [164, 244] width 205 height 141
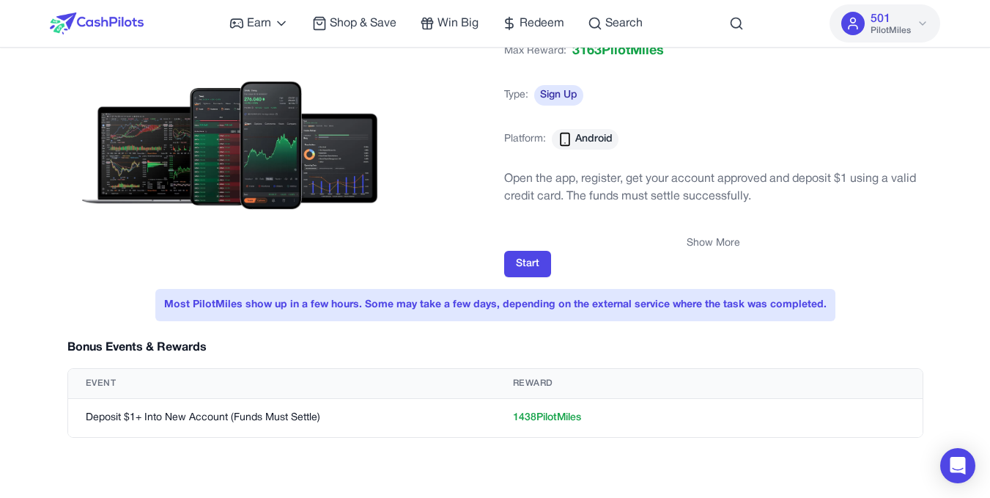
scroll to position [150, 0]
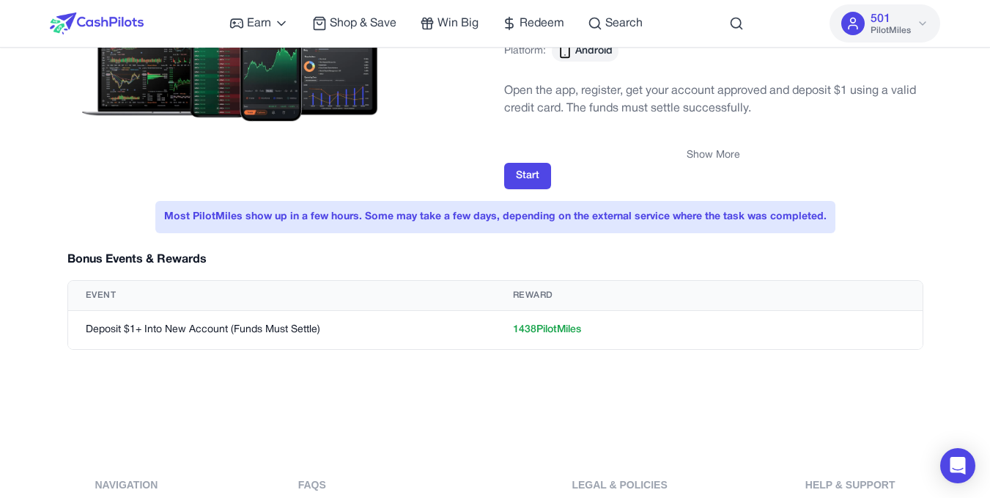
click at [537, 155] on div "Show More" at bounding box center [713, 155] width 419 height 15
click at [536, 163] on button "Start" at bounding box center [527, 176] width 47 height 26
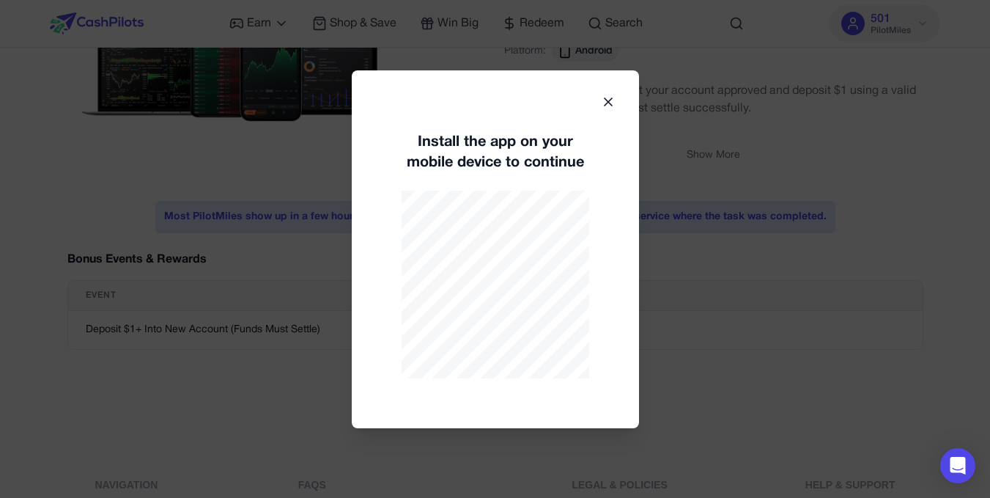
click at [602, 107] on icon at bounding box center [608, 102] width 15 height 15
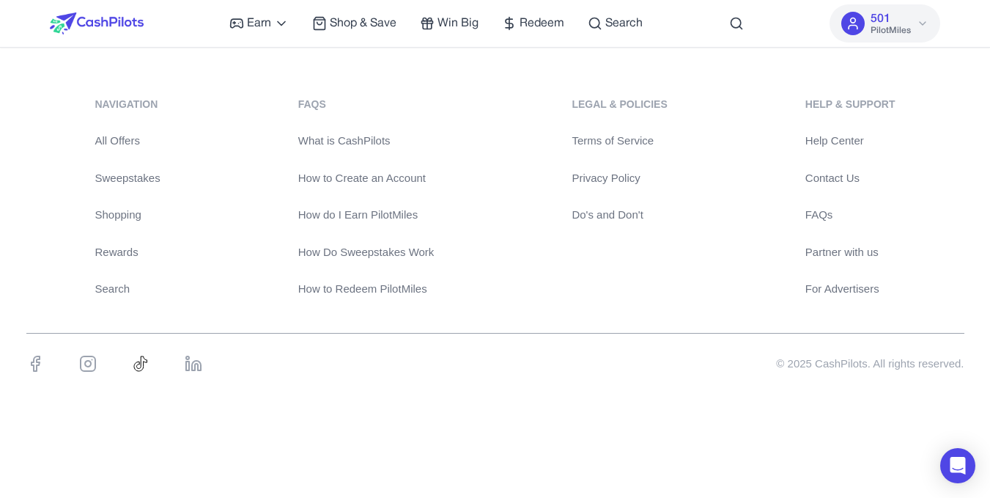
scroll to position [0, 0]
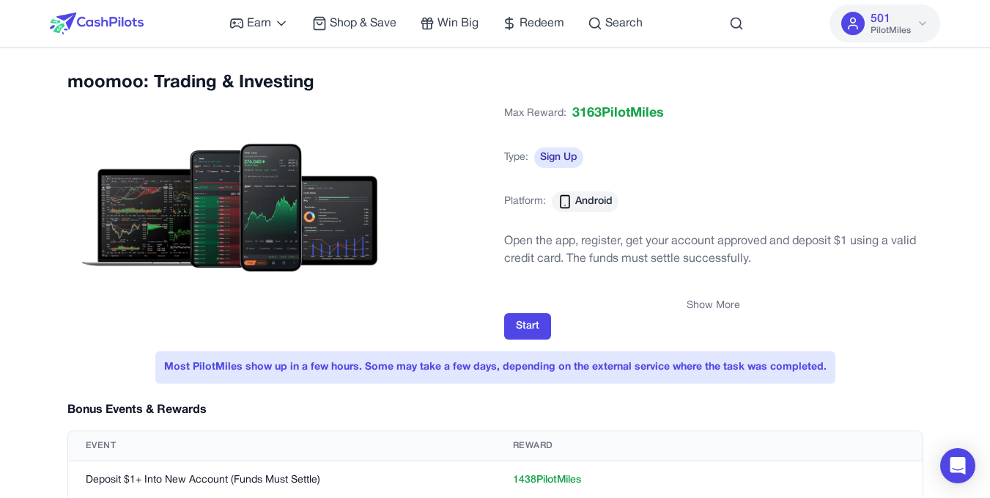
click at [126, 30] on img at bounding box center [97, 23] width 94 height 22
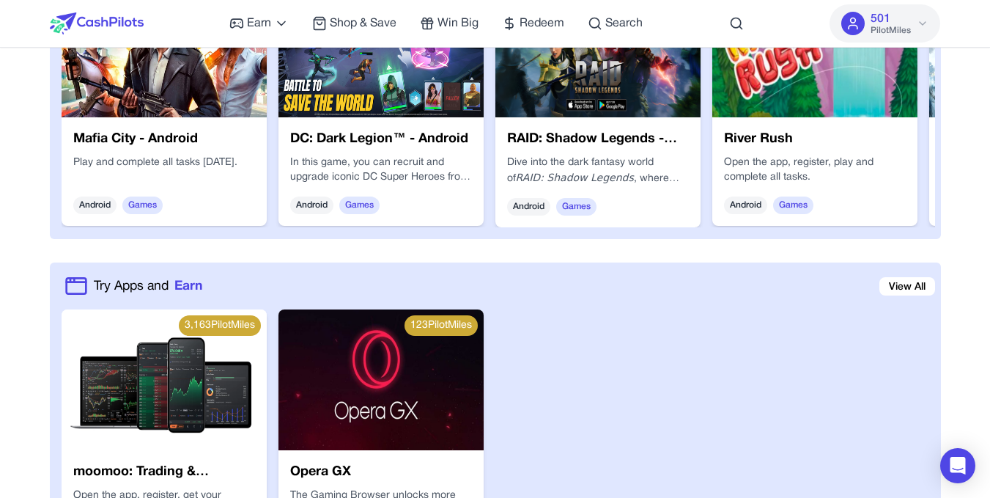
scroll to position [849, 0]
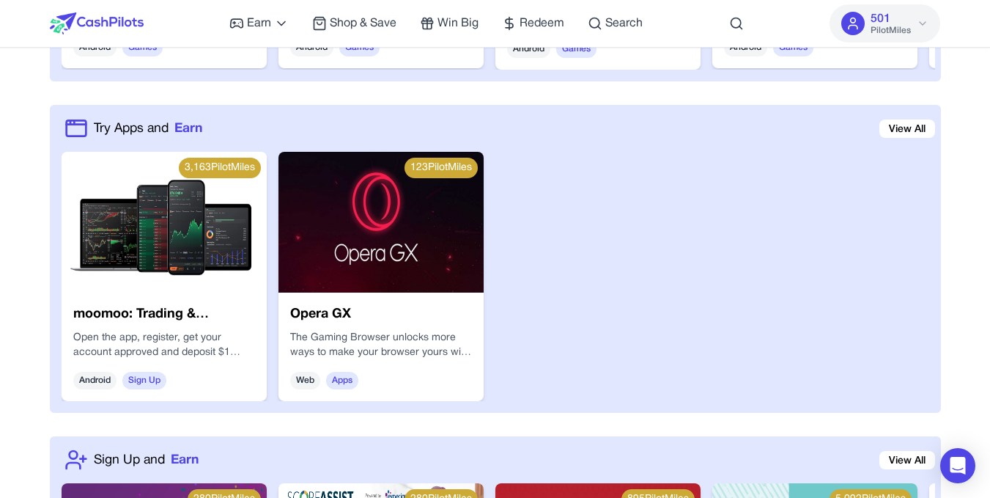
click at [392, 202] on img at bounding box center [380, 222] width 205 height 141
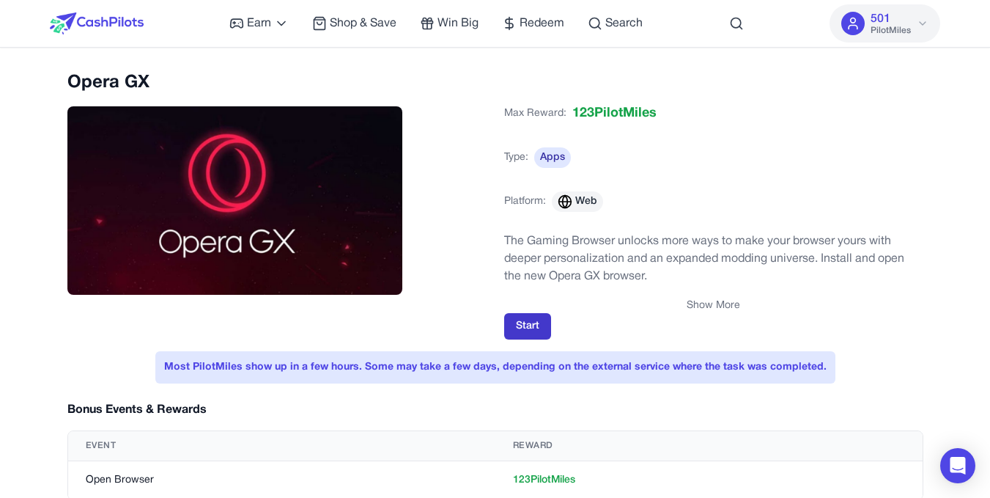
click at [539, 315] on button "Start" at bounding box center [527, 326] width 47 height 26
click at [531, 330] on button "Start" at bounding box center [527, 326] width 47 height 26
click at [147, 28] on div "Earn Play Games Enjoy fun games and earn Try New App Test new app for rewards T…" at bounding box center [495, 23] width 891 height 47
click at [128, 27] on img at bounding box center [97, 23] width 94 height 22
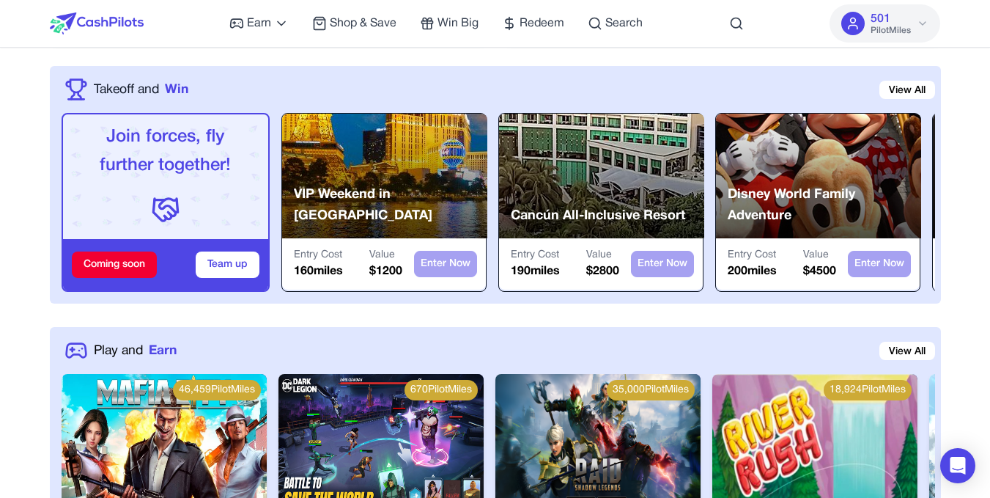
scroll to position [333, 0]
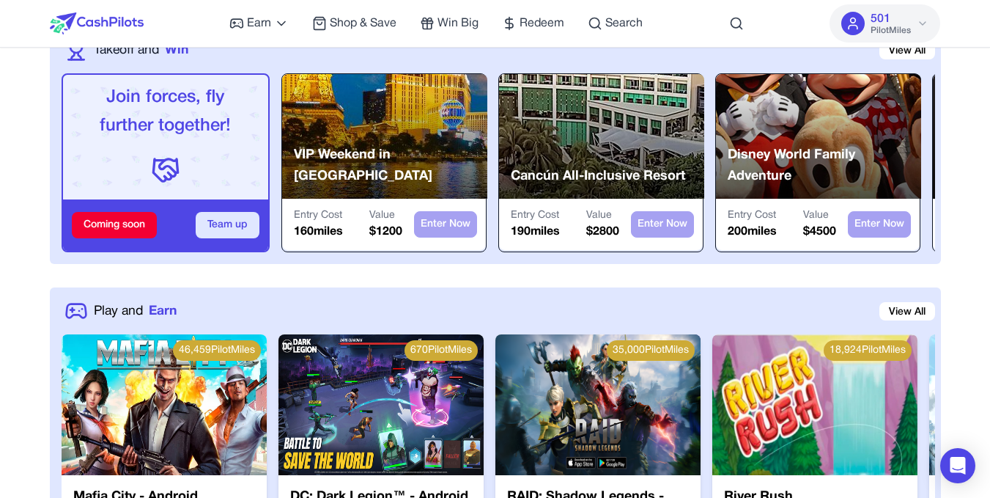
click at [216, 223] on button "Team up" at bounding box center [228, 225] width 64 height 26
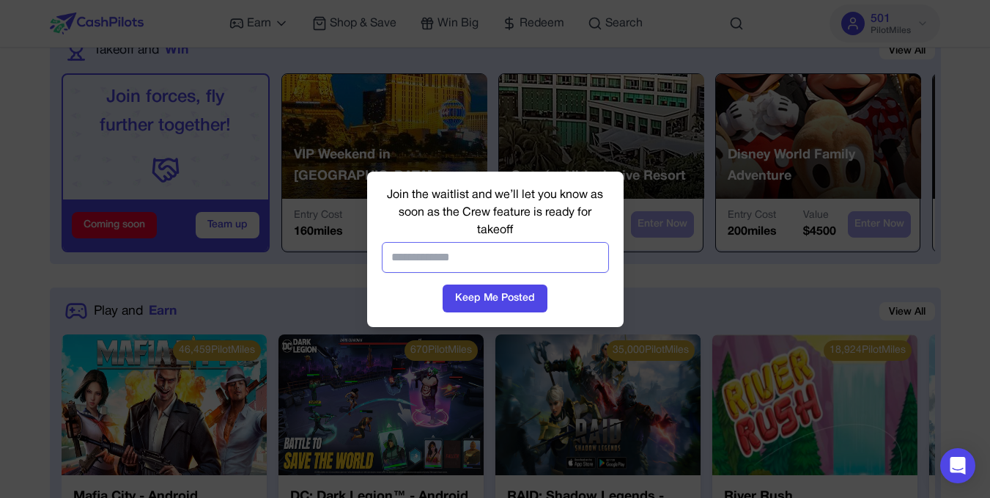
click at [487, 263] on input "email" at bounding box center [495, 257] width 227 height 31
type input "**********"
click at [482, 295] on button "Keep Me Posted" at bounding box center [495, 298] width 105 height 28
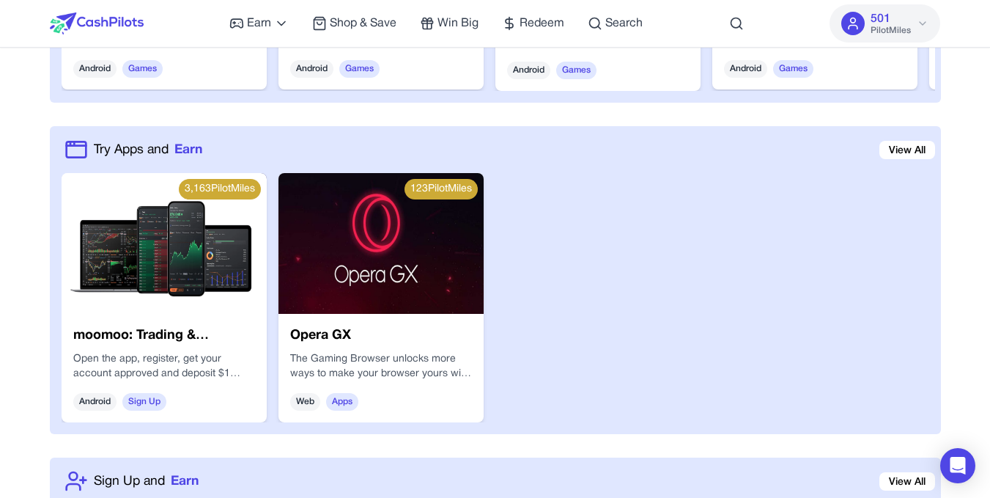
scroll to position [0, 0]
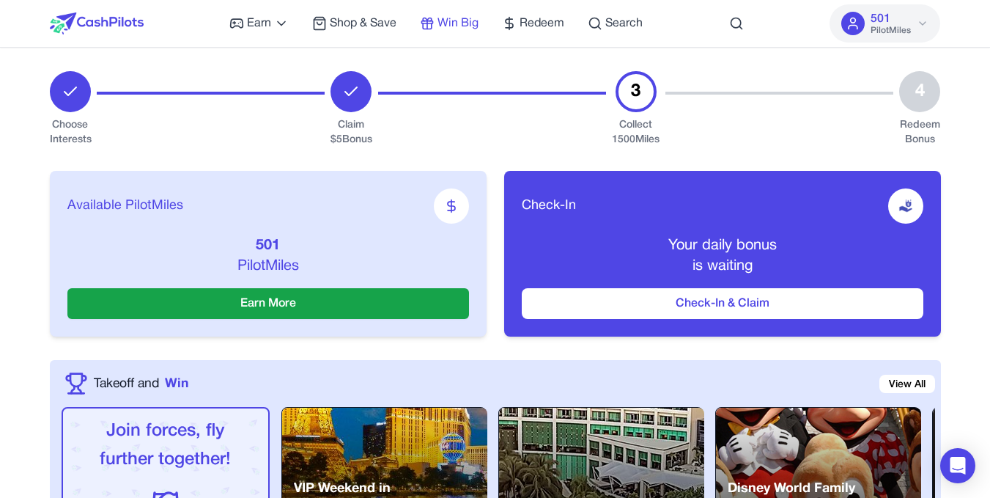
click at [469, 15] on span "Win Big" at bounding box center [457, 24] width 41 height 18
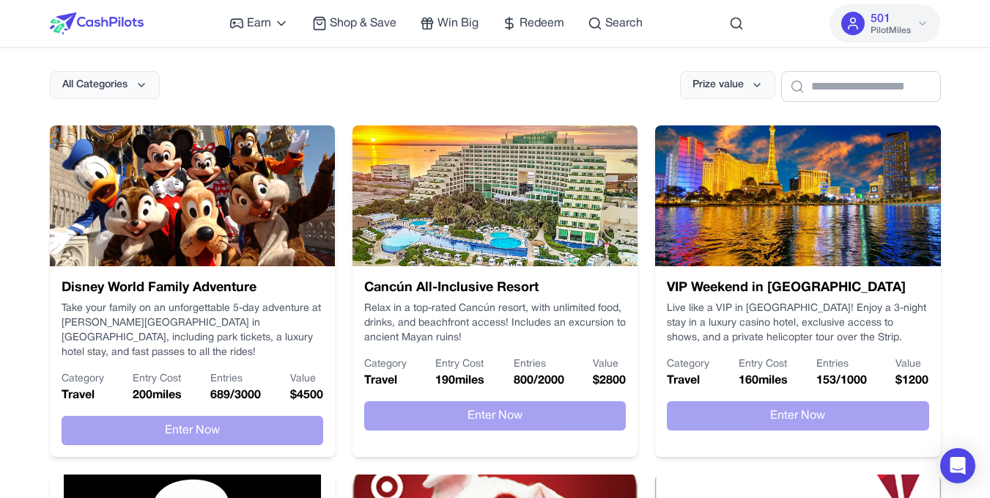
click at [125, 18] on img at bounding box center [97, 23] width 94 height 22
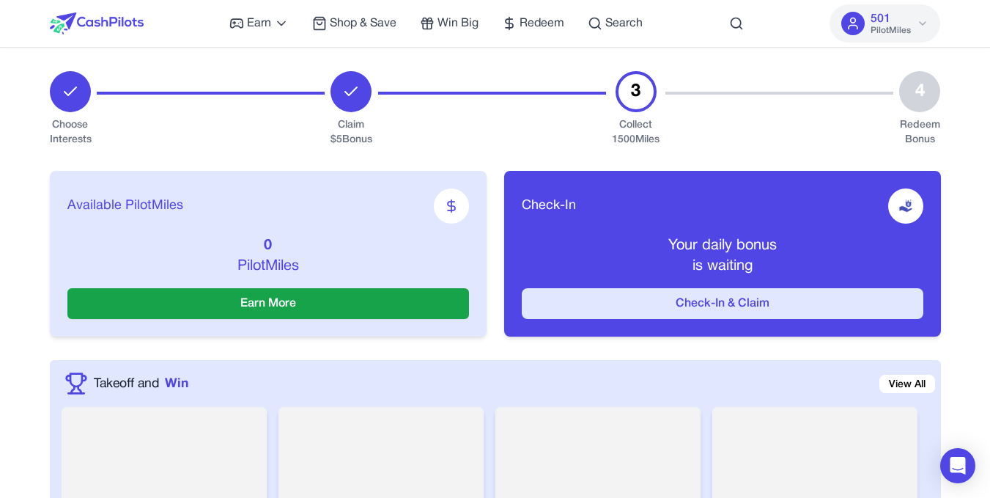
click at [740, 297] on button "Check-In & Claim" at bounding box center [723, 303] width 402 height 31
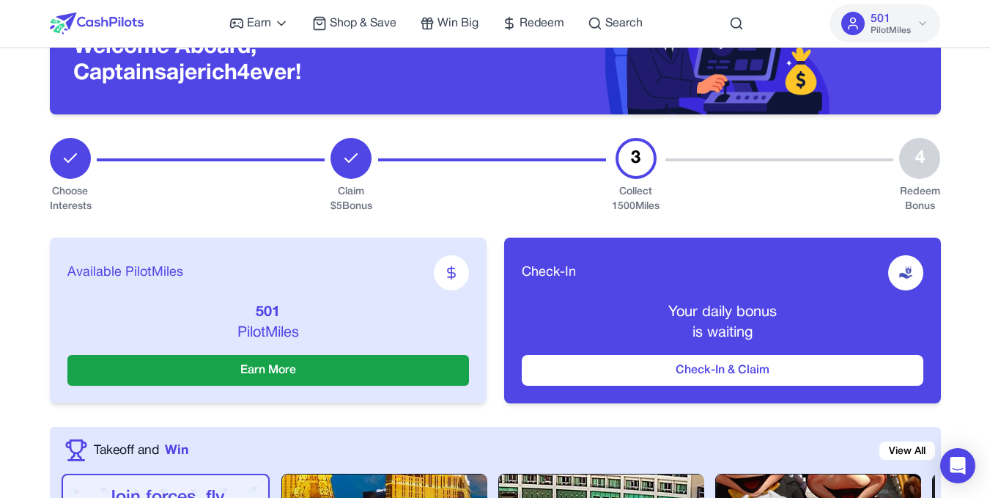
scroll to position [136, 0]
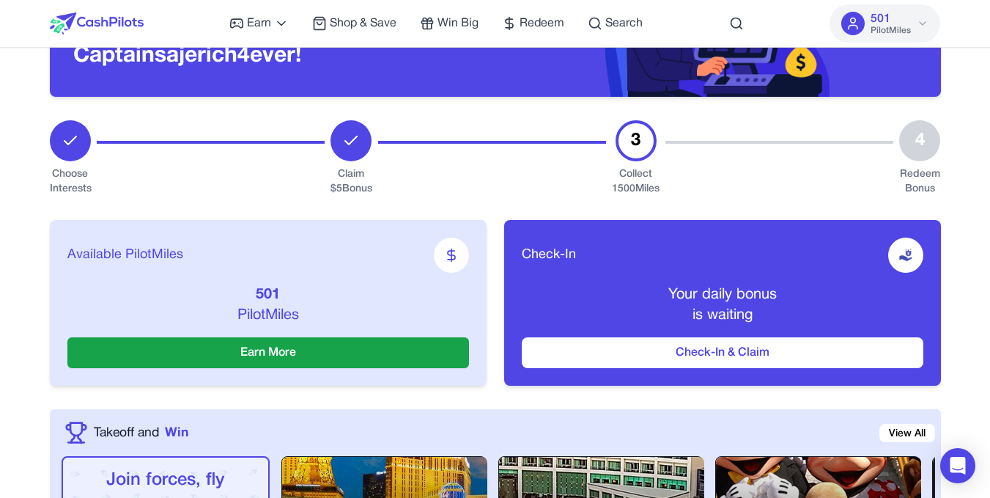
click at [915, 252] on div at bounding box center [905, 254] width 35 height 35
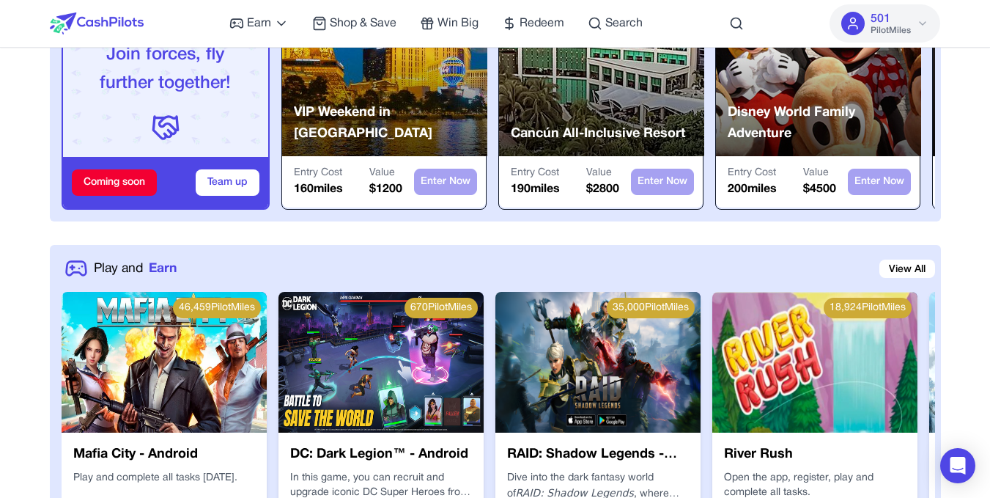
scroll to position [354, 0]
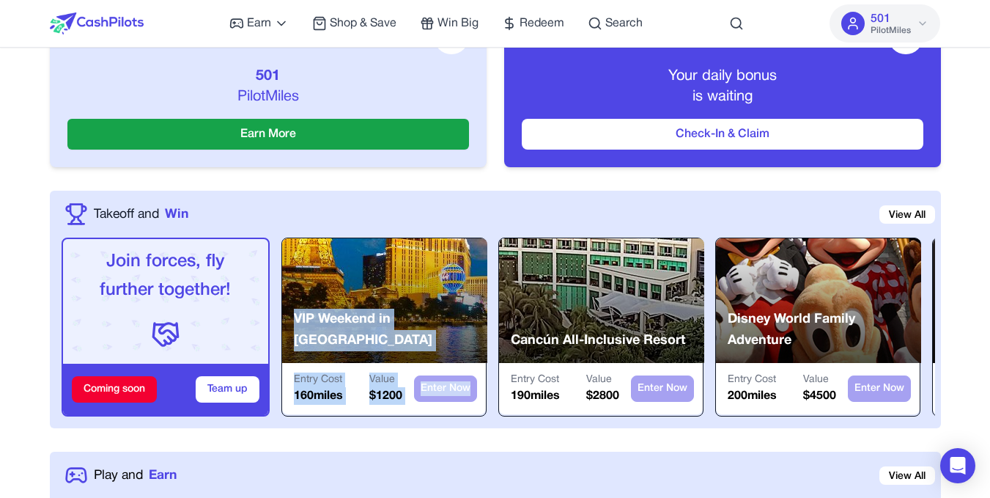
drag, startPoint x: 588, startPoint y: 325, endPoint x: 343, endPoint y: 321, distance: 244.8
click at [343, 321] on div "Join forces, fly further together! Coming soon Team up VIP Weekend in Las Vegas…" at bounding box center [499, 326] width 874 height 179
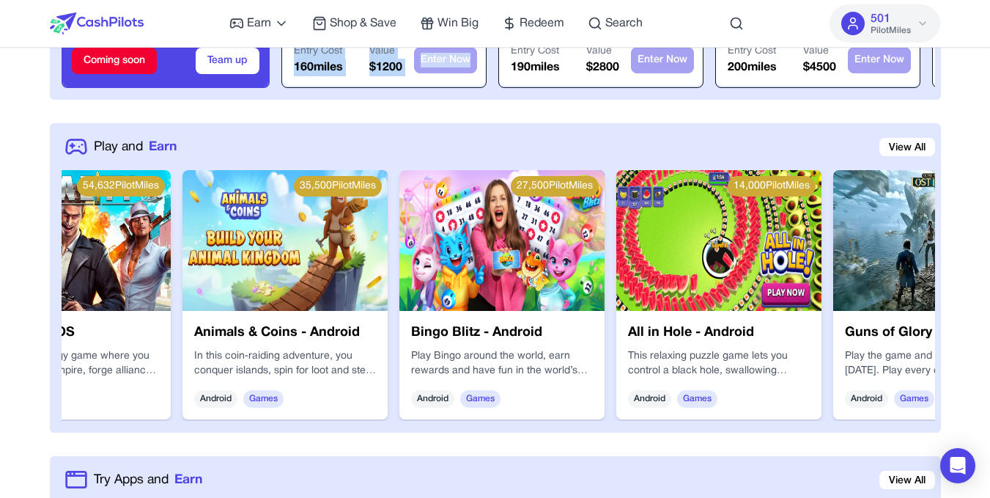
scroll to position [0, 2400]
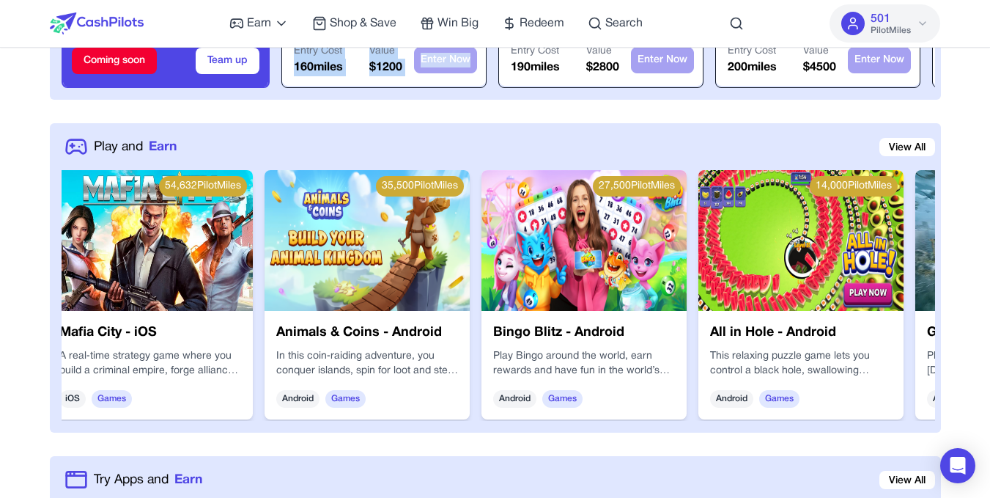
click at [572, 254] on img at bounding box center [583, 240] width 205 height 141
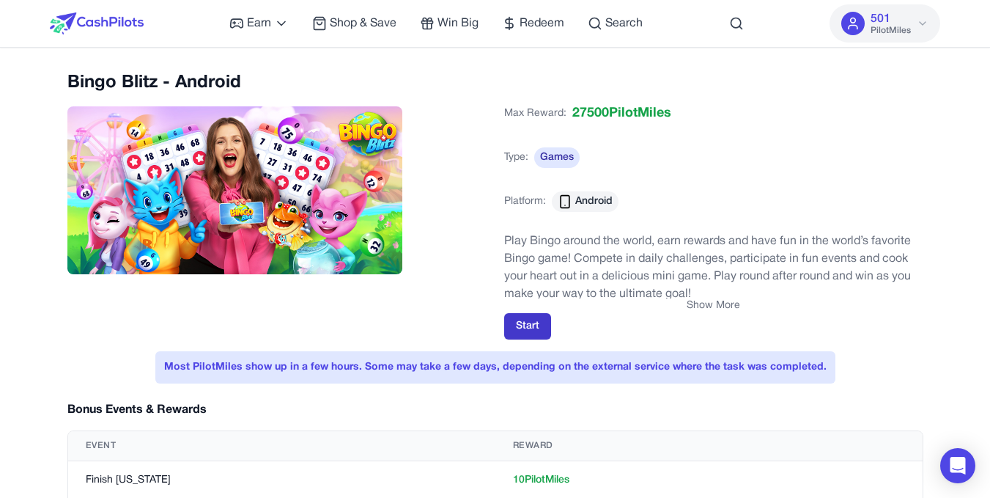
click at [532, 323] on button "Start" at bounding box center [527, 326] width 47 height 26
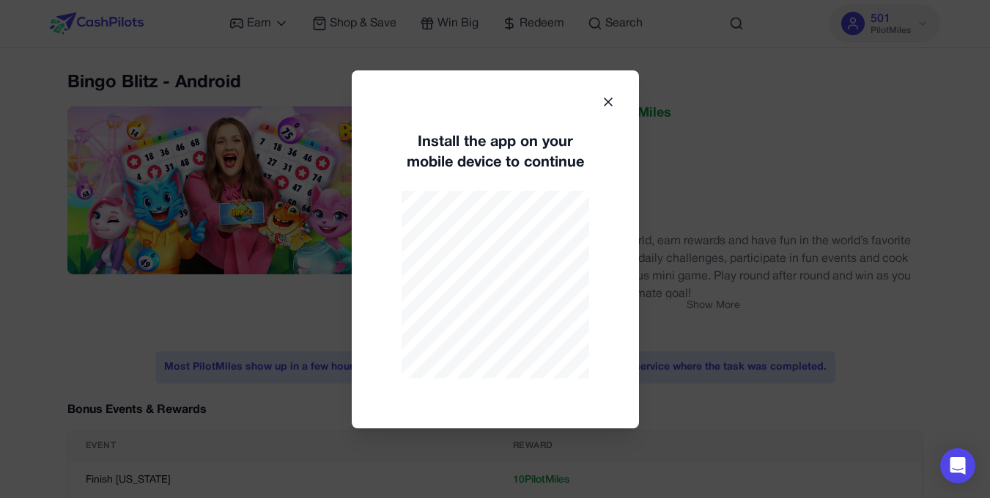
click at [605, 103] on icon at bounding box center [608, 101] width 7 height 7
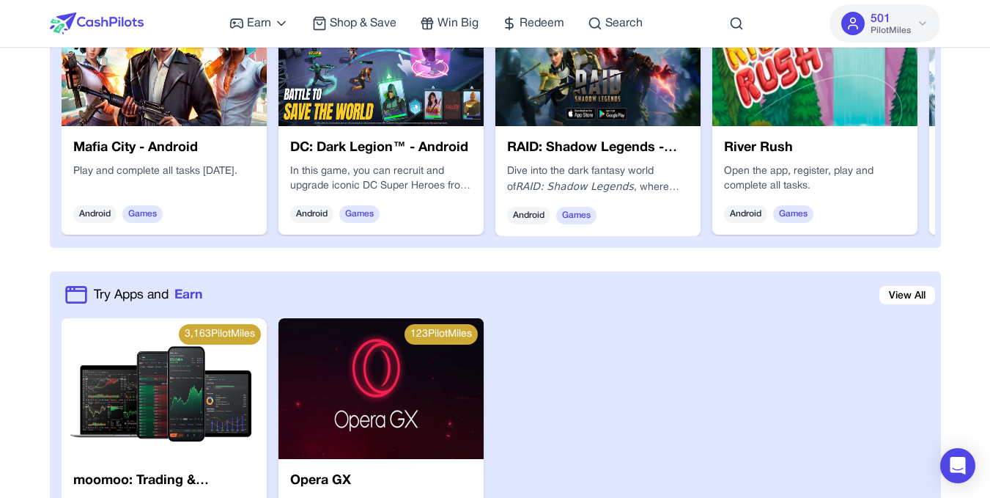
scroll to position [797, 0]
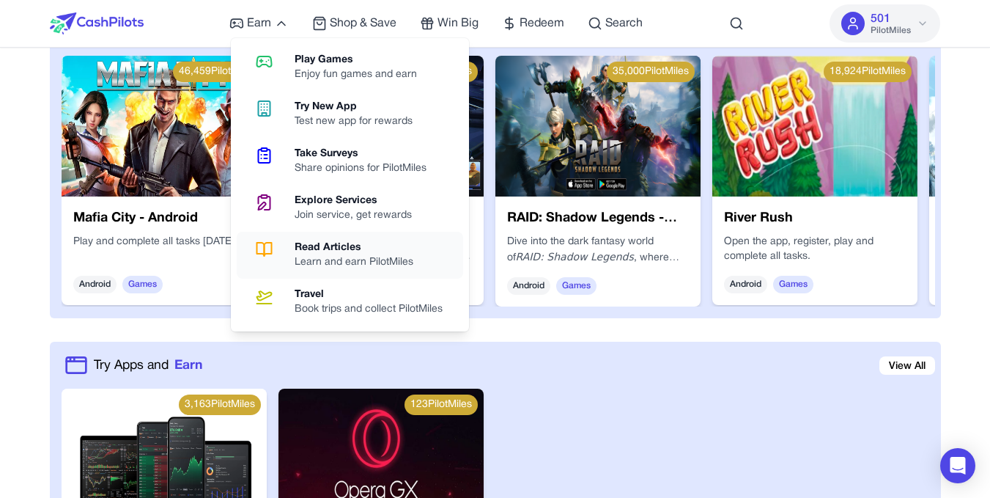
click at [342, 245] on div "Read Articles" at bounding box center [360, 247] width 130 height 15
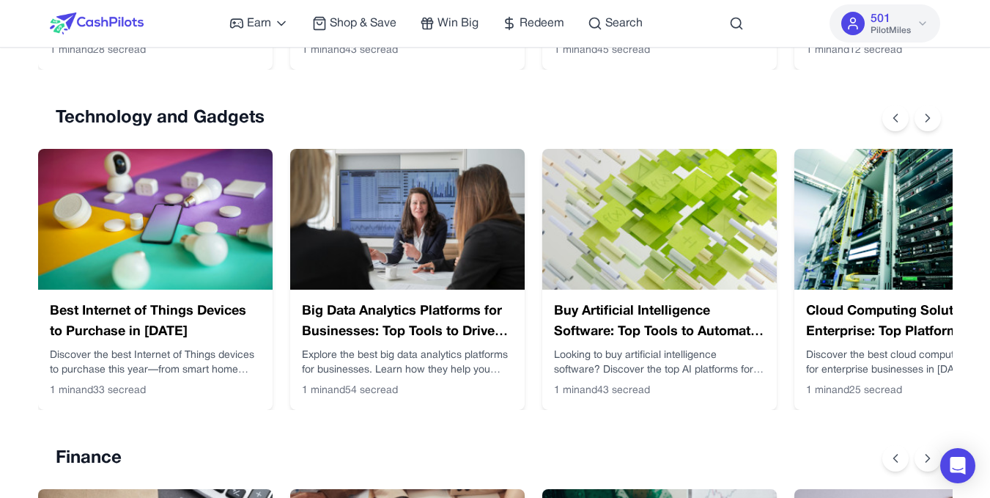
scroll to position [939, 0]
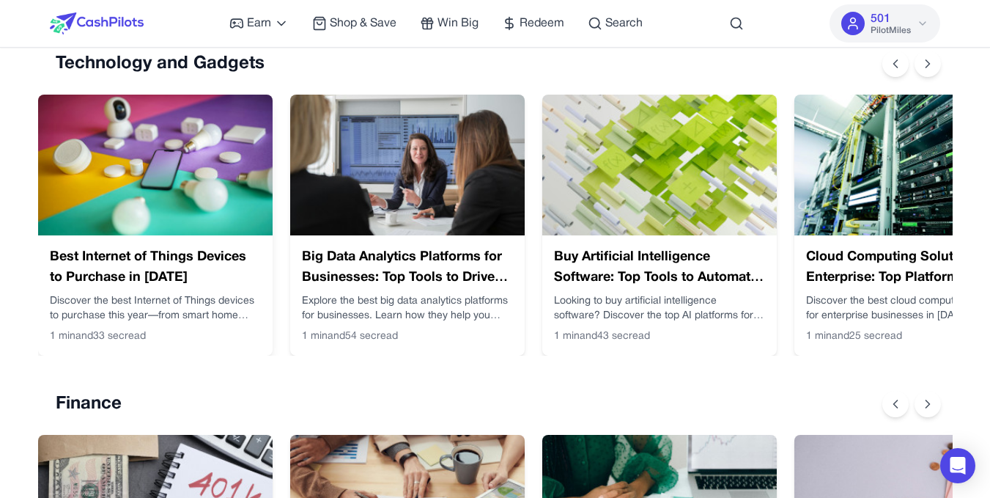
click at [202, 130] on img at bounding box center [155, 165] width 234 height 141
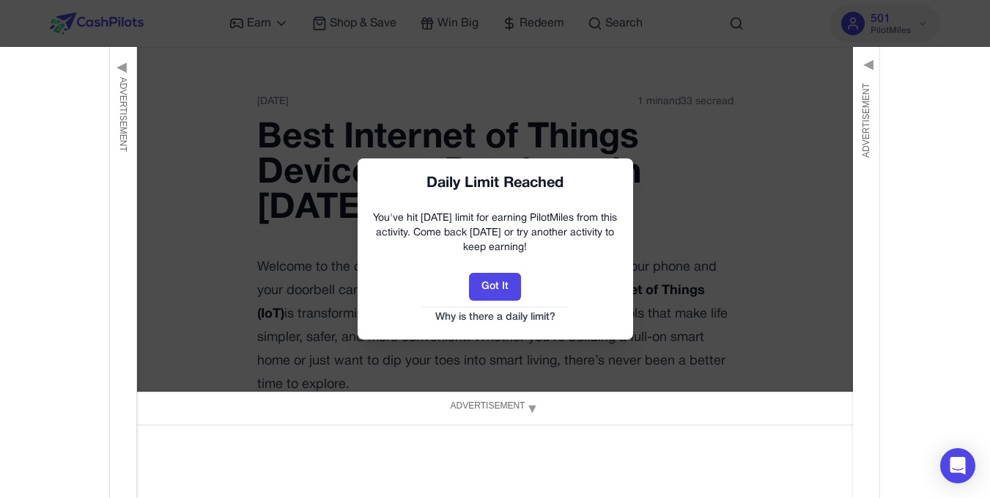
click at [492, 309] on div "Got It Why is there a daily limit?" at bounding box center [495, 298] width 246 height 51
click at [492, 276] on button "Got It" at bounding box center [495, 287] width 52 height 28
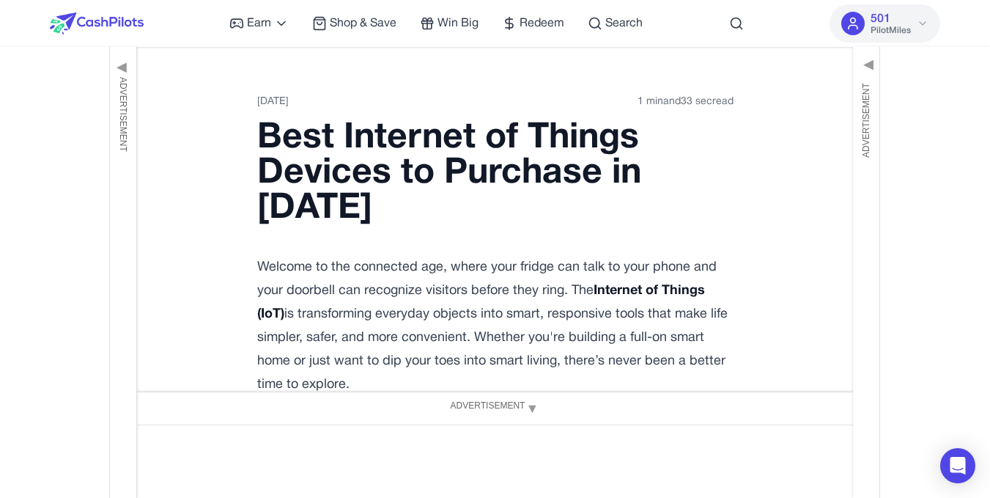
drag, startPoint x: 692, startPoint y: 266, endPoint x: 743, endPoint y: 117, distance: 158.0
click at [531, 24] on span "Redeem" at bounding box center [542, 24] width 45 height 18
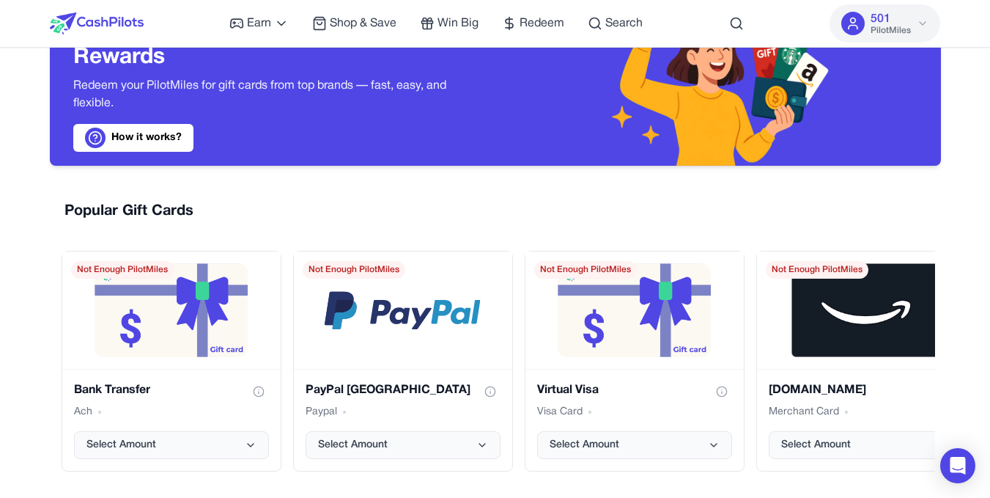
scroll to position [262, 0]
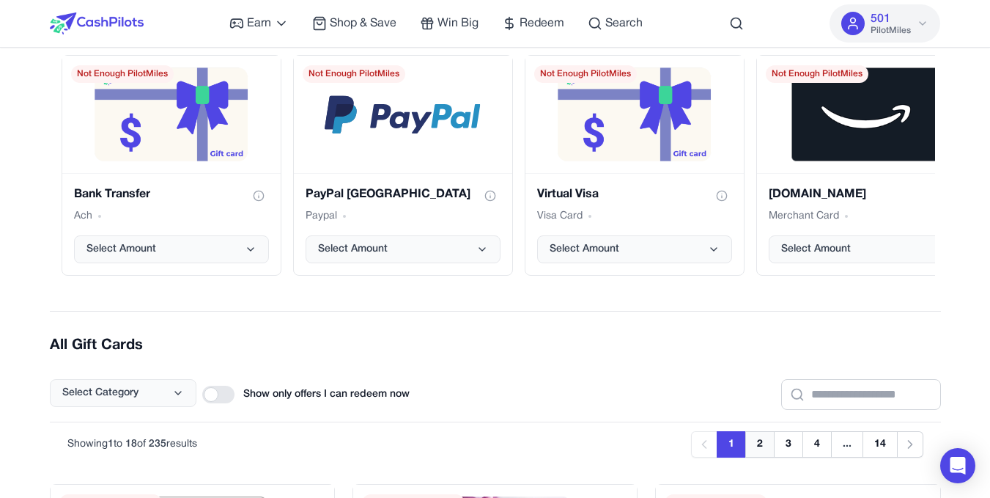
click at [766, 443] on button "2" at bounding box center [759, 444] width 29 height 26
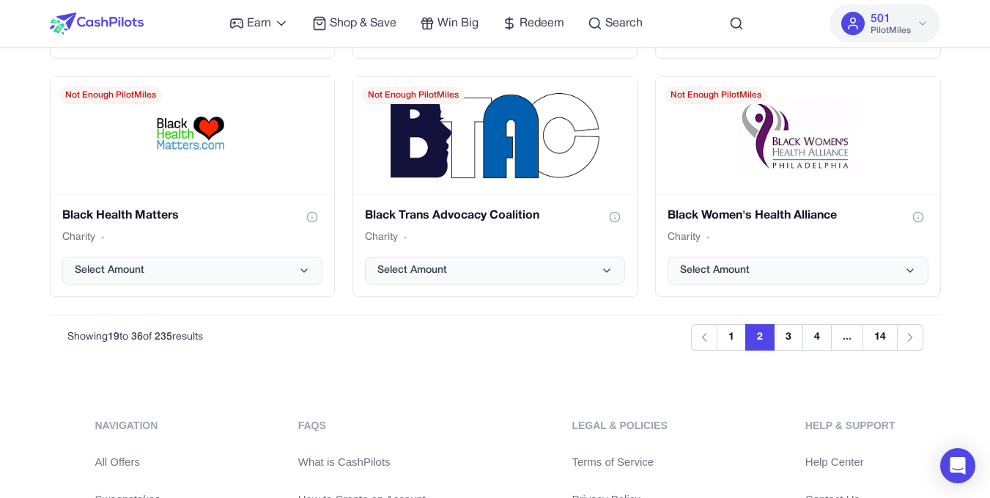
scroll to position [2039, 0]
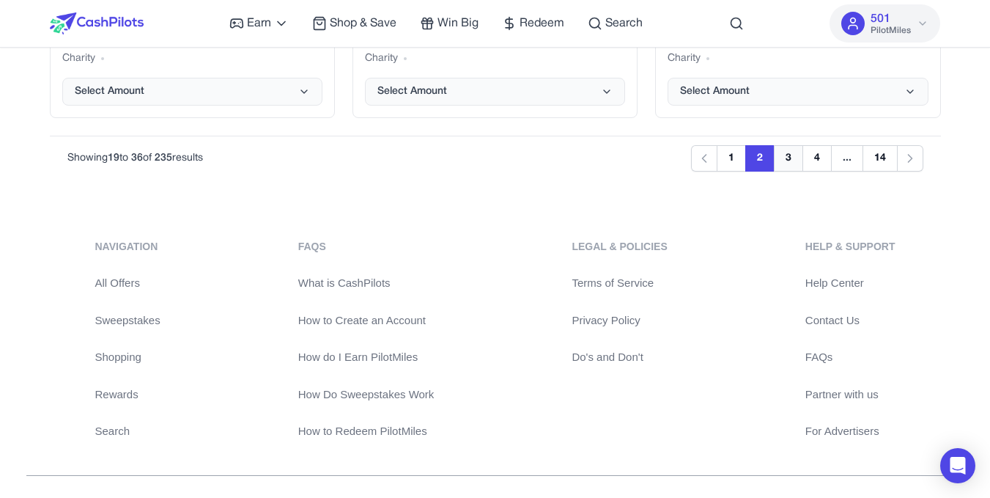
click at [796, 151] on button "3" at bounding box center [788, 158] width 29 height 26
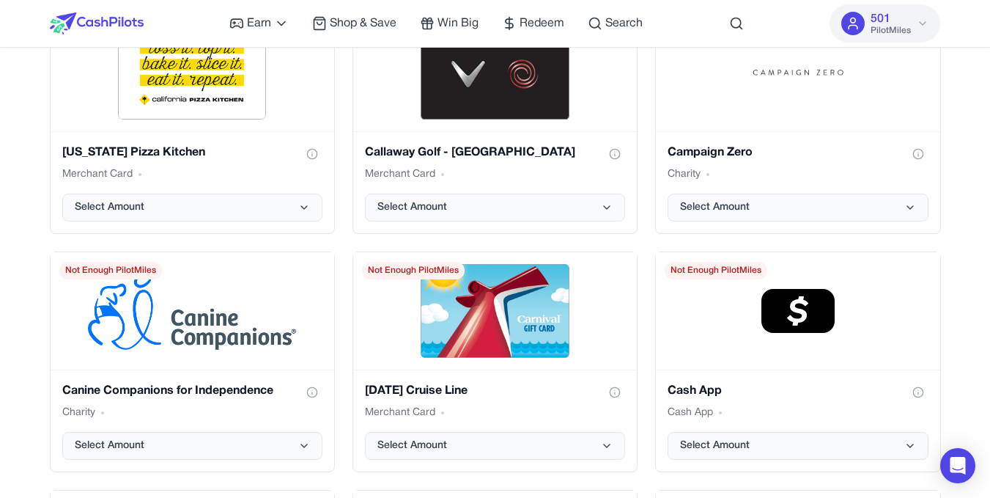
scroll to position [0, 0]
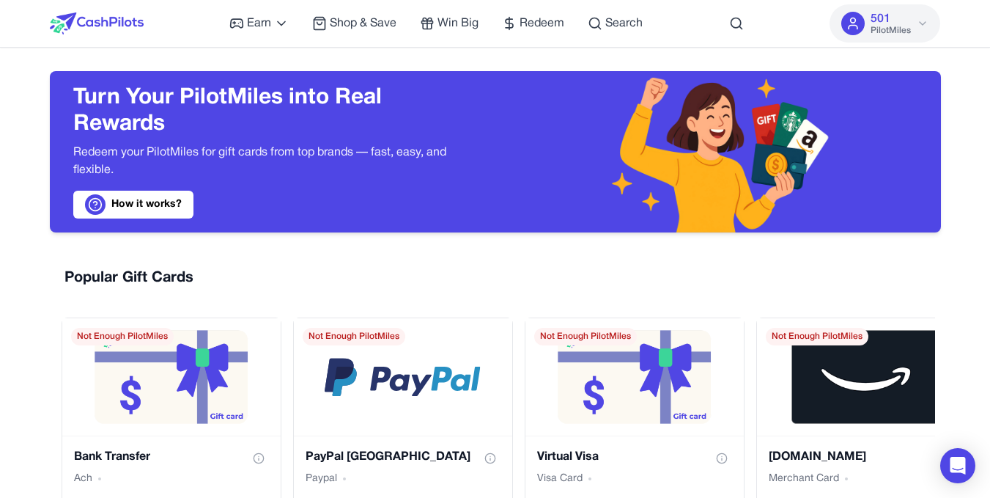
click at [108, 28] on img at bounding box center [97, 23] width 94 height 22
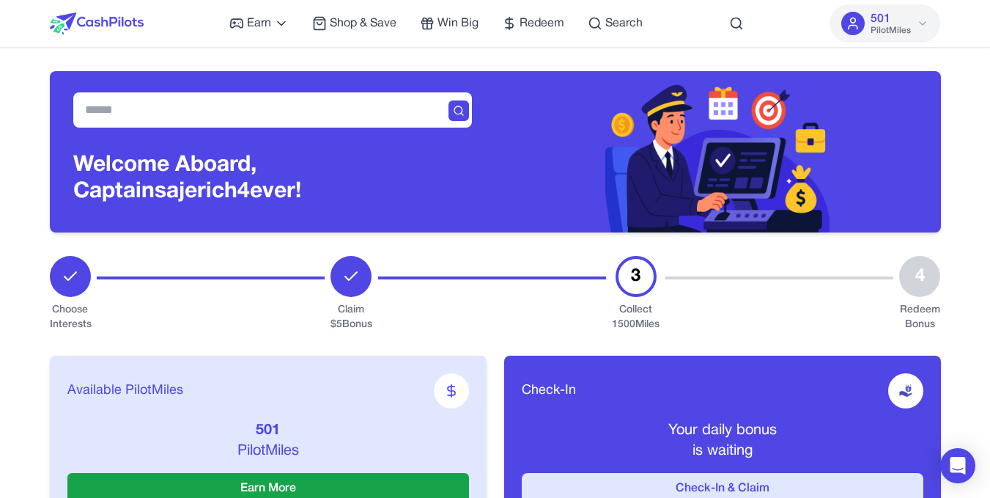
scroll to position [333, 0]
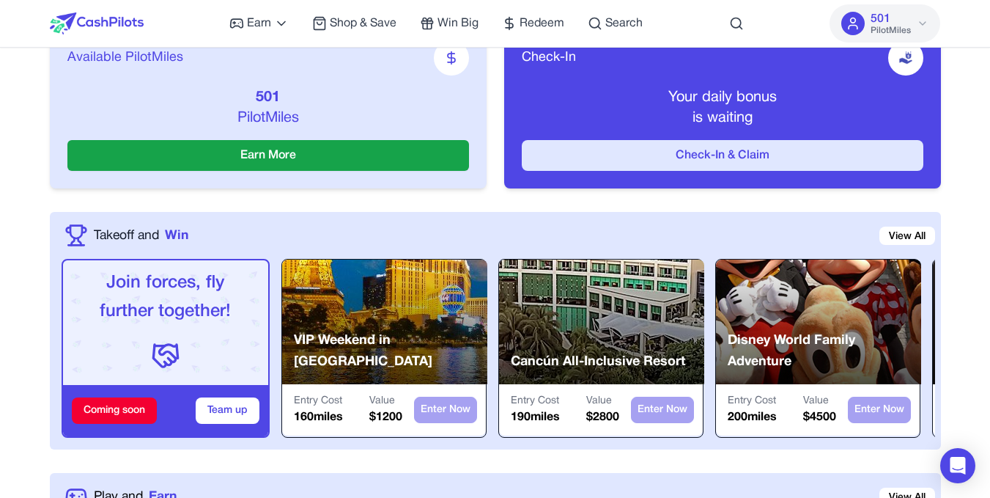
click at [634, 150] on button "Check-In & Claim" at bounding box center [723, 155] width 402 height 31
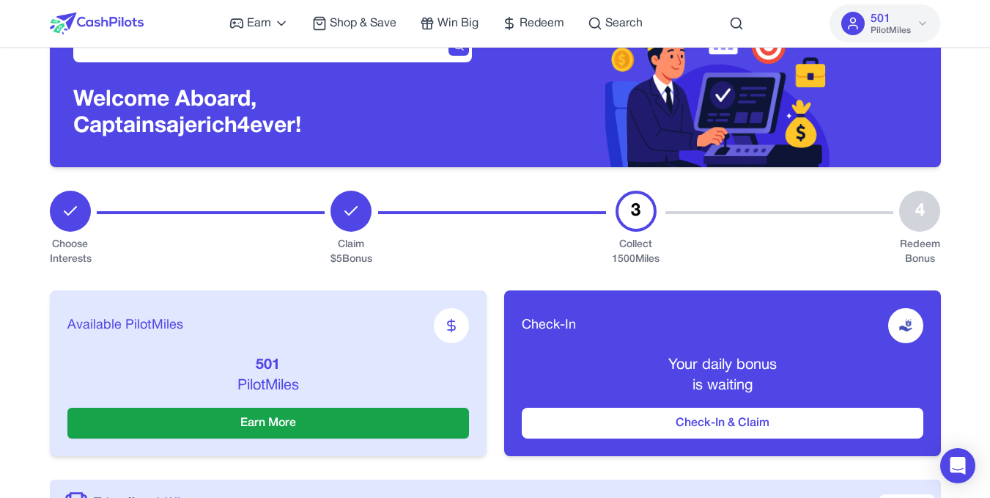
scroll to position [89, 0]
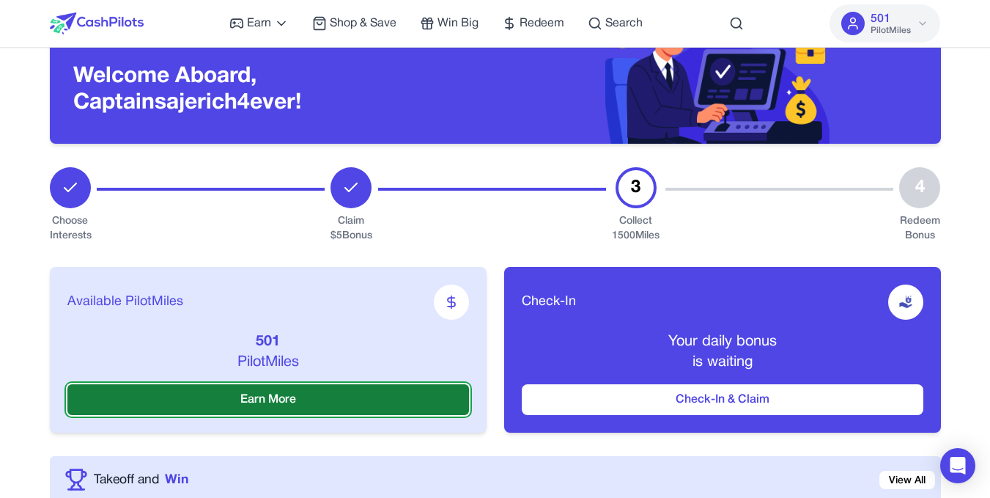
click at [335, 405] on button "Earn More" at bounding box center [268, 399] width 402 height 31
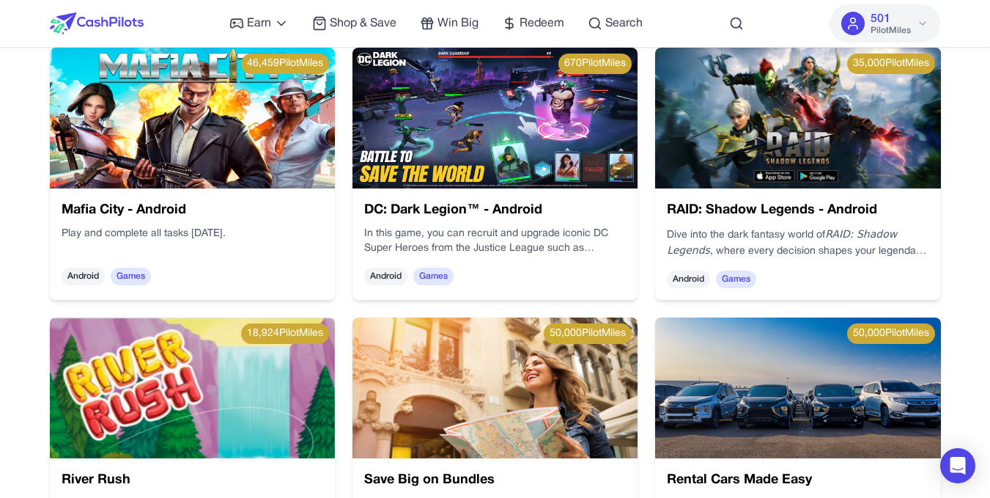
scroll to position [420, 0]
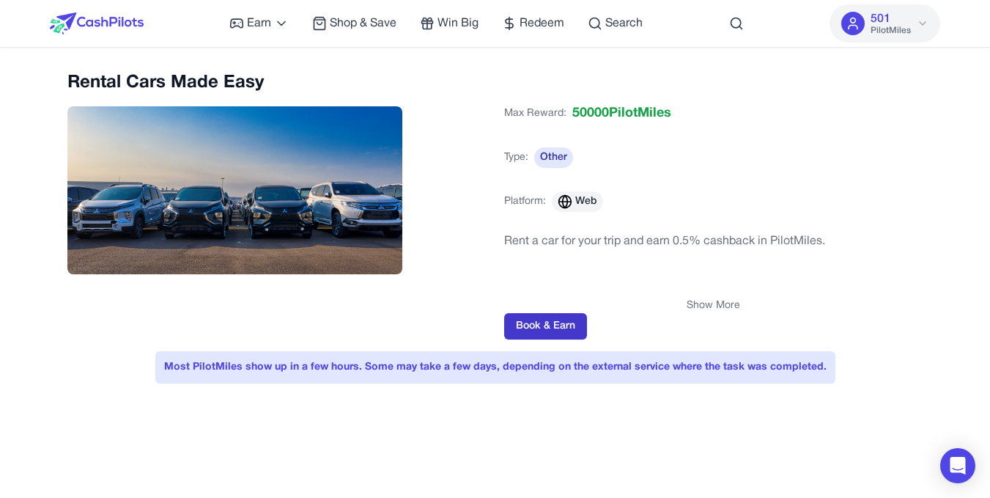
click at [558, 314] on button "Book & Earn" at bounding box center [545, 326] width 83 height 26
click at [379, 29] on span "Shop & Save" at bounding box center [363, 24] width 67 height 18
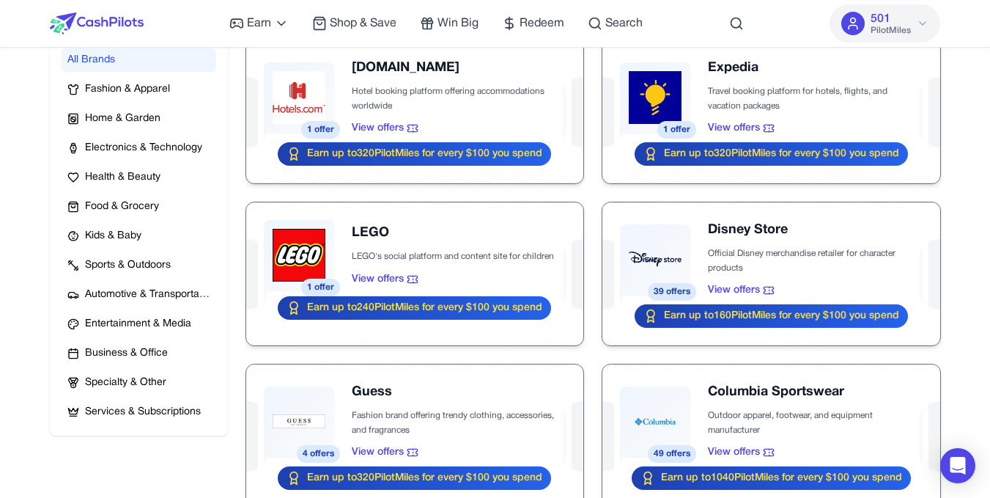
scroll to position [314, 0]
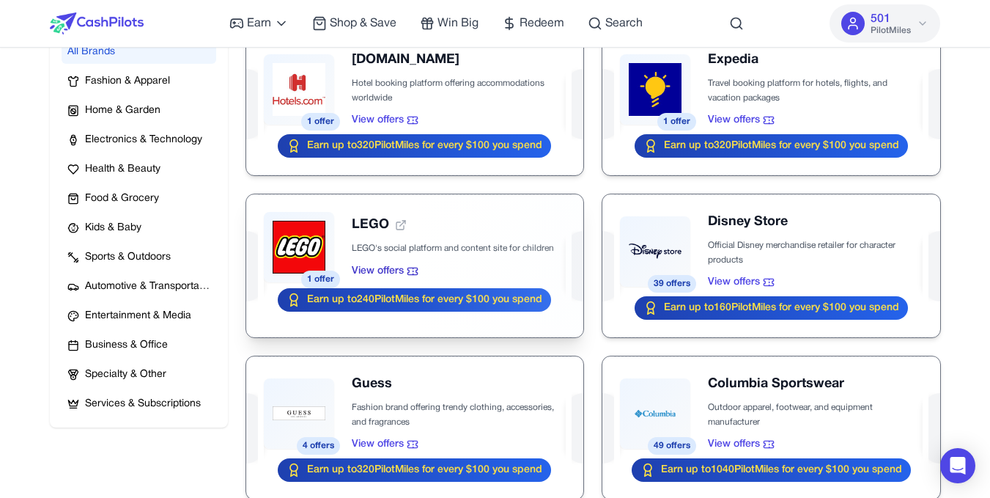
click at [411, 296] on div at bounding box center [414, 265] width 337 height 143
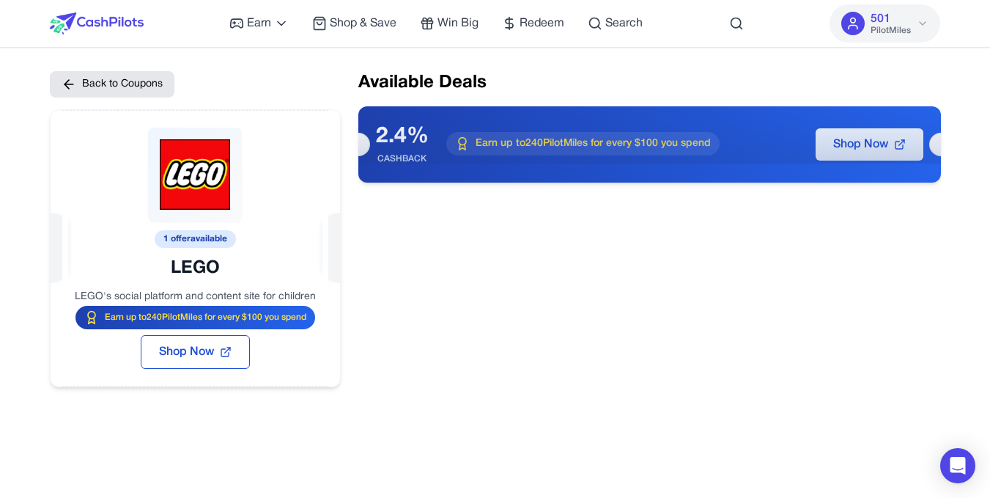
click at [904, 142] on icon at bounding box center [902, 141] width 3 height 3
click at [214, 350] on span "Shop Now" at bounding box center [186, 352] width 55 height 18
